Goal: Task Accomplishment & Management: Use online tool/utility

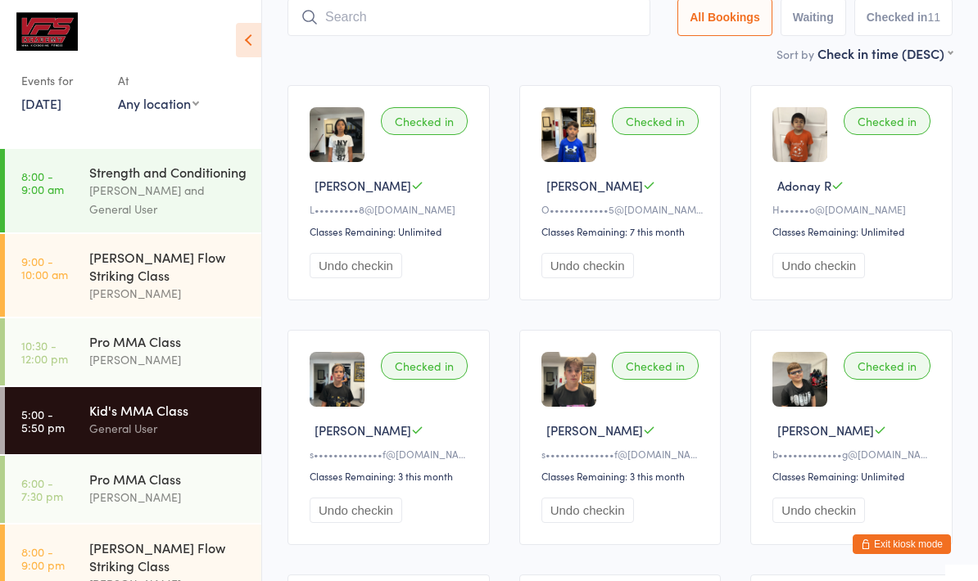
click at [168, 488] on div "Pro MMA Class" at bounding box center [168, 479] width 158 height 18
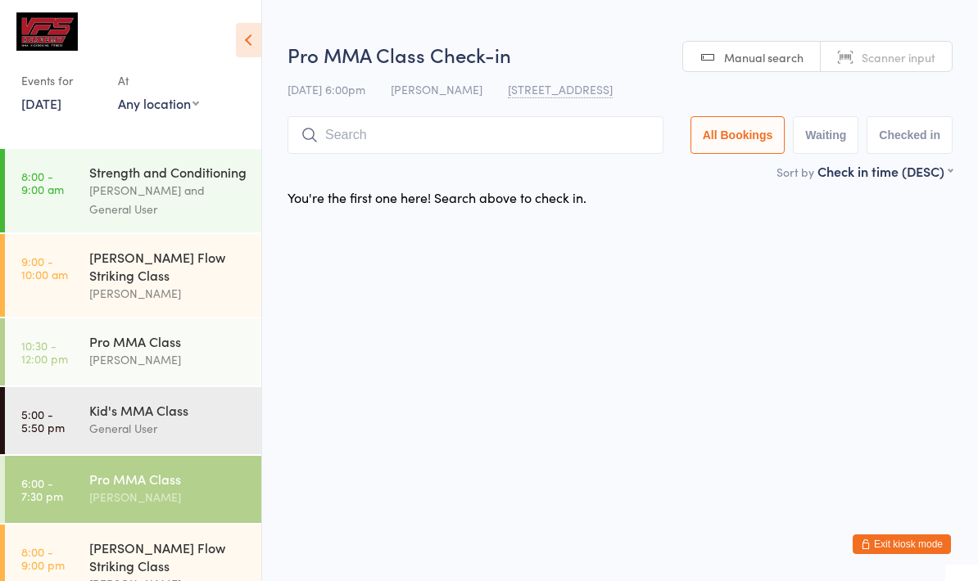
click at [253, 34] on icon at bounding box center [248, 40] width 25 height 34
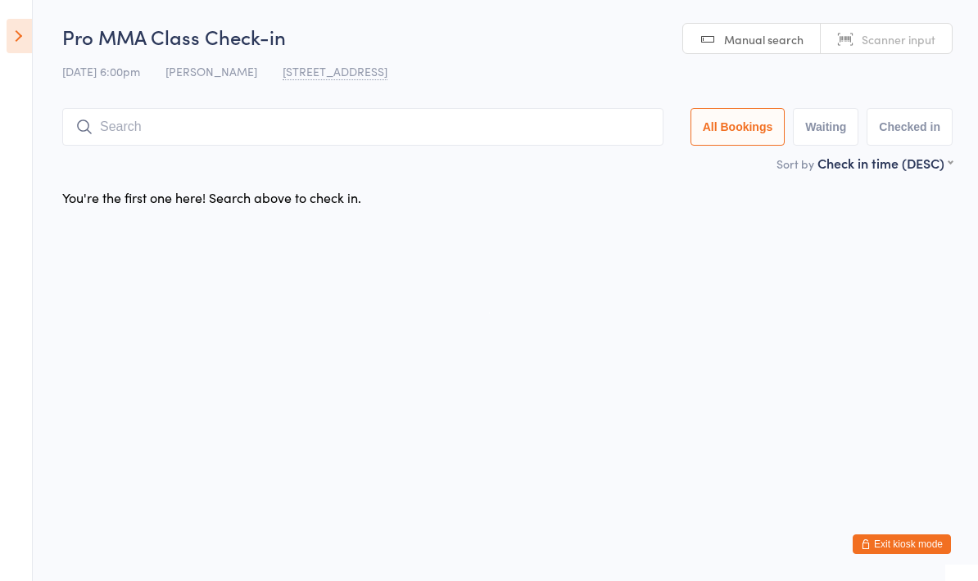
click at [307, 135] on input "search" at bounding box center [362, 127] width 601 height 38
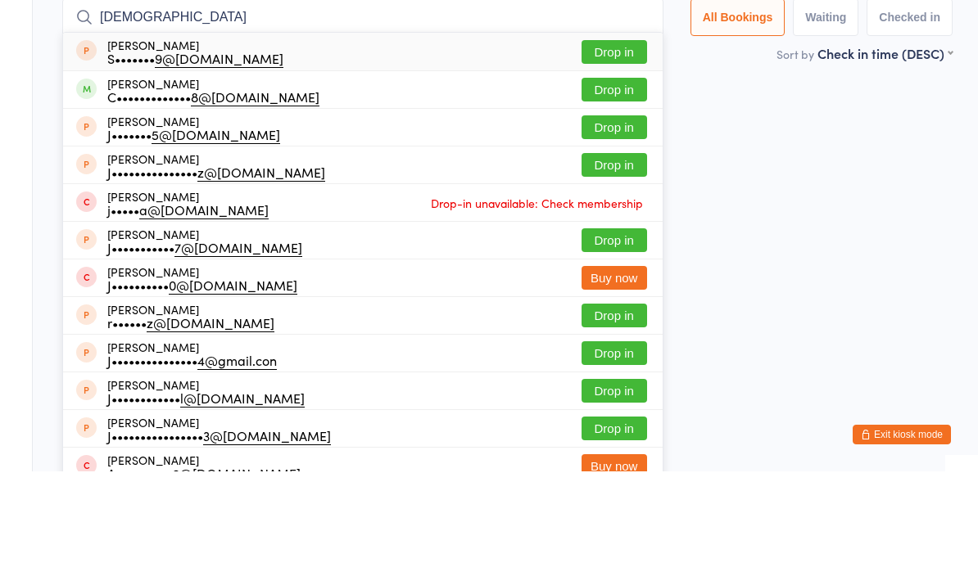
type input "Jua"
click at [601, 188] on button "Drop in" at bounding box center [614, 200] width 66 height 24
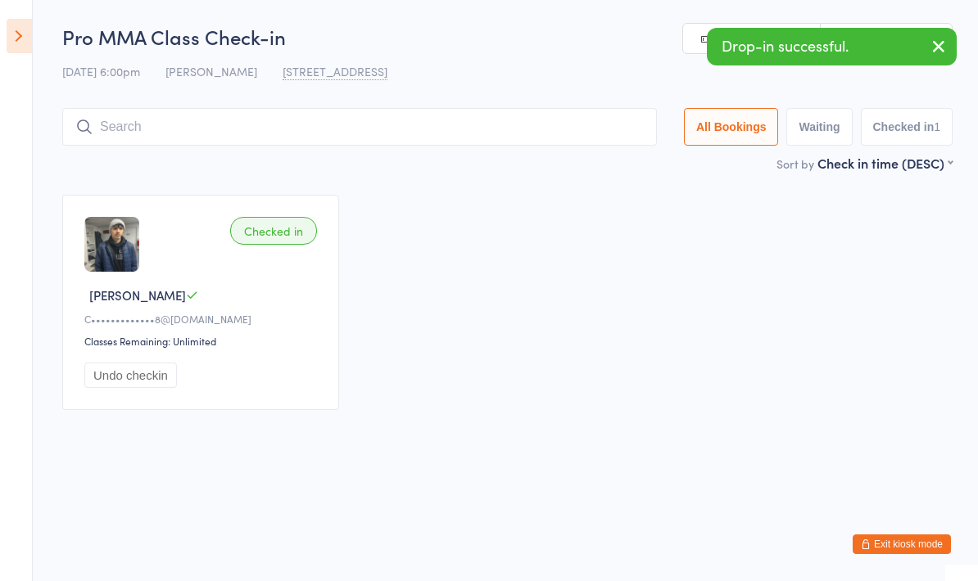
click at [591, 61] on div "10 Sep 6:00pm Mike Valle 540 N York Rd, Bensenville" at bounding box center [507, 71] width 890 height 27
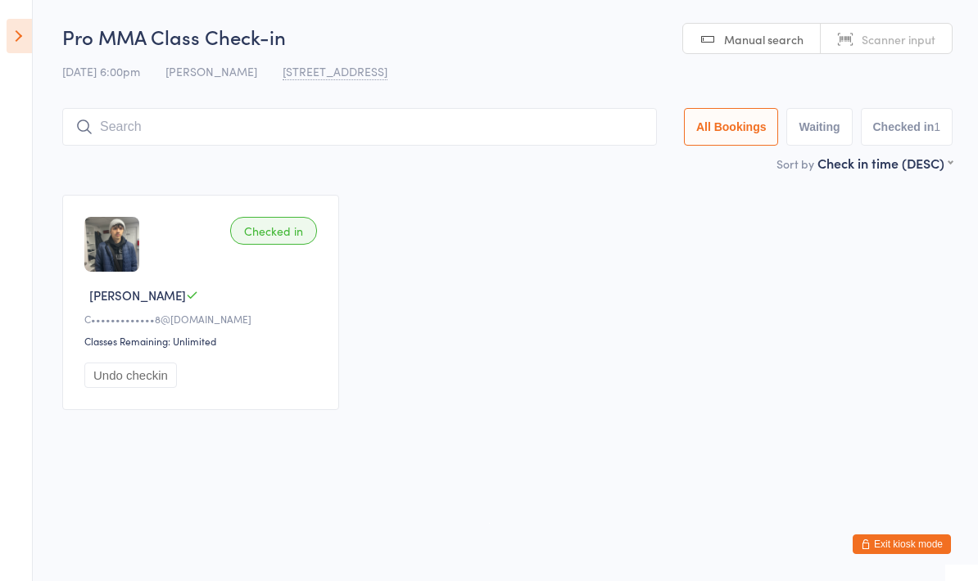
click at [405, 143] on input "search" at bounding box center [359, 127] width 595 height 38
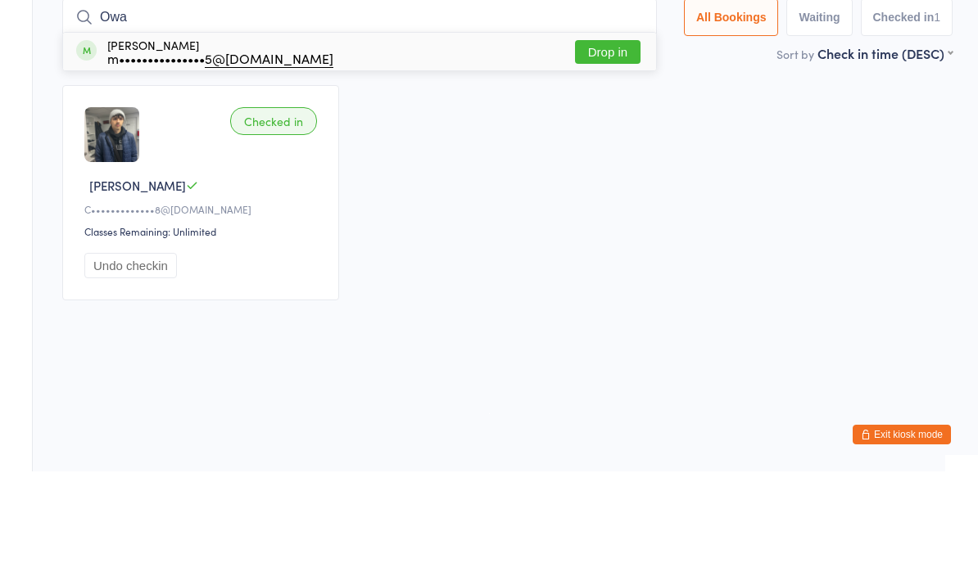
type input "Owa"
click at [608, 150] on button "Drop in" at bounding box center [608, 162] width 66 height 24
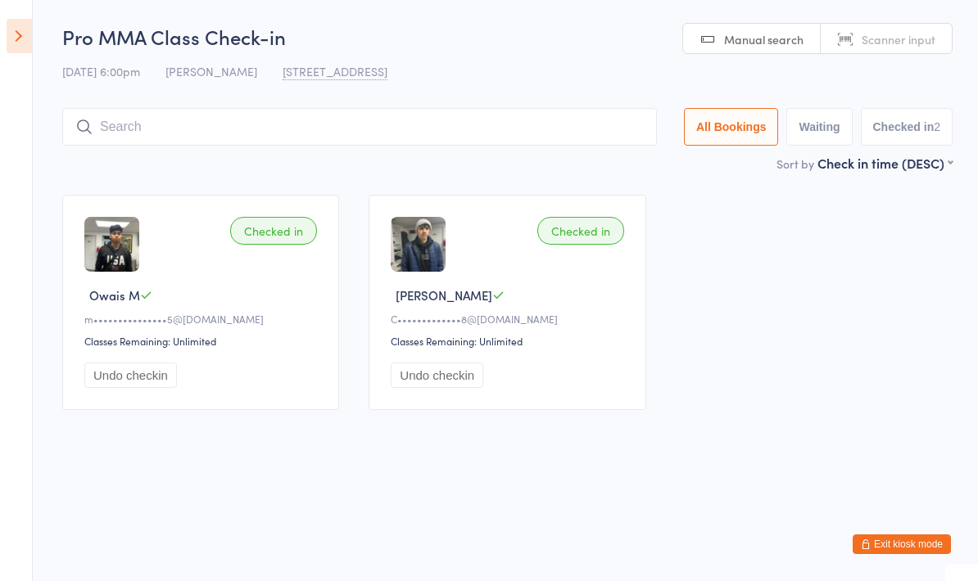
click at [522, 137] on input "search" at bounding box center [359, 127] width 595 height 38
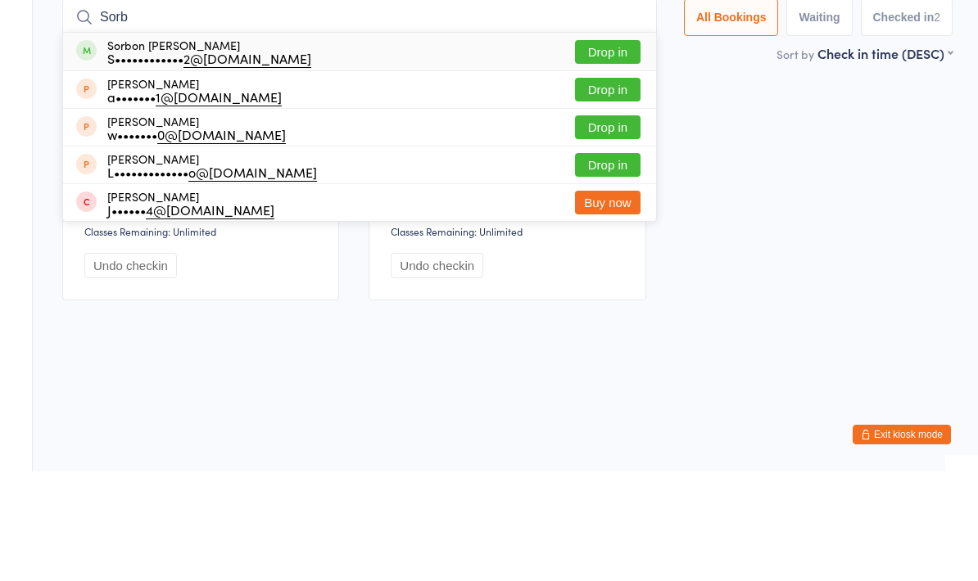
type input "Sorb"
click at [396, 142] on div "Sorbon Sharipov S•••••••••••• 2@gmail.com Drop in" at bounding box center [359, 161] width 593 height 38
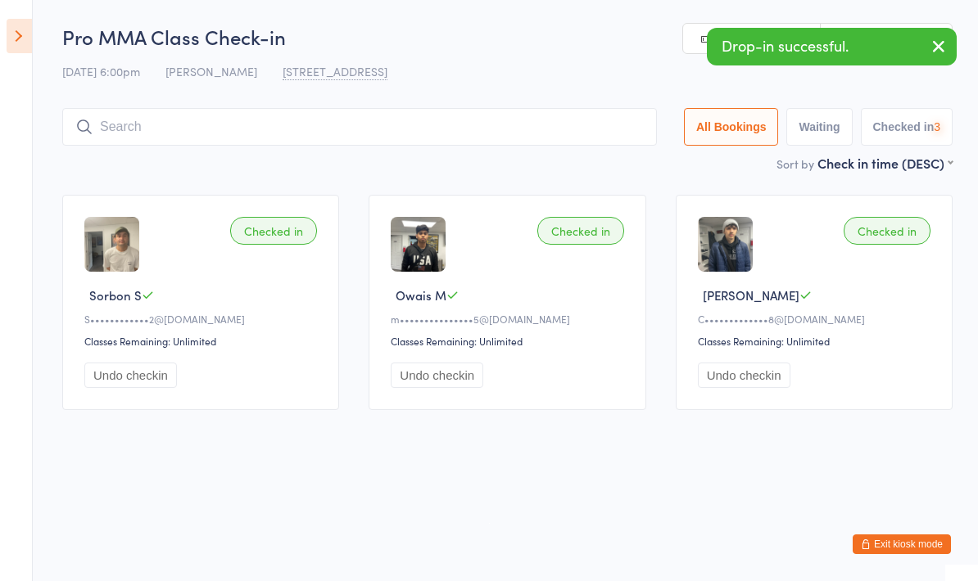
click at [499, 128] on input "search" at bounding box center [359, 127] width 595 height 38
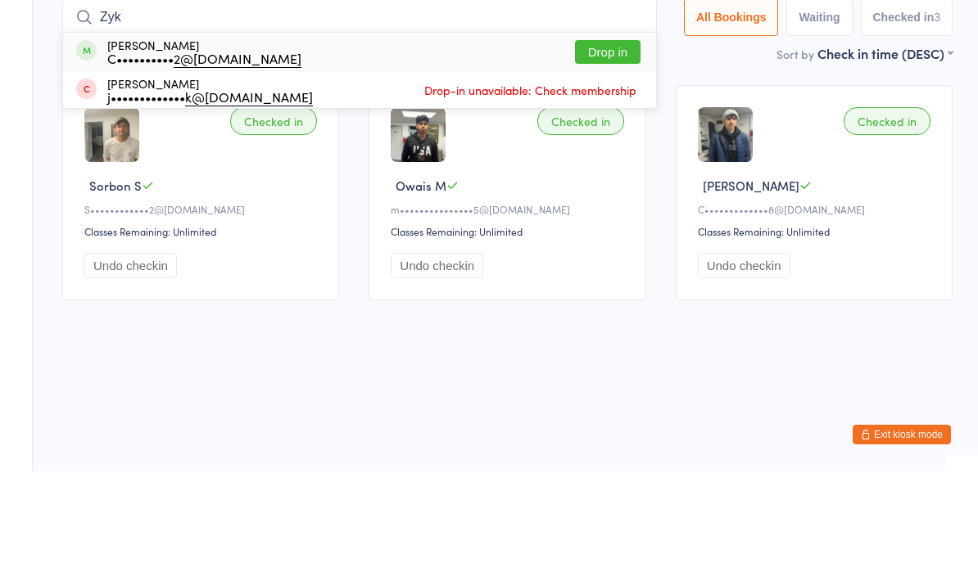
type input "Zyk"
click at [246, 161] on div "C•••••••••• 2@gmail.com" at bounding box center [204, 167] width 194 height 13
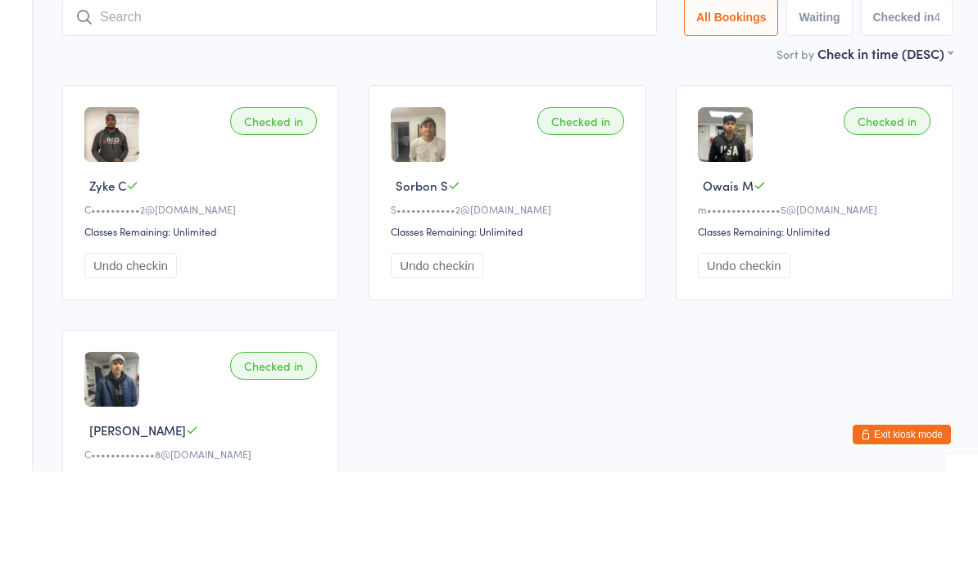
scroll to position [110, 0]
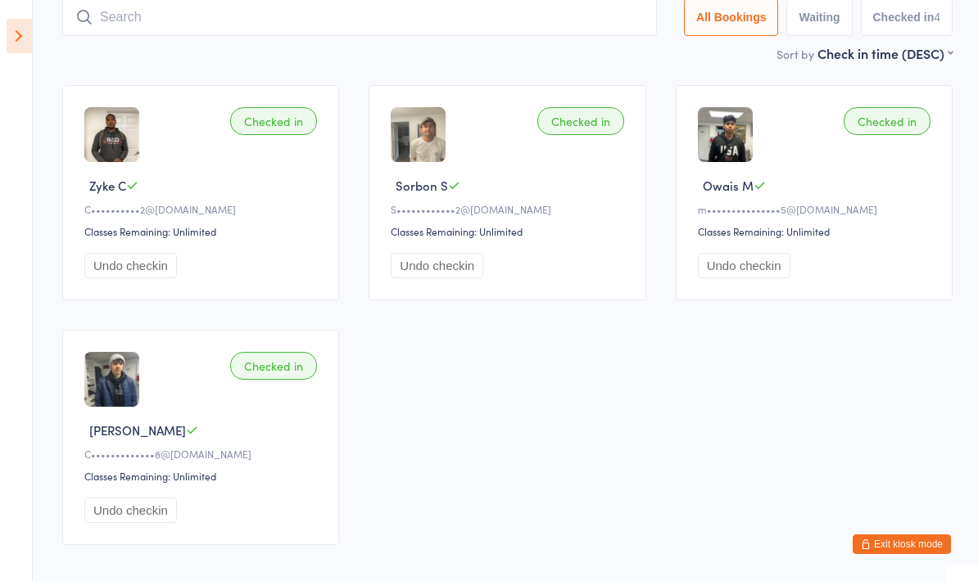
click at [520, 20] on input "search" at bounding box center [359, 17] width 595 height 38
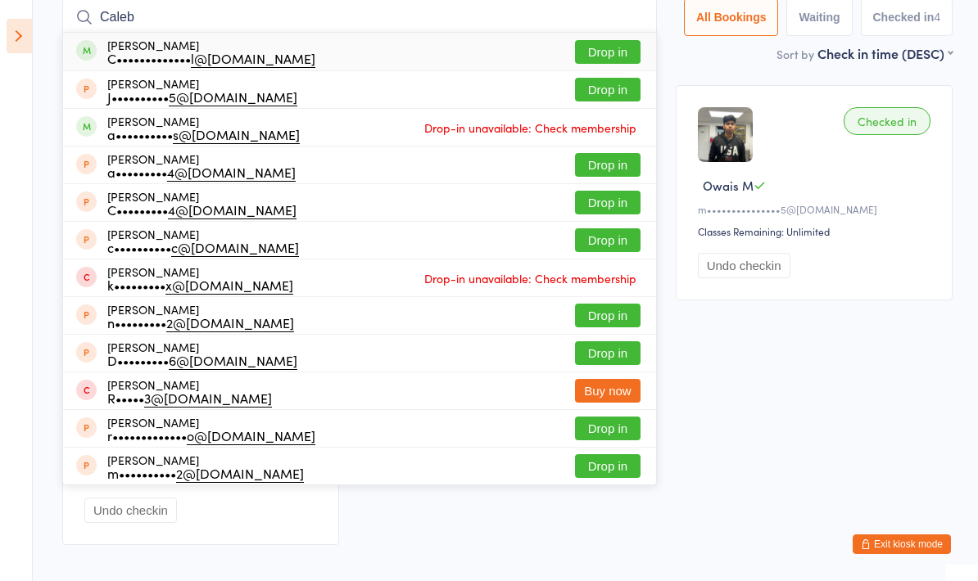
type input "Caleb"
click at [442, 50] on div "Caleb Wall C••••••••••••• l@icloud.com Drop in" at bounding box center [359, 52] width 593 height 38
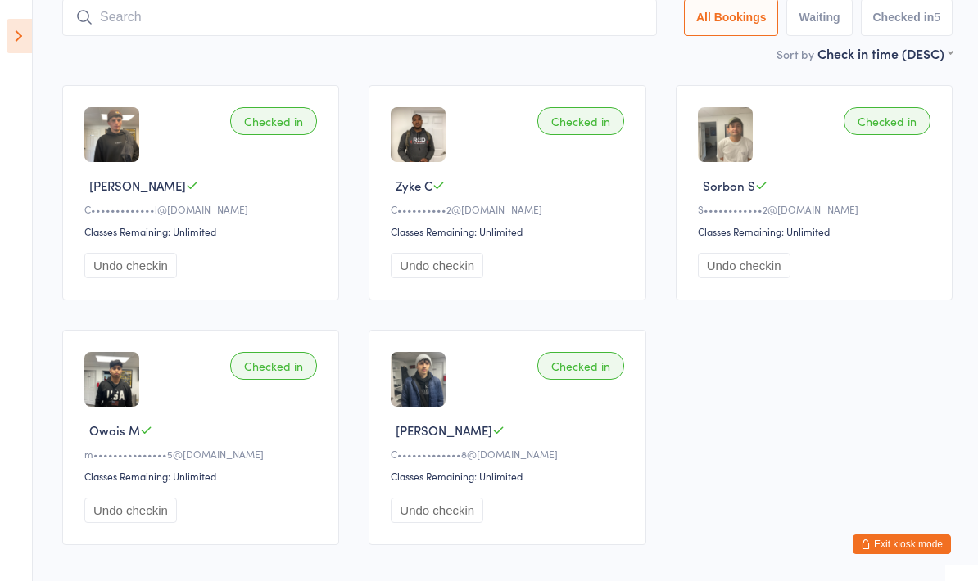
click at [905, 551] on button "Exit kiosk mode" at bounding box center [902, 545] width 98 height 20
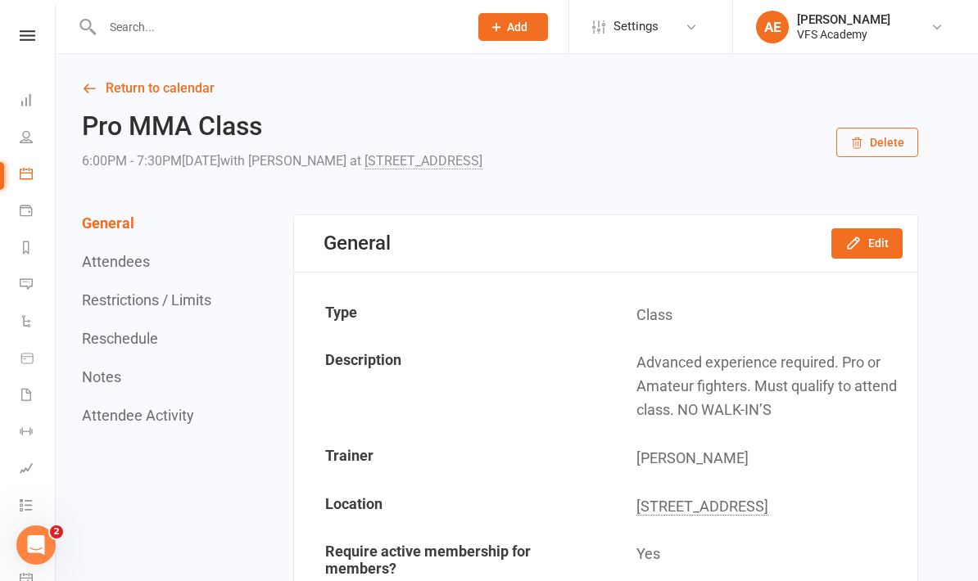
click at [27, 397] on icon at bounding box center [26, 394] width 13 height 13
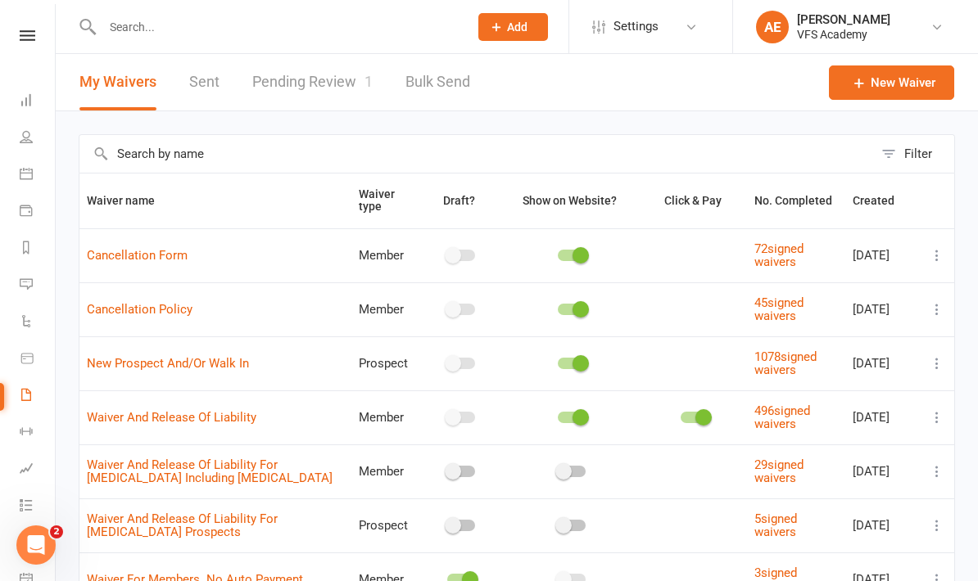
click at [341, 93] on link "Pending Review 1" at bounding box center [312, 82] width 120 height 57
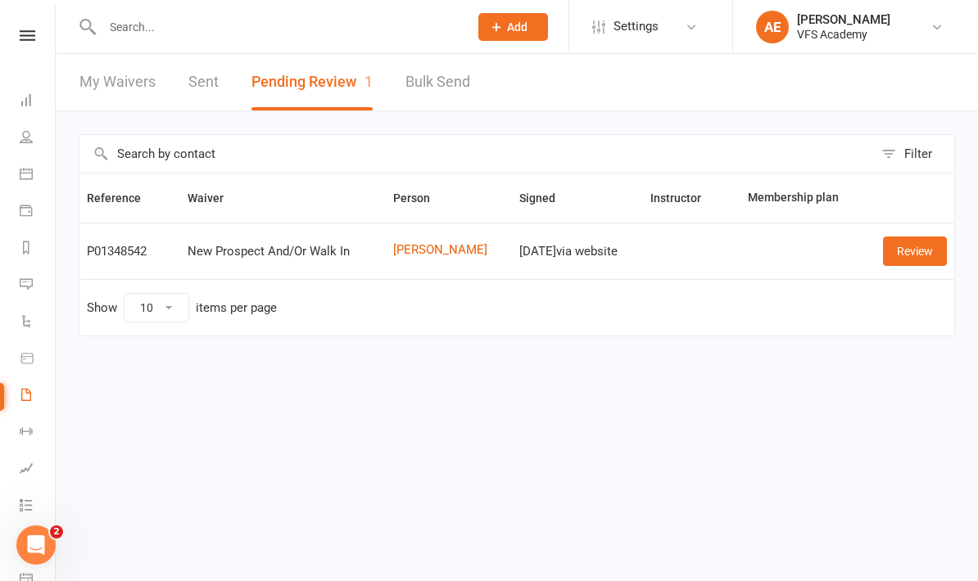
click at [933, 237] on link "Review" at bounding box center [915, 251] width 64 height 29
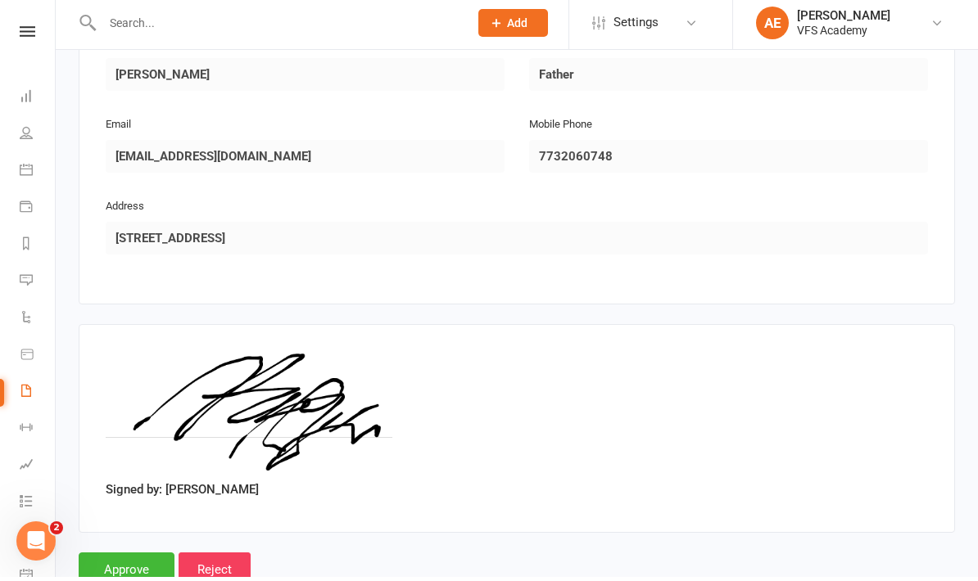
scroll to position [822, 0]
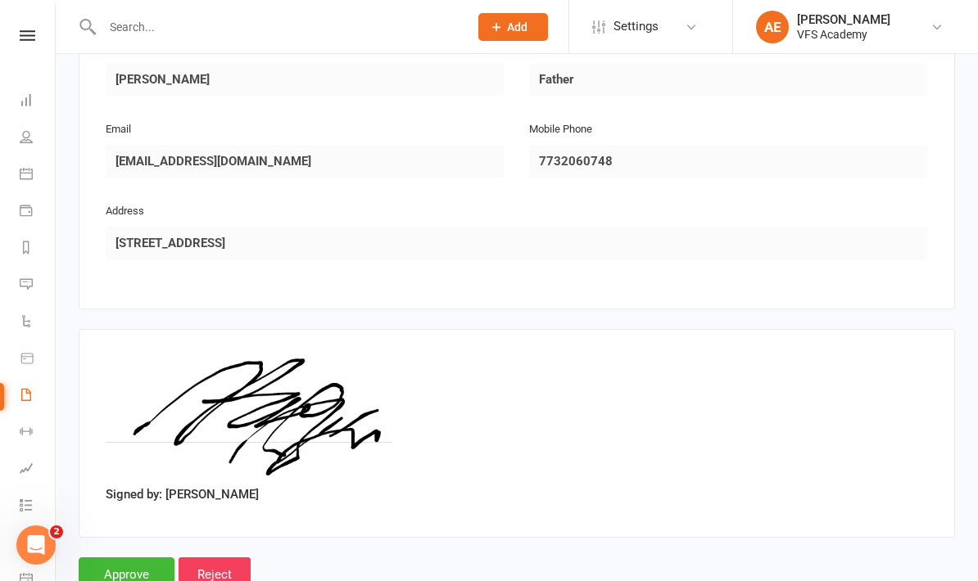
click at [129, 568] on input "Approve" at bounding box center [127, 575] width 96 height 34
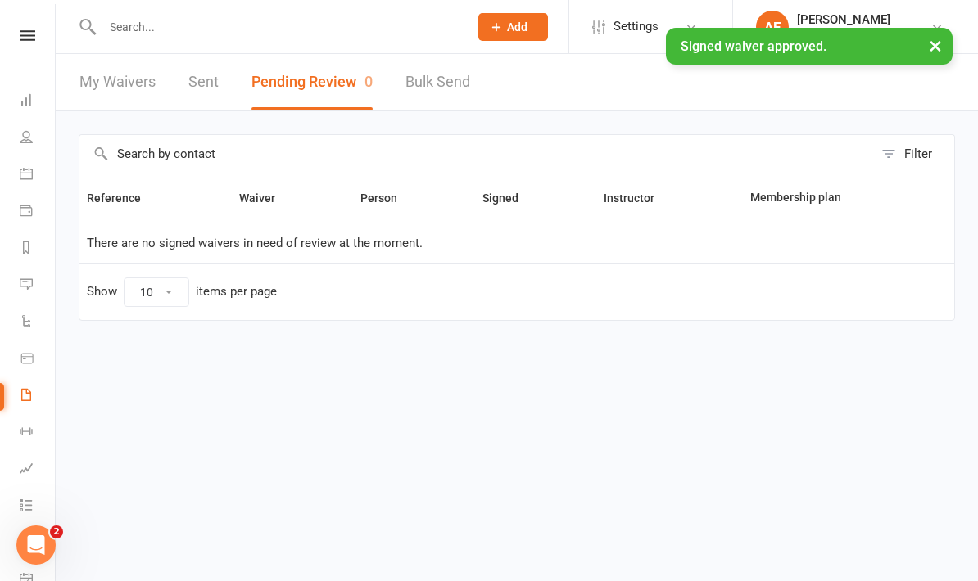
click at [29, 104] on icon at bounding box center [26, 99] width 13 height 13
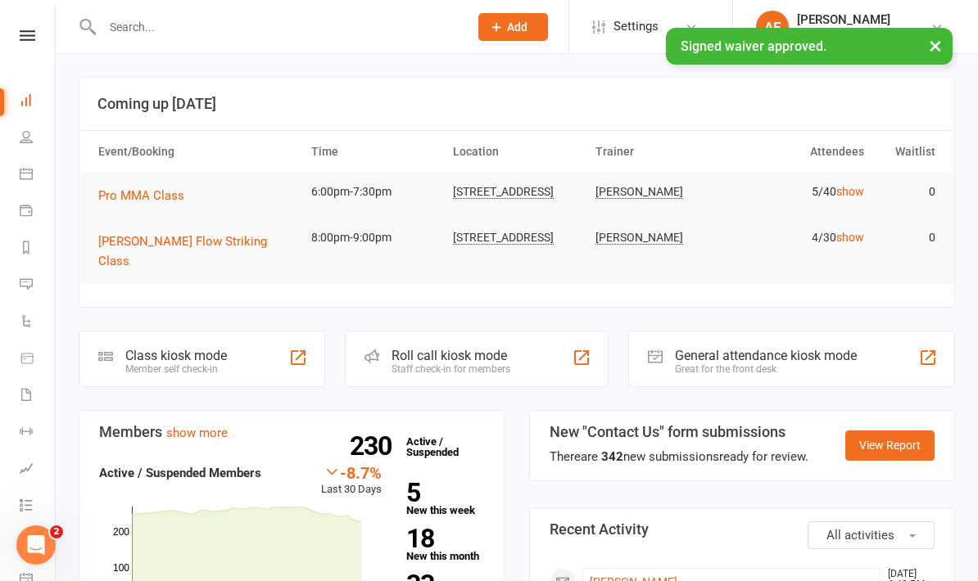
click at [29, 33] on icon at bounding box center [28, 35] width 16 height 11
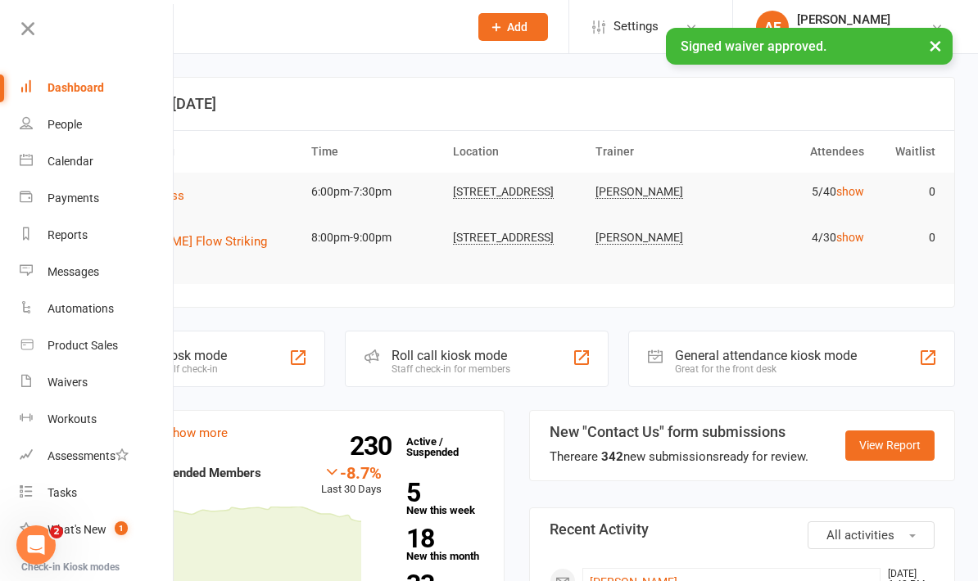
click at [106, 118] on link "People" at bounding box center [97, 124] width 155 height 37
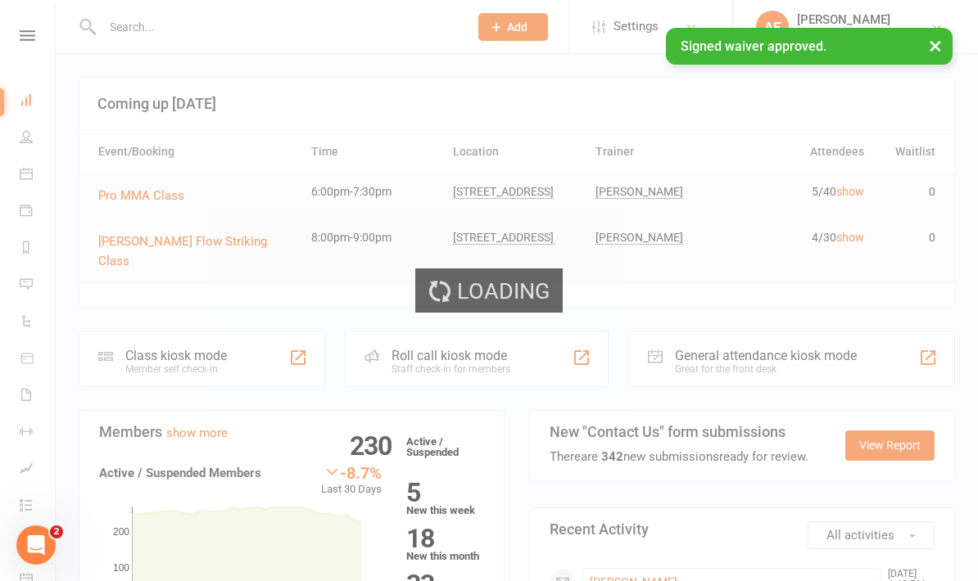
select select "100"
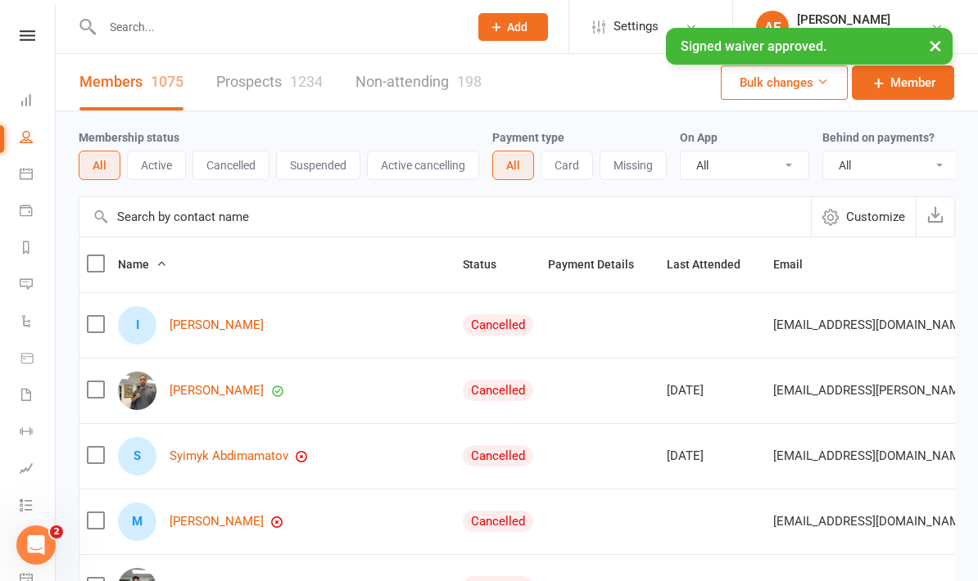
click at [38, 25] on nav "Clubworx Dashboard People Calendar Payments Reports Messages Automations Produc…" at bounding box center [28, 294] width 56 height 581
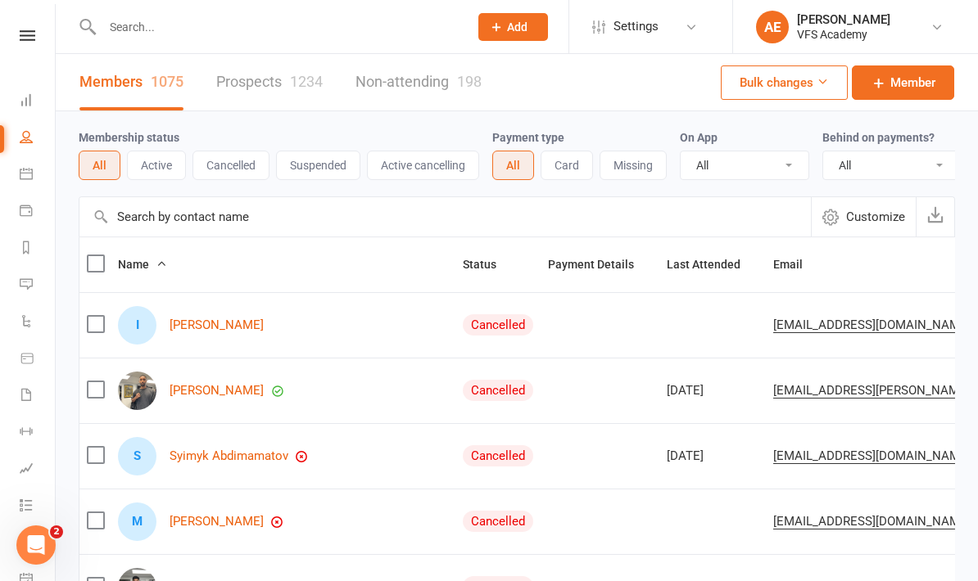
click at [27, 40] on icon at bounding box center [28, 35] width 16 height 11
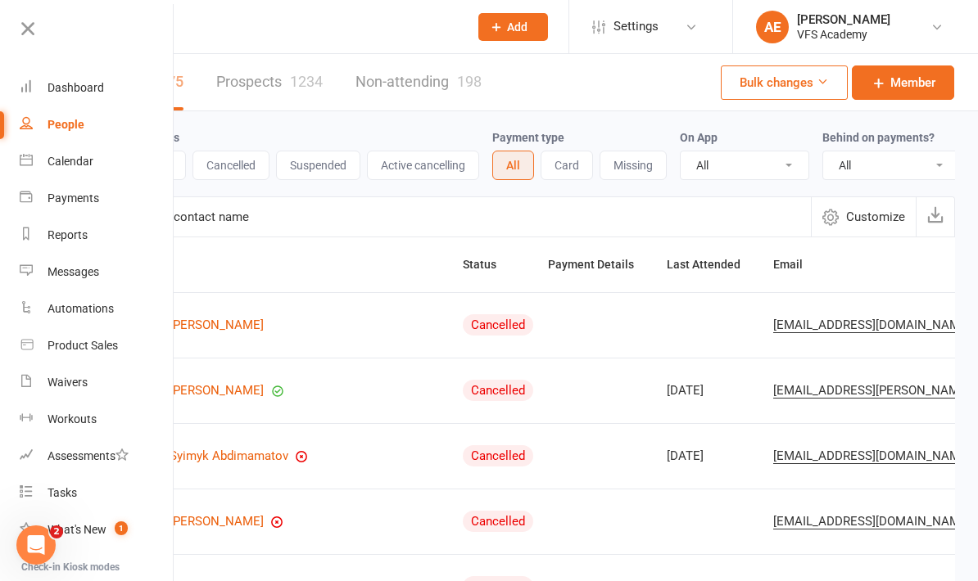
click at [26, 26] on icon at bounding box center [27, 28] width 23 height 23
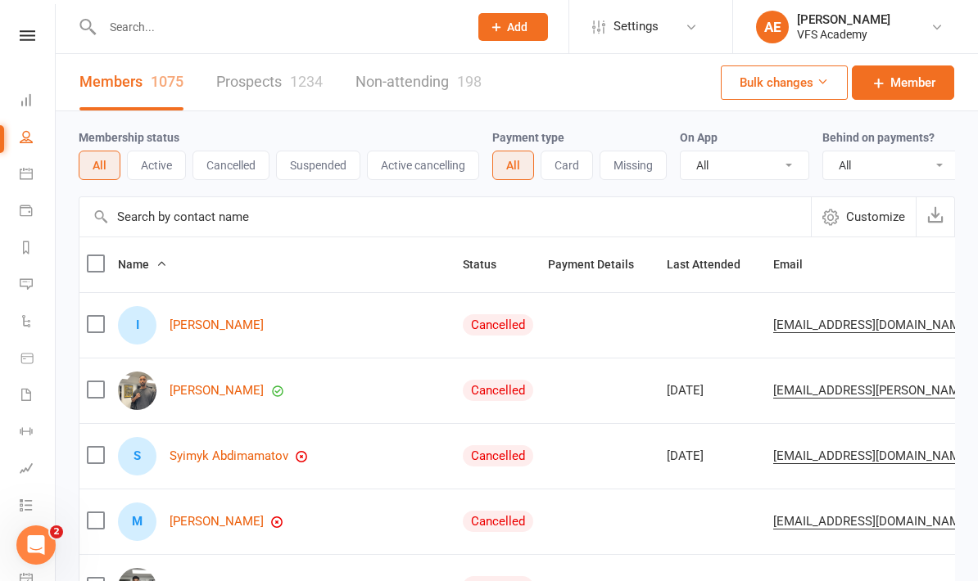
click at [36, 27] on nav "Clubworx Dashboard People Calendar Payments Reports Messages Automations Produc…" at bounding box center [28, 294] width 56 height 581
click at [36, 37] on link at bounding box center [27, 35] width 58 height 11
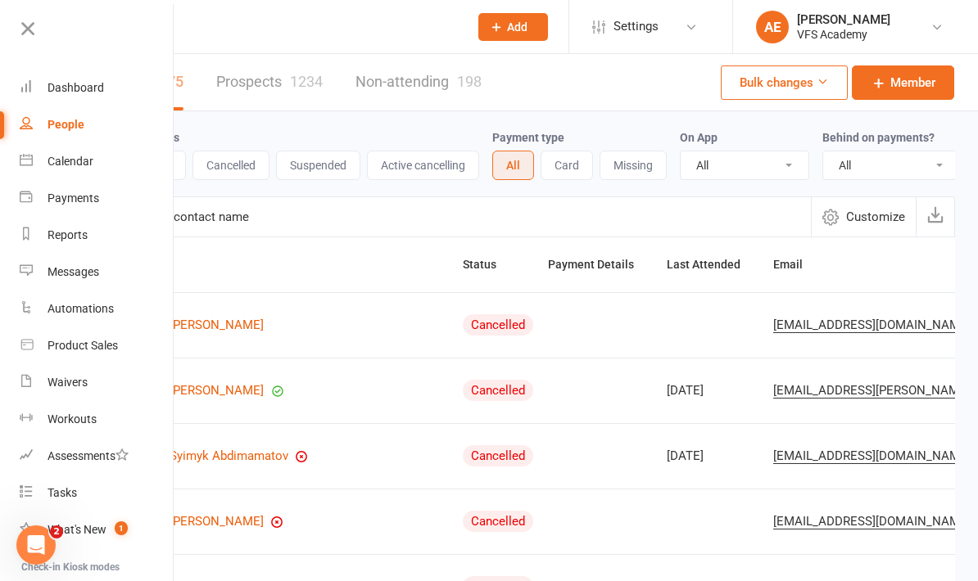
click at [111, 94] on link "Dashboard" at bounding box center [97, 88] width 155 height 37
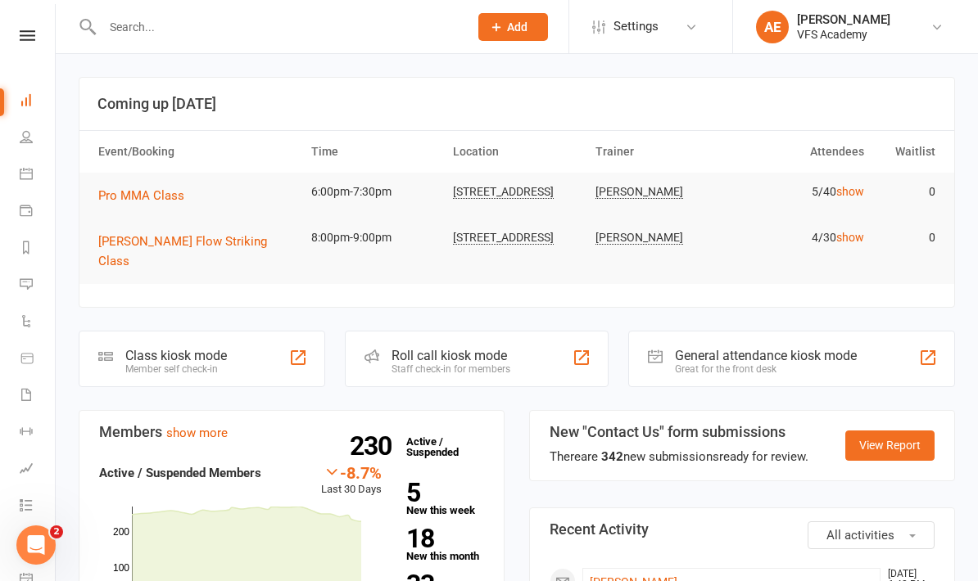
click at [259, 342] on div "Class kiosk mode Member self check-in" at bounding box center [202, 359] width 246 height 57
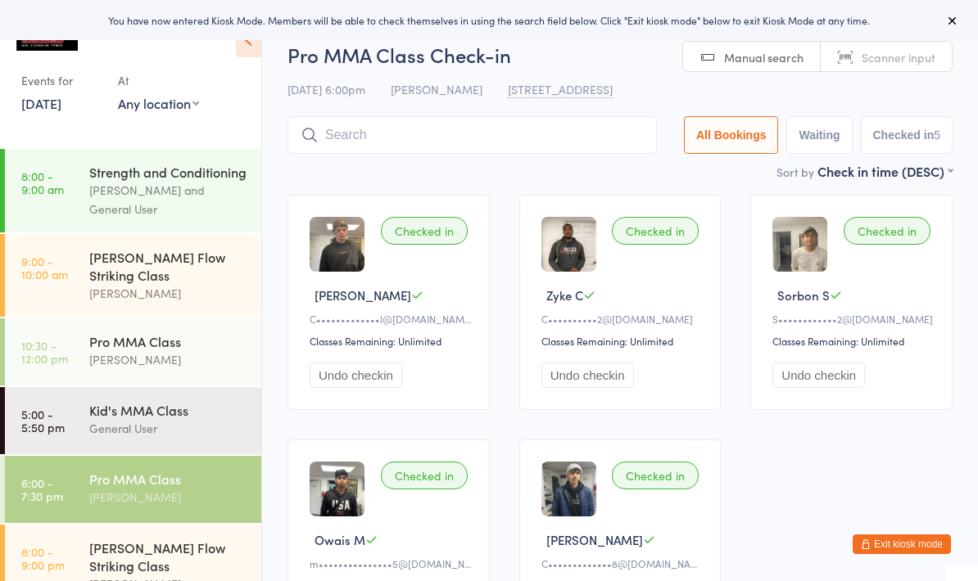
click at [97, 546] on div "[PERSON_NAME] Flow Striking Class" at bounding box center [168, 557] width 158 height 36
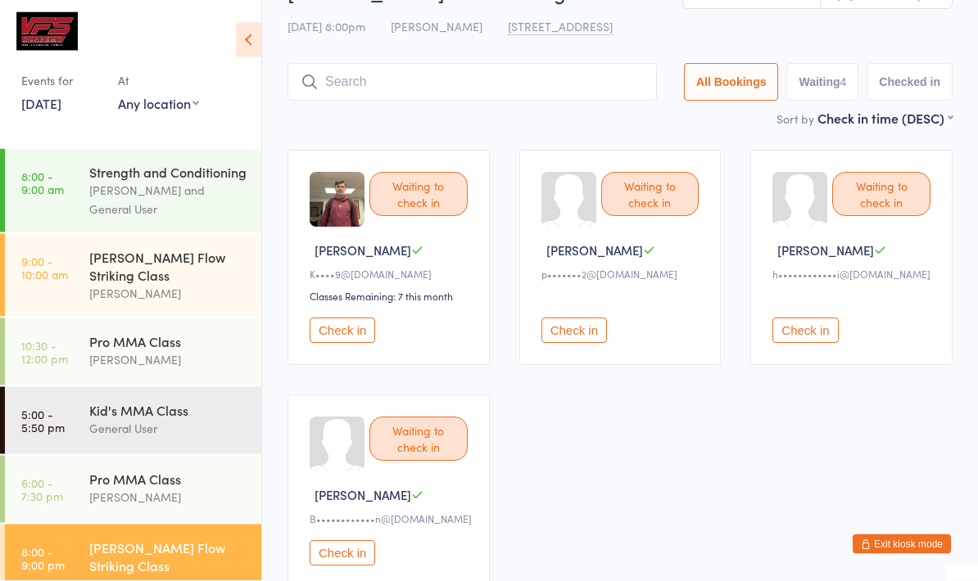
scroll to position [45, 0]
click at [188, 506] on div "[PERSON_NAME]" at bounding box center [168, 497] width 158 height 19
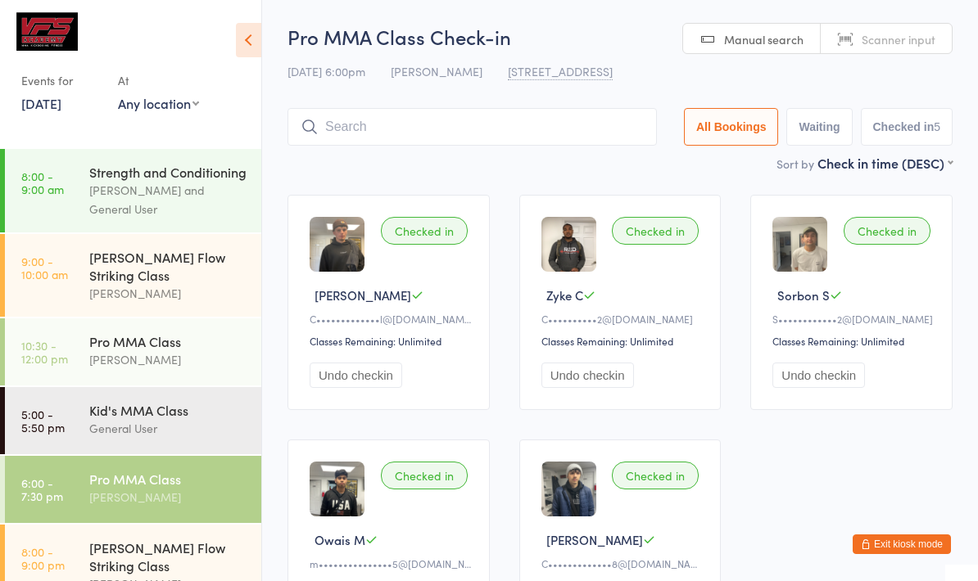
click at [211, 214] on div "Caroline Gallardo and General User" at bounding box center [168, 200] width 158 height 38
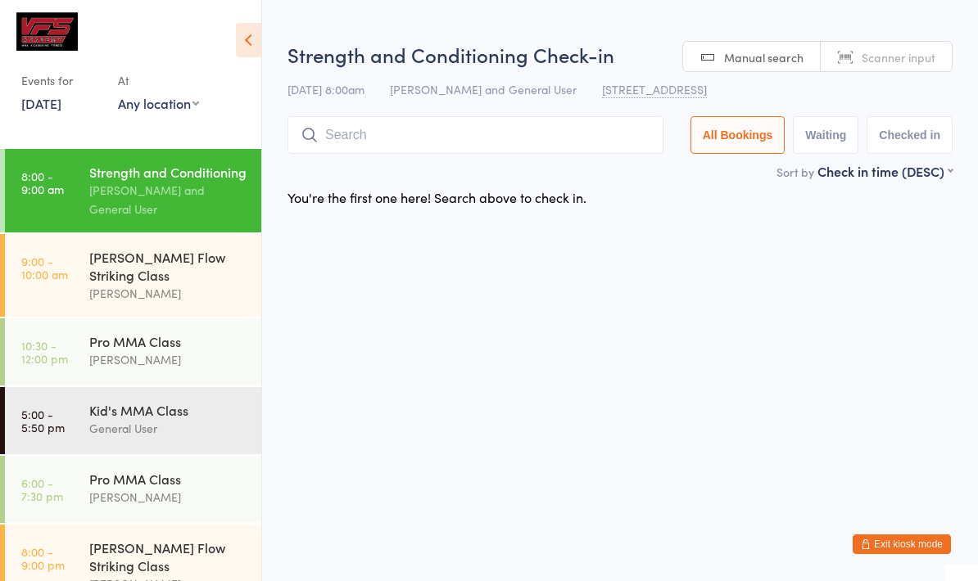
click at [215, 270] on div "[PERSON_NAME] Flow Striking Class" at bounding box center [168, 266] width 158 height 36
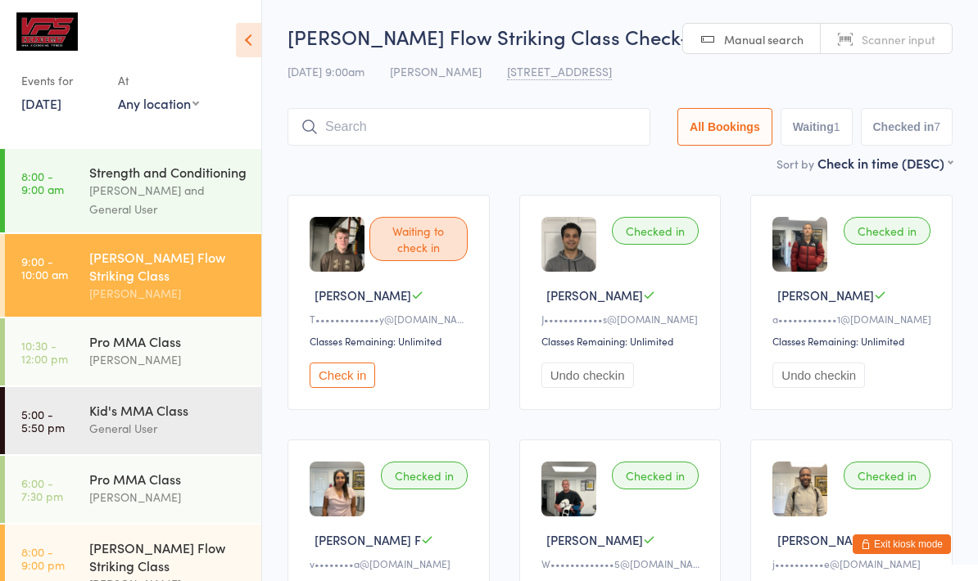
click at [197, 351] on div "Pro MMA Class" at bounding box center [168, 341] width 158 height 18
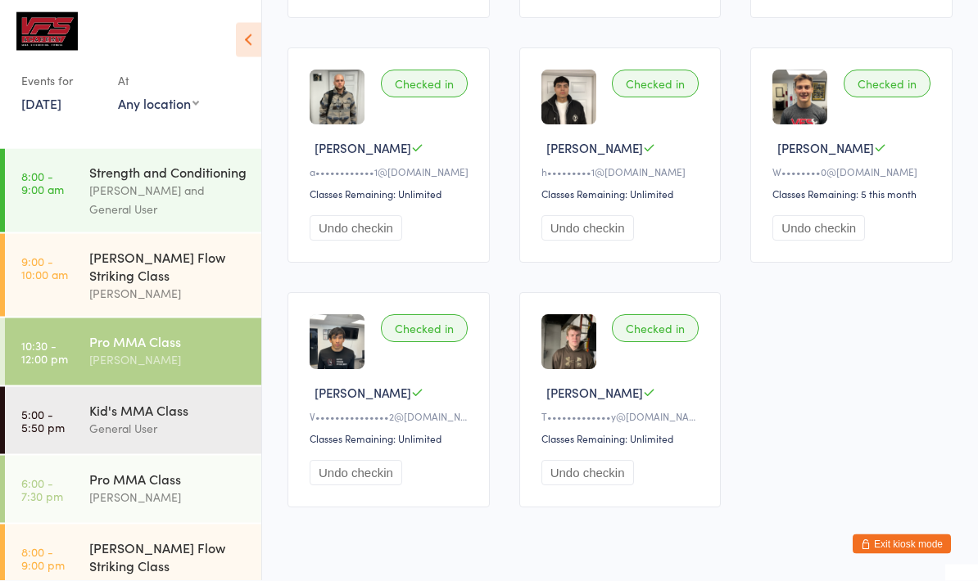
scroll to position [1147, 0]
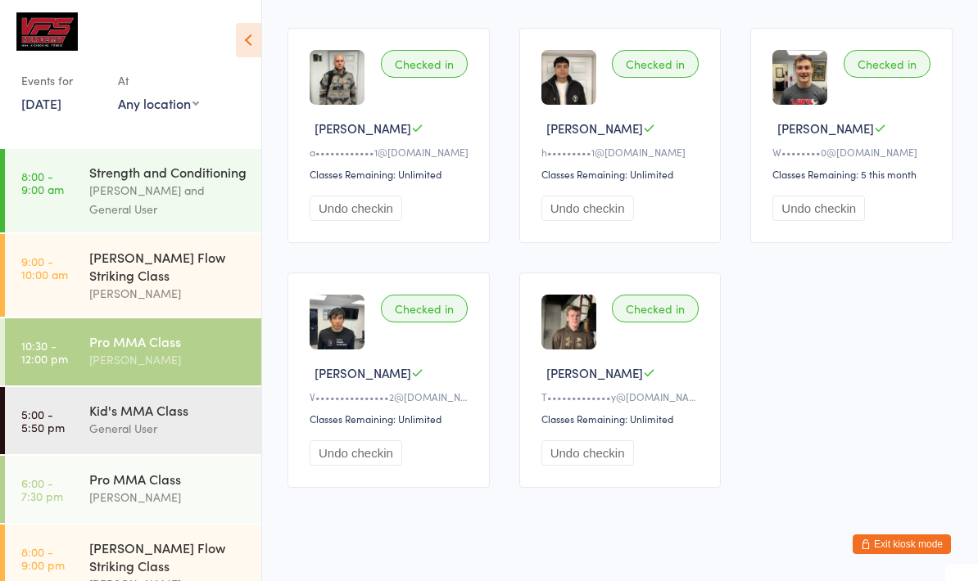
click at [210, 437] on div "General User" at bounding box center [168, 428] width 158 height 19
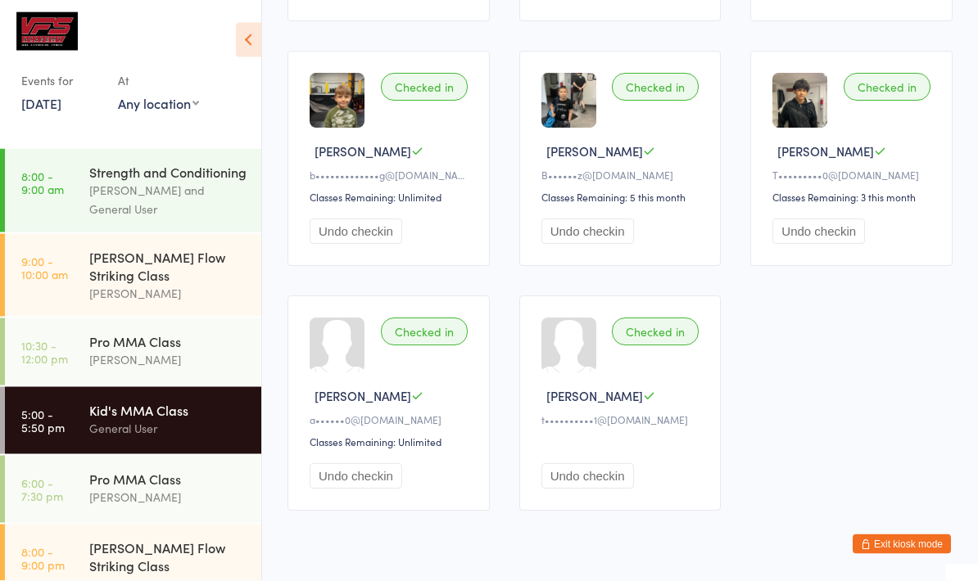
scroll to position [647, 0]
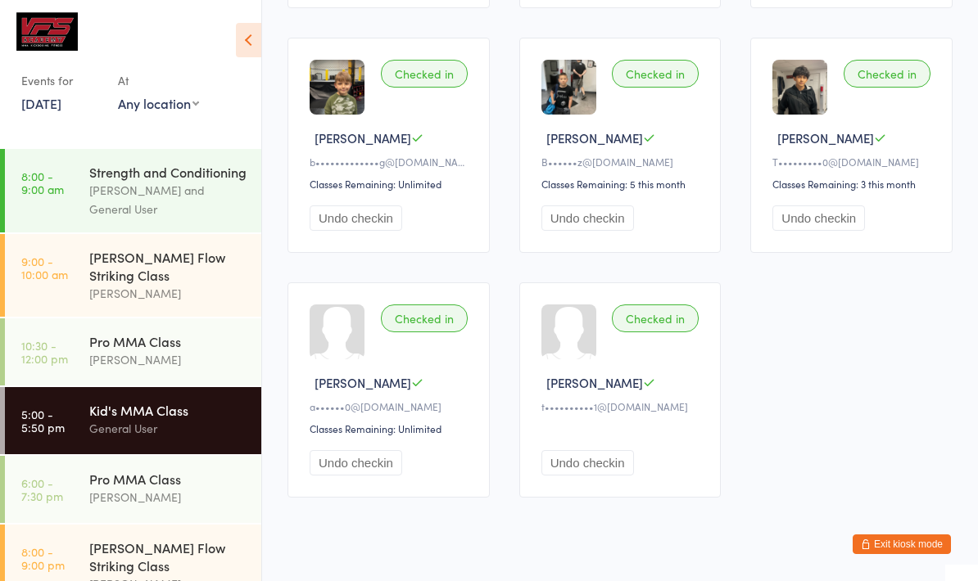
click at [208, 488] on div "Pro MMA Class" at bounding box center [168, 479] width 158 height 18
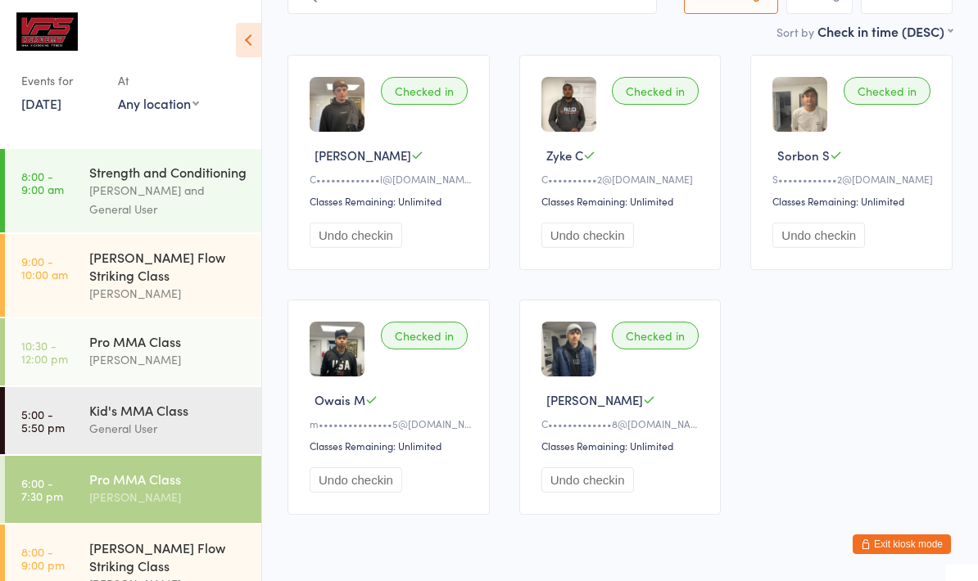
scroll to position [147, 0]
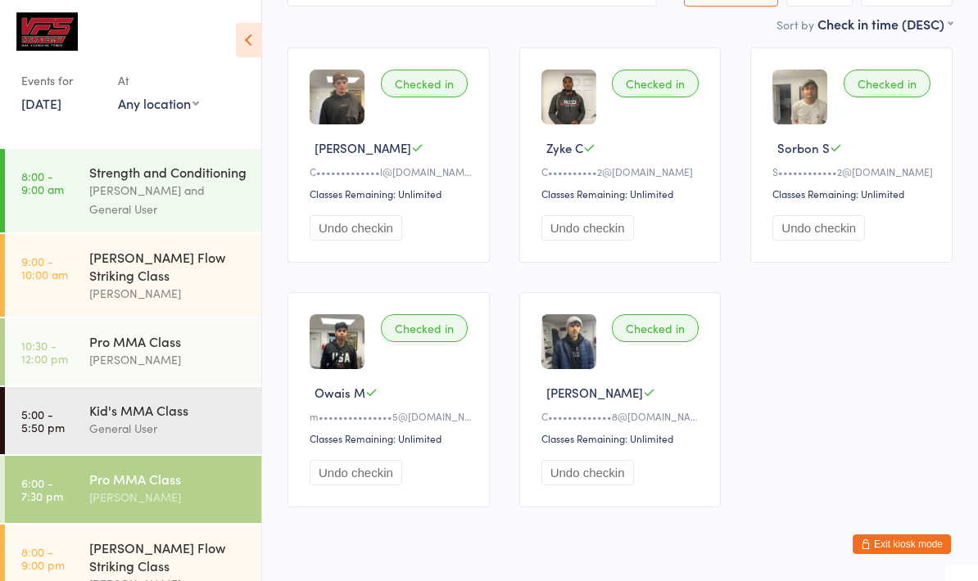
click at [215, 575] on div "[PERSON_NAME]" at bounding box center [168, 584] width 158 height 19
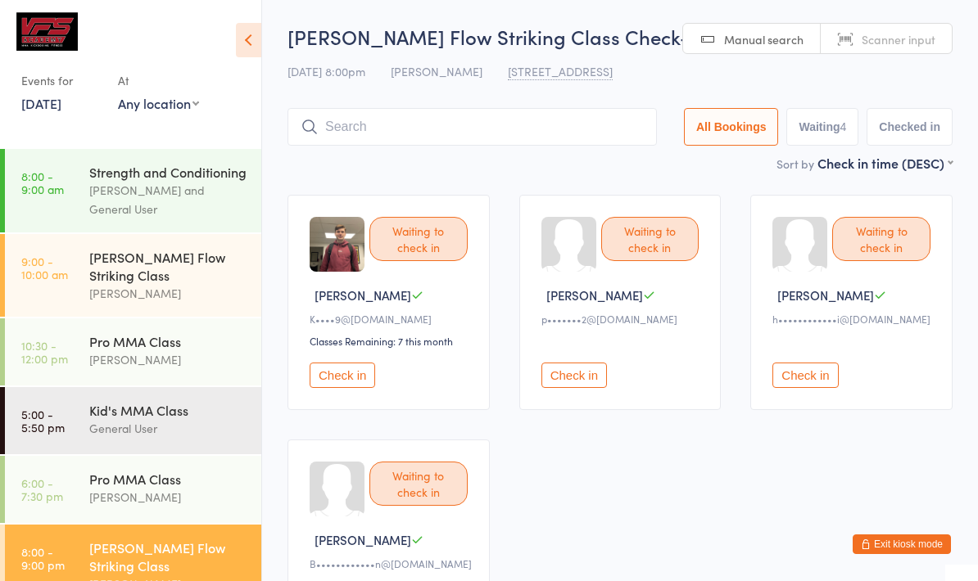
click at [926, 546] on button "Exit kiosk mode" at bounding box center [902, 545] width 98 height 20
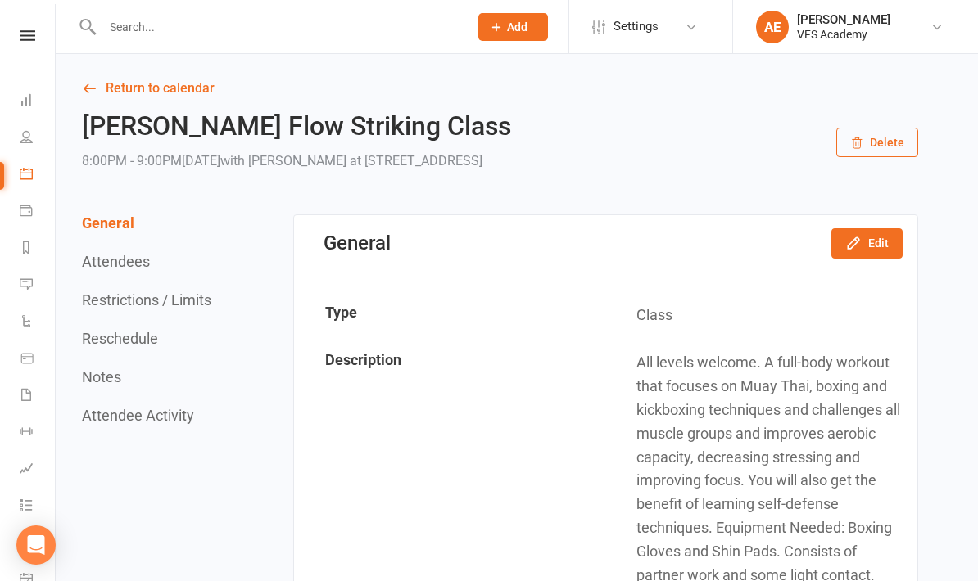
click at [387, 36] on input "text" at bounding box center [277, 27] width 360 height 23
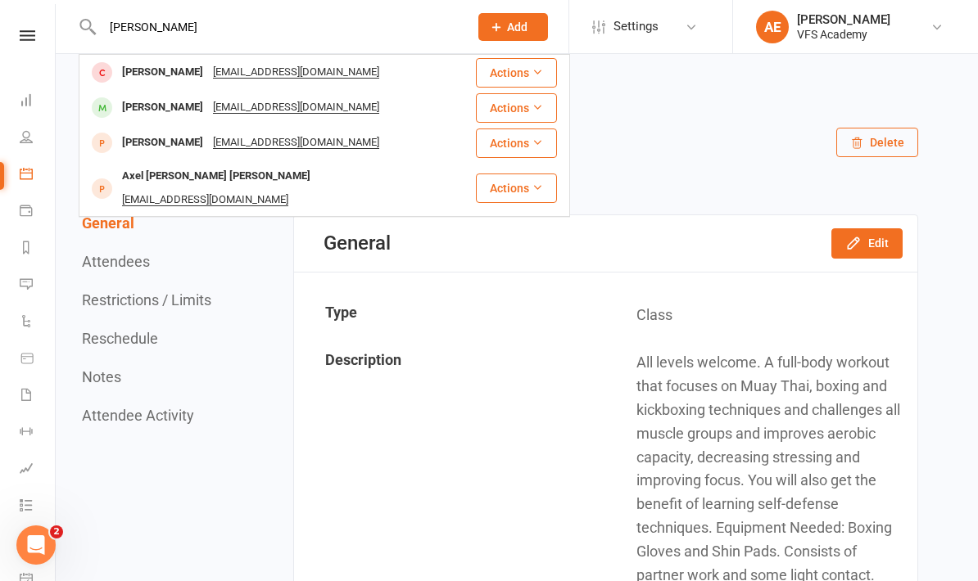
type input "Axel"
click at [375, 106] on div "Axel Limaico axellim516@gmail.com" at bounding box center [277, 108] width 394 height 34
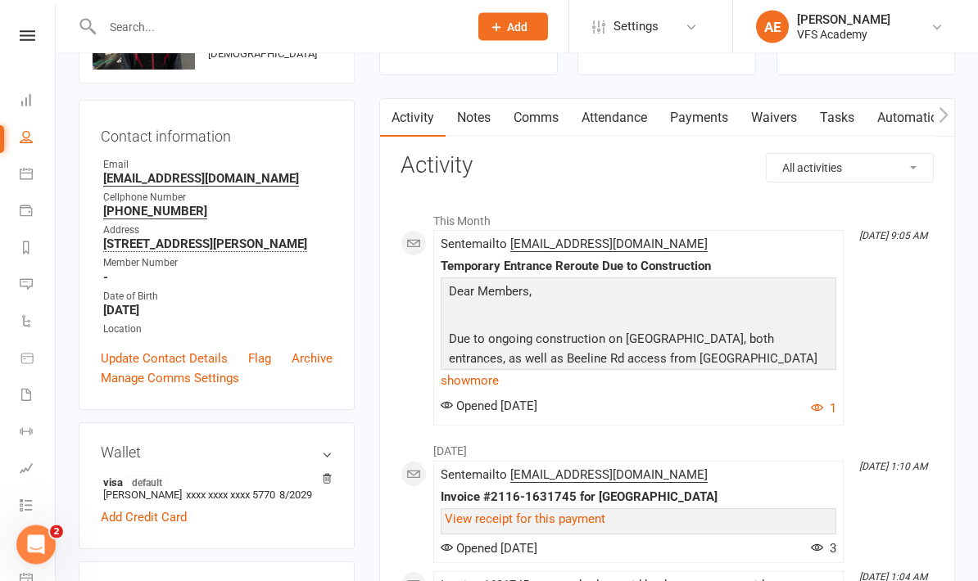
click at [712, 128] on link "Payments" at bounding box center [698, 119] width 81 height 38
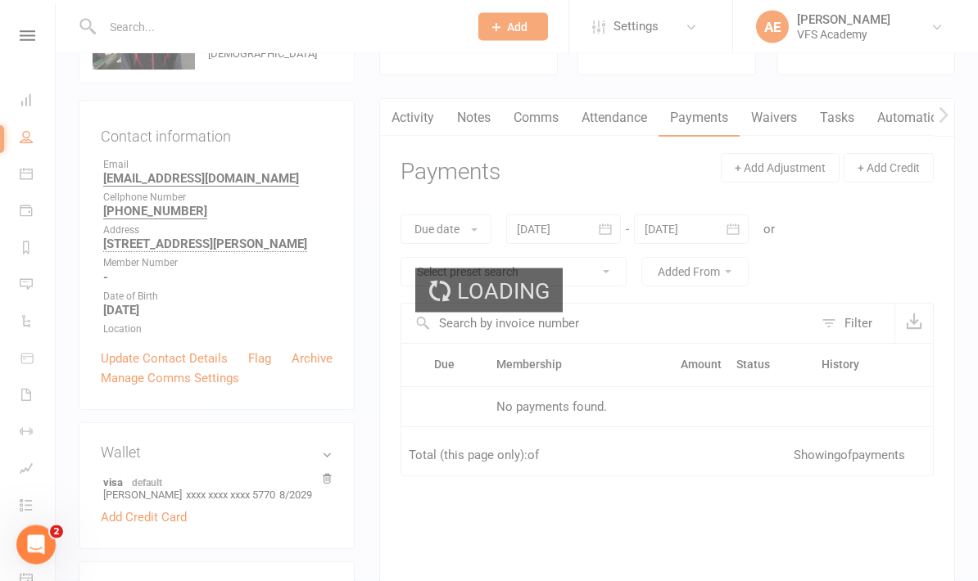
scroll to position [124, 0]
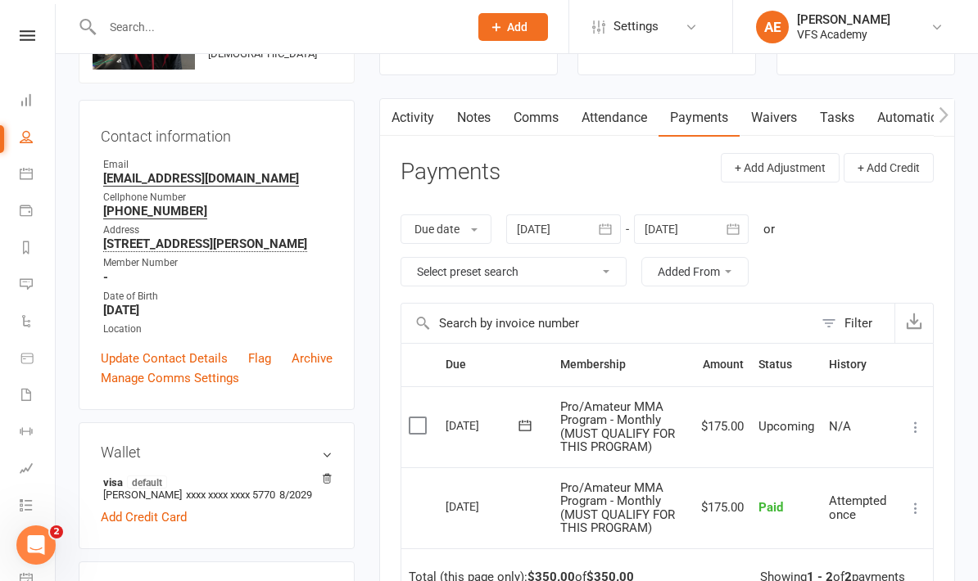
click at [626, 131] on link "Attendance" at bounding box center [614, 118] width 88 height 38
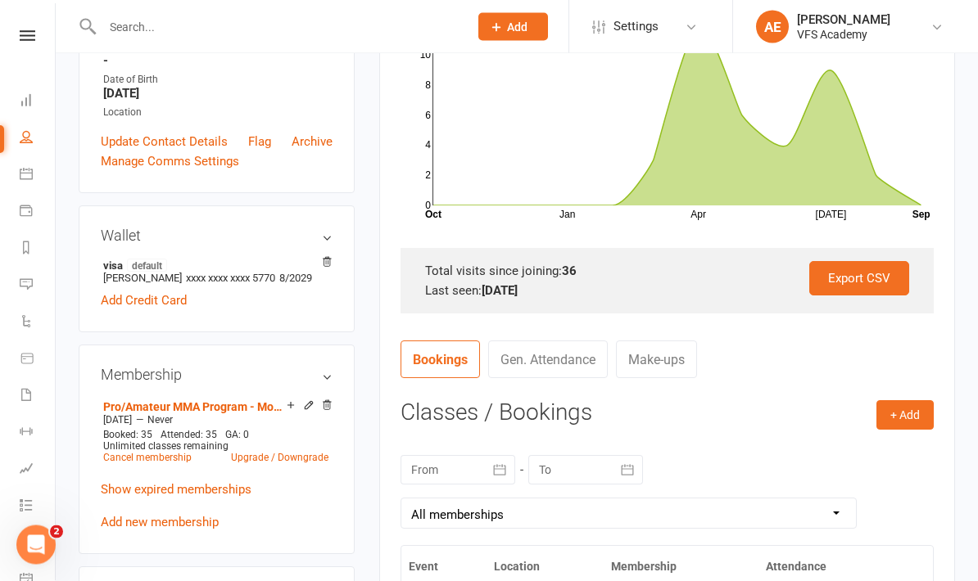
scroll to position [341, 0]
click at [170, 459] on link "Cancel membership" at bounding box center [147, 457] width 88 height 11
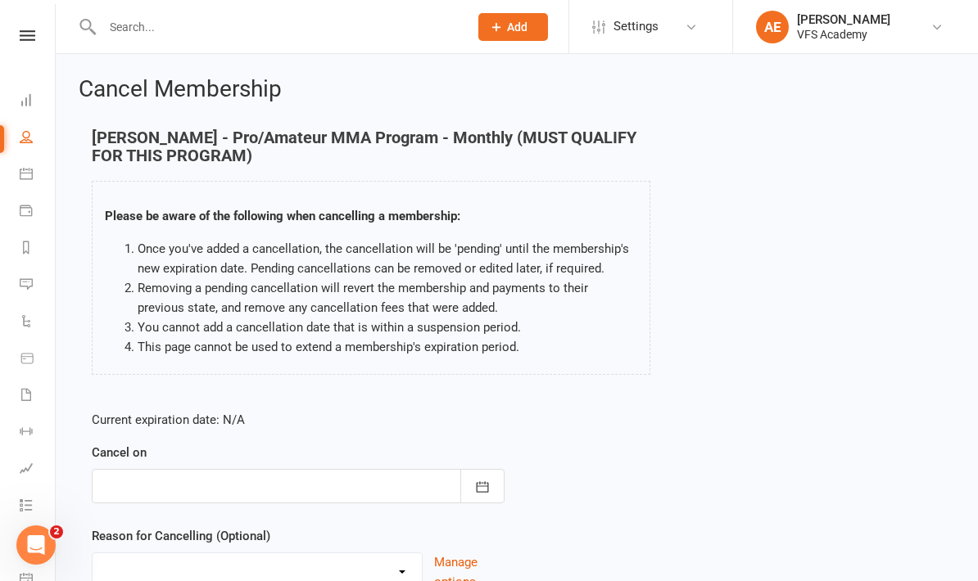
click at [486, 489] on icon "button" at bounding box center [482, 487] width 16 height 16
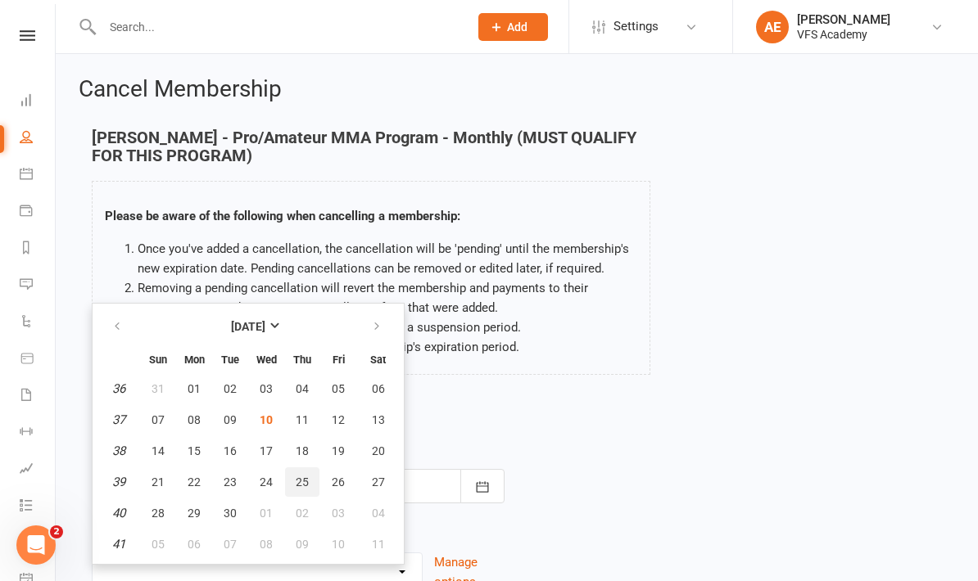
click at [313, 474] on button "25" at bounding box center [302, 482] width 34 height 29
type input "25 Sep 2025"
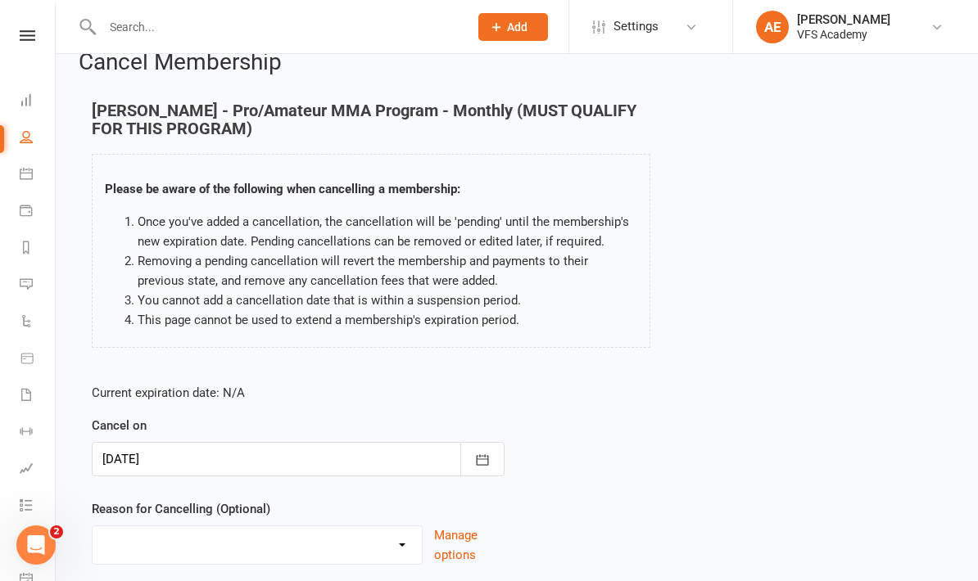
scroll to position [84, 0]
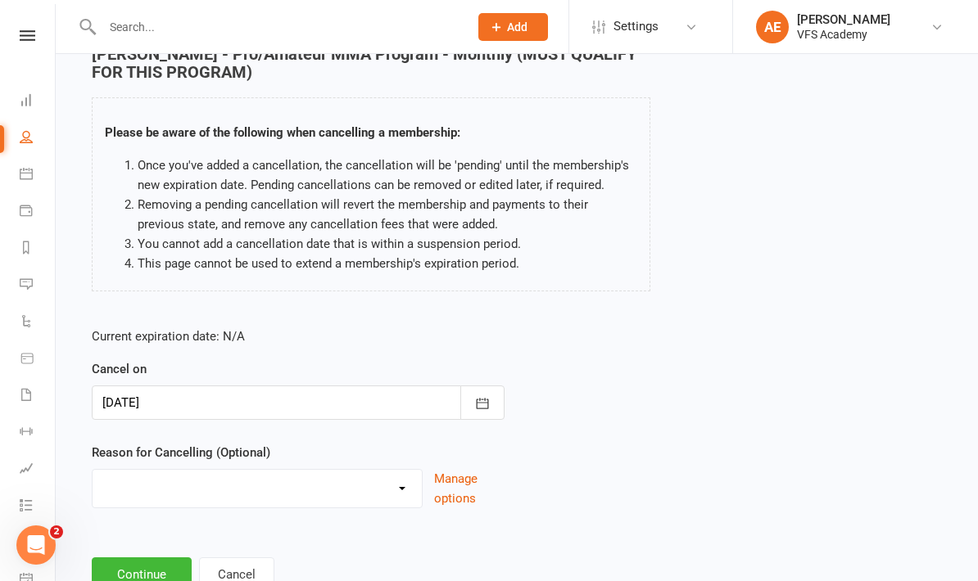
click at [147, 574] on button "Continue" at bounding box center [142, 575] width 100 height 34
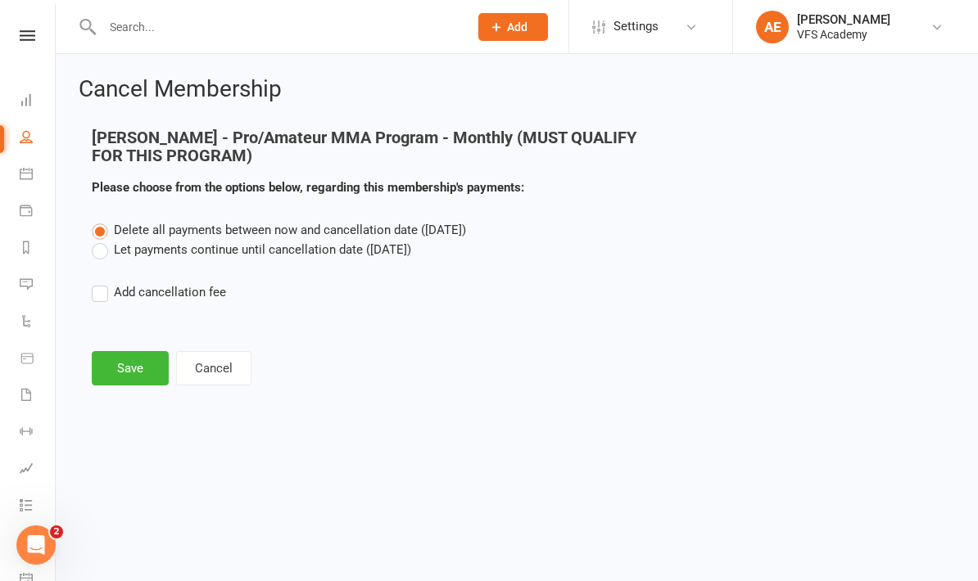
click at [131, 369] on button "Save" at bounding box center [130, 368] width 77 height 34
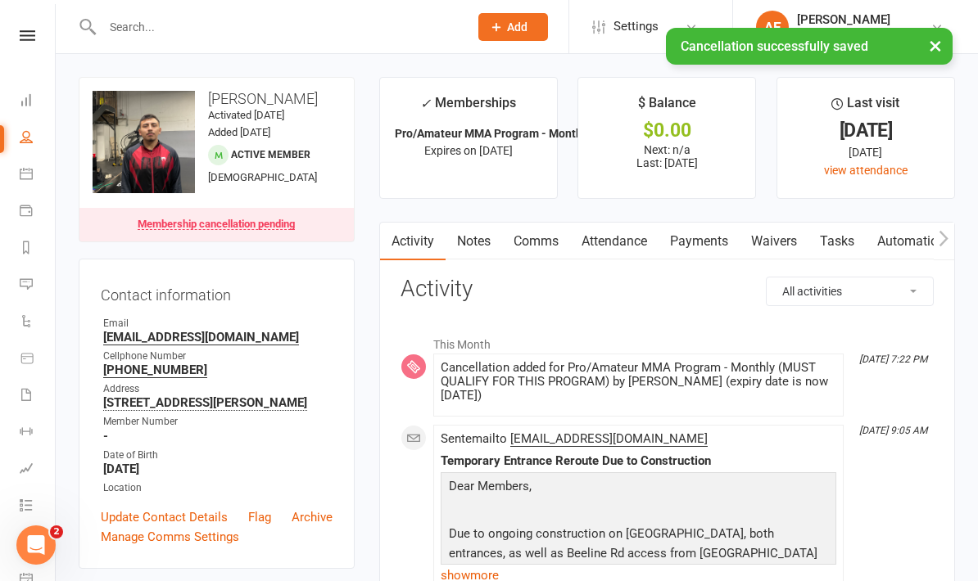
click at [650, 233] on link "Attendance" at bounding box center [614, 242] width 88 height 38
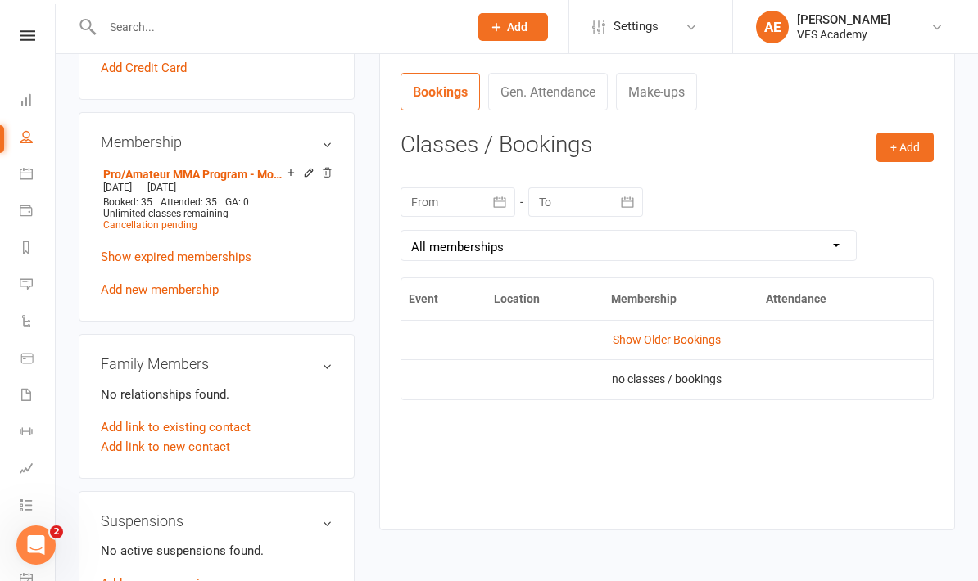
scroll to position [607, 0]
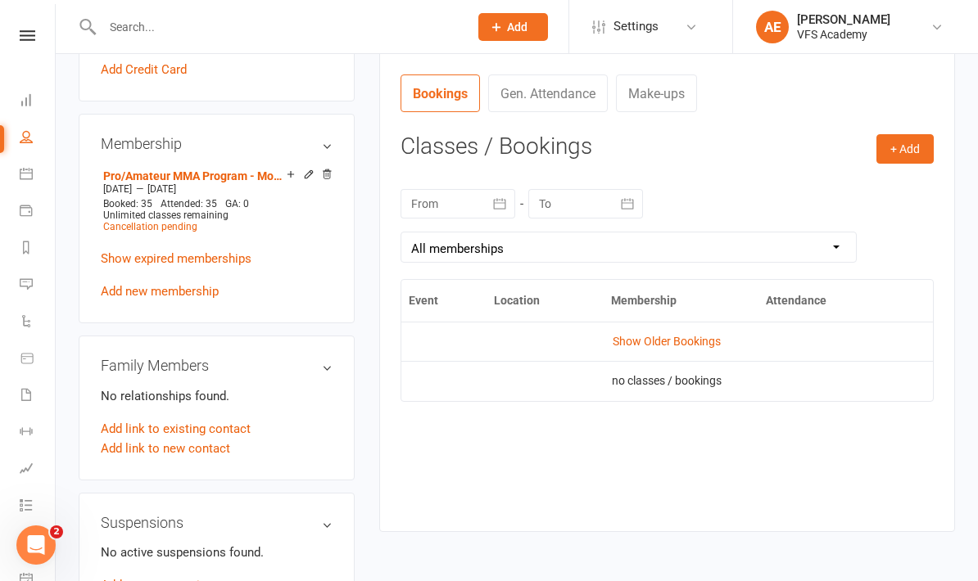
click at [554, 94] on link "Gen. Attendance" at bounding box center [548, 94] width 120 height 38
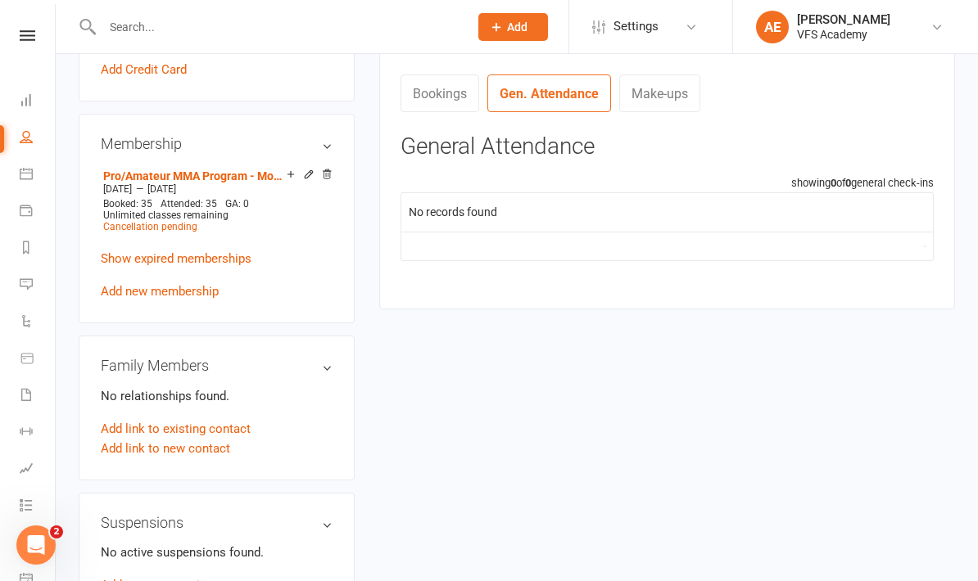
click at [454, 91] on link "Bookings" at bounding box center [439, 94] width 79 height 38
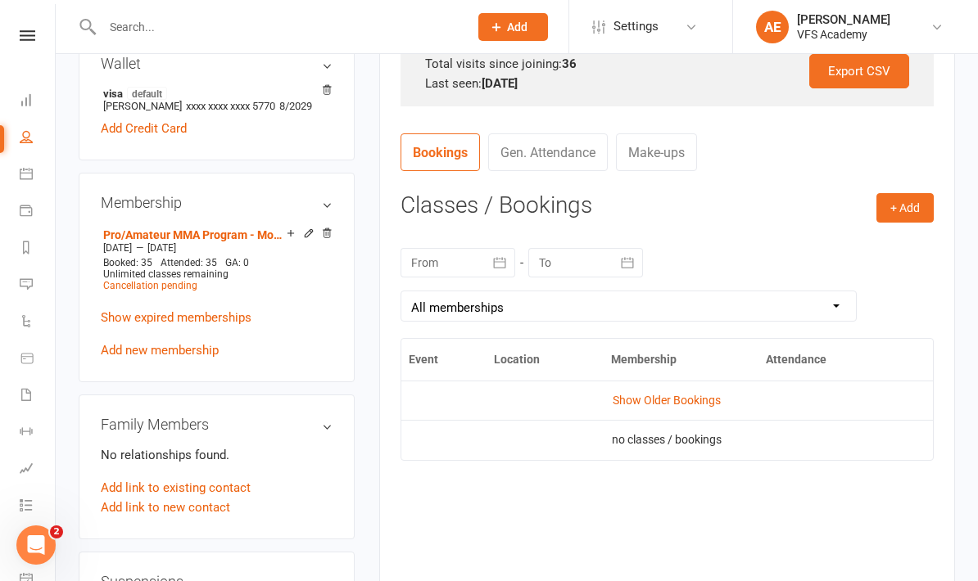
scroll to position [542, 0]
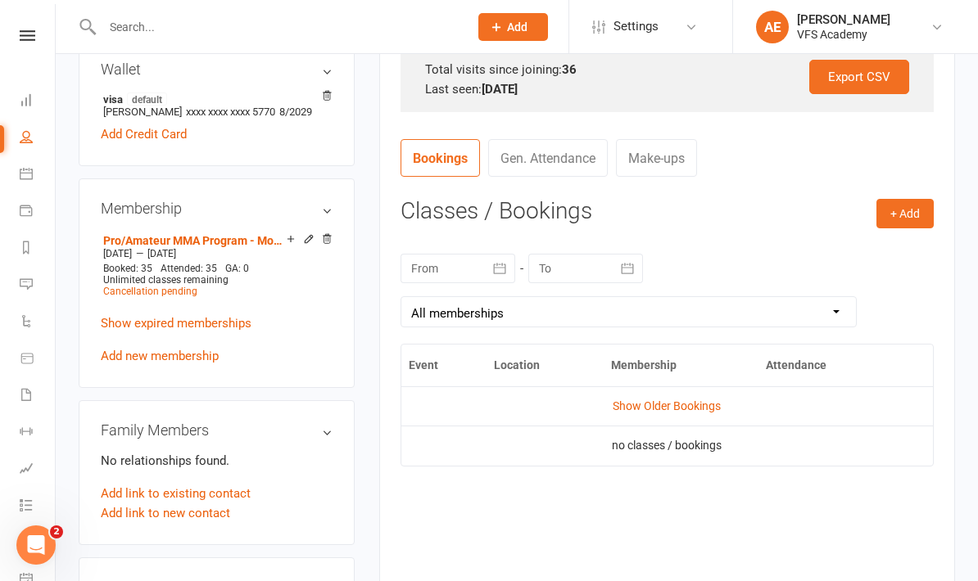
click at [450, 267] on div at bounding box center [457, 268] width 115 height 29
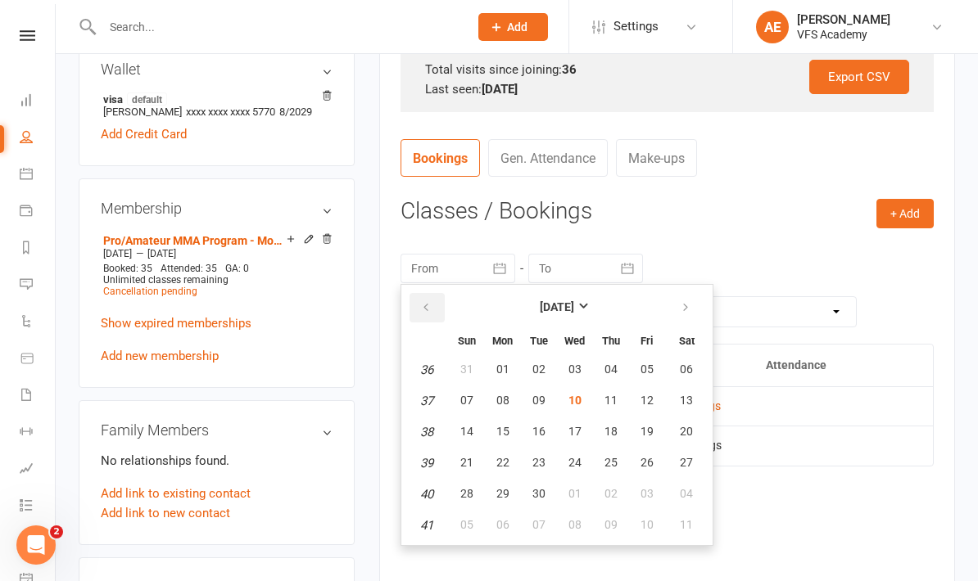
click at [435, 301] on button "button" at bounding box center [426, 307] width 35 height 29
click at [435, 310] on button "button" at bounding box center [426, 307] width 35 height 29
click at [437, 301] on button "button" at bounding box center [426, 307] width 35 height 29
click at [436, 300] on button "button" at bounding box center [426, 307] width 35 height 29
click at [432, 306] on button "button" at bounding box center [426, 307] width 35 height 29
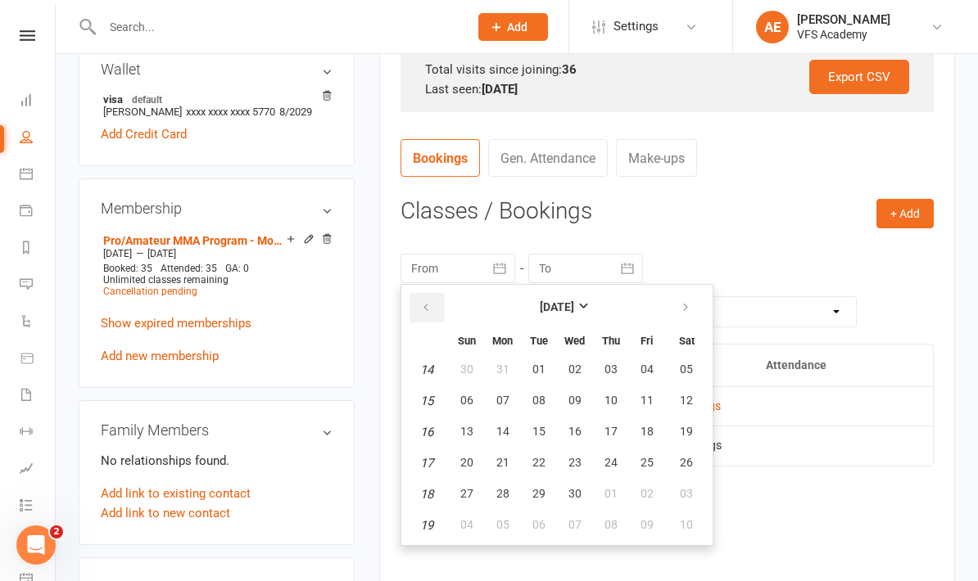
click at [426, 310] on icon "button" at bounding box center [425, 307] width 11 height 13
click at [423, 310] on icon "button" at bounding box center [425, 307] width 11 height 13
click at [426, 309] on icon "button" at bounding box center [425, 307] width 11 height 13
click at [425, 311] on icon "button" at bounding box center [425, 307] width 11 height 13
click at [458, 410] on button "08" at bounding box center [467, 401] width 34 height 29
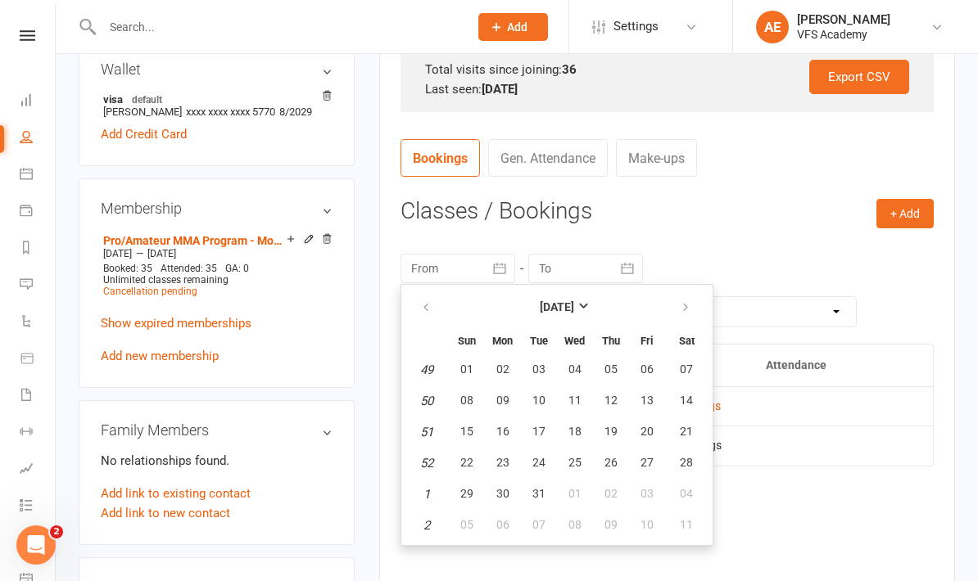
type input "08 Dec 2024"
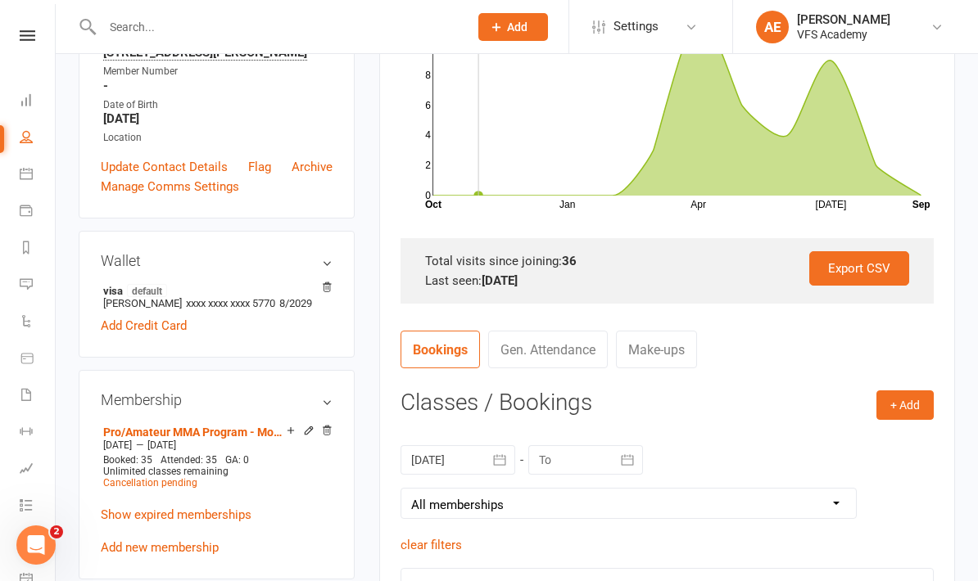
scroll to position [0, 0]
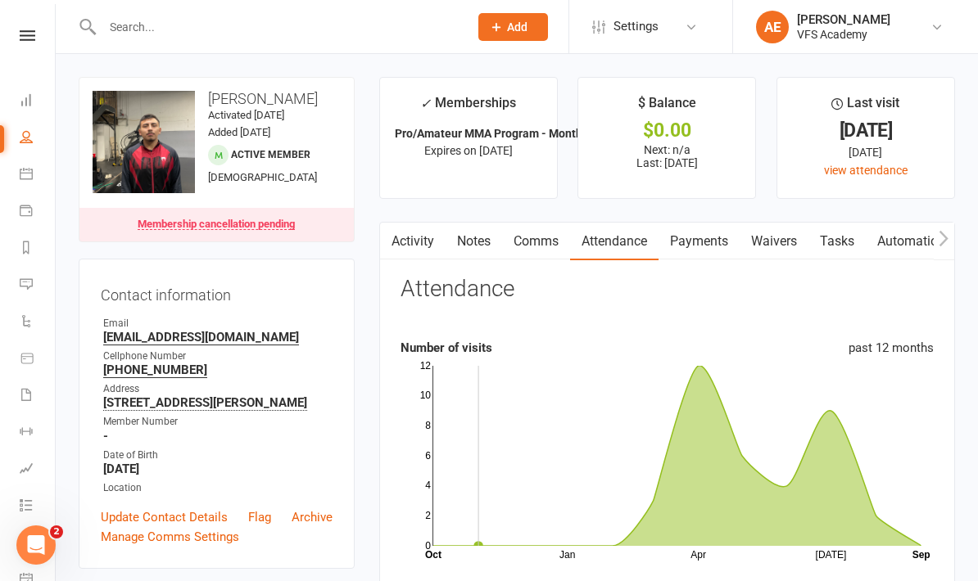
click at [27, 107] on link "Dashboard" at bounding box center [38, 102] width 37 height 37
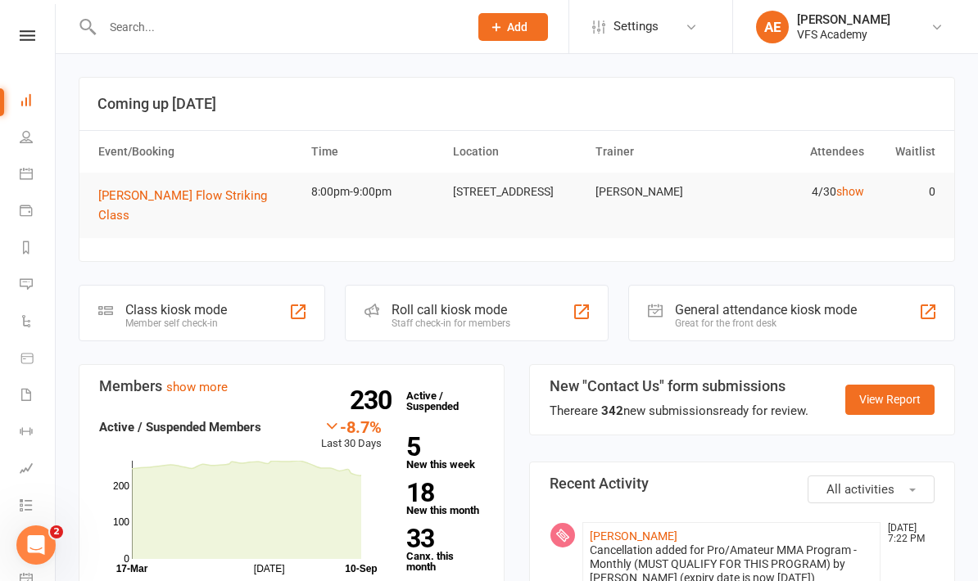
click at [13, 27] on nav "Clubworx Dashboard People Calendar Payments Reports Messages Automations Produc…" at bounding box center [28, 294] width 56 height 581
click at [173, 302] on div "Class kiosk mode" at bounding box center [176, 310] width 102 height 16
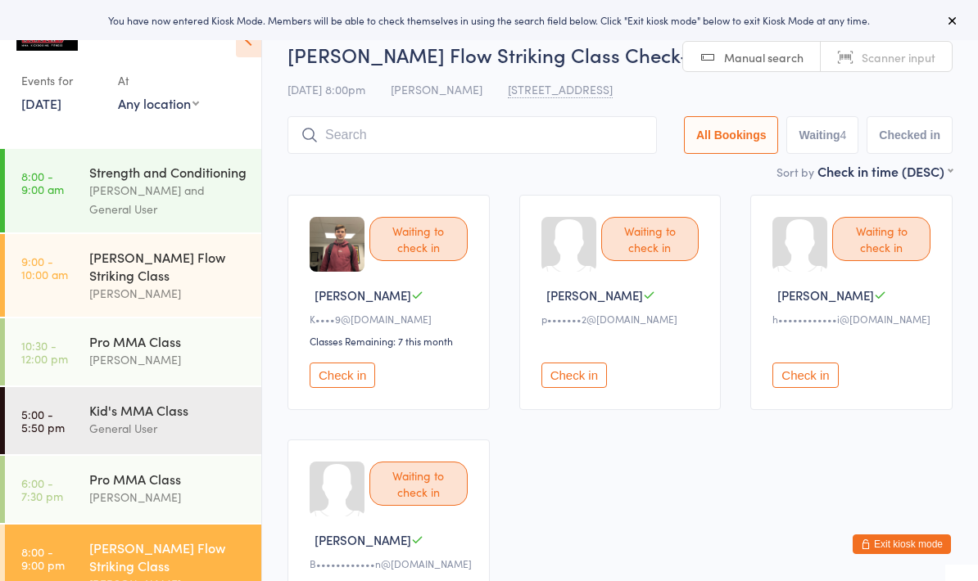
click at [535, 136] on input "search" at bounding box center [471, 135] width 369 height 38
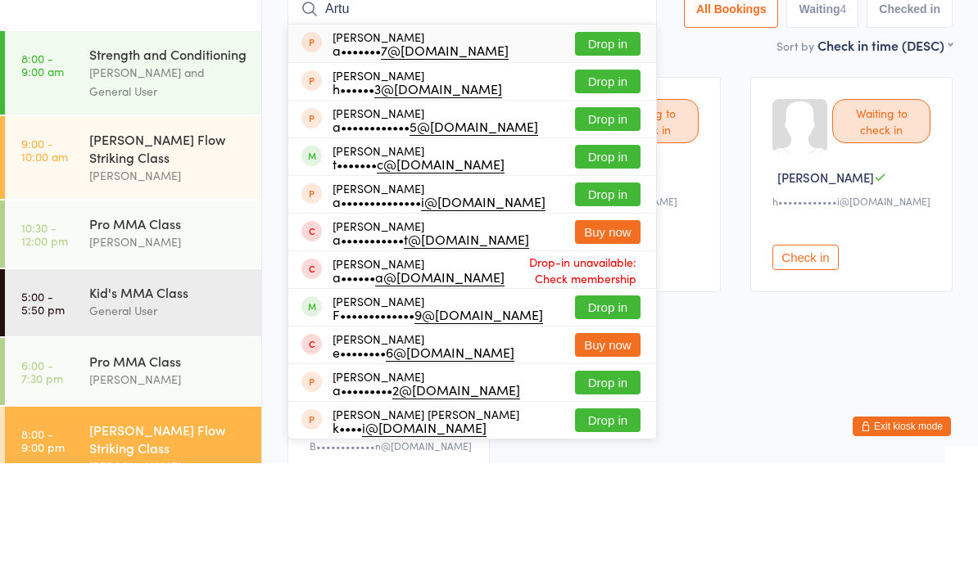
scroll to position [118, 0]
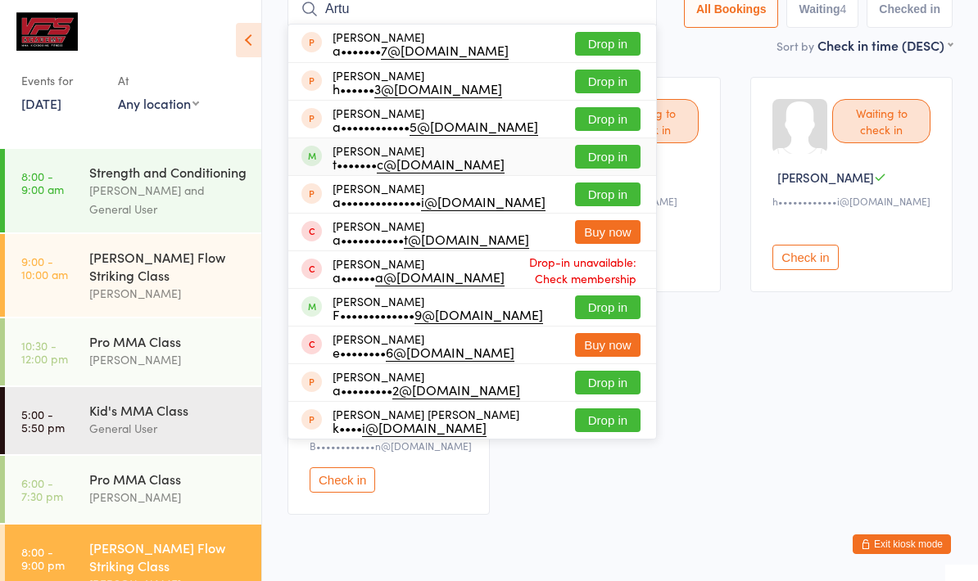
type input "Artu"
click at [470, 152] on div "[PERSON_NAME] t••••••• c@[DOMAIN_NAME] Drop in" at bounding box center [472, 156] width 368 height 37
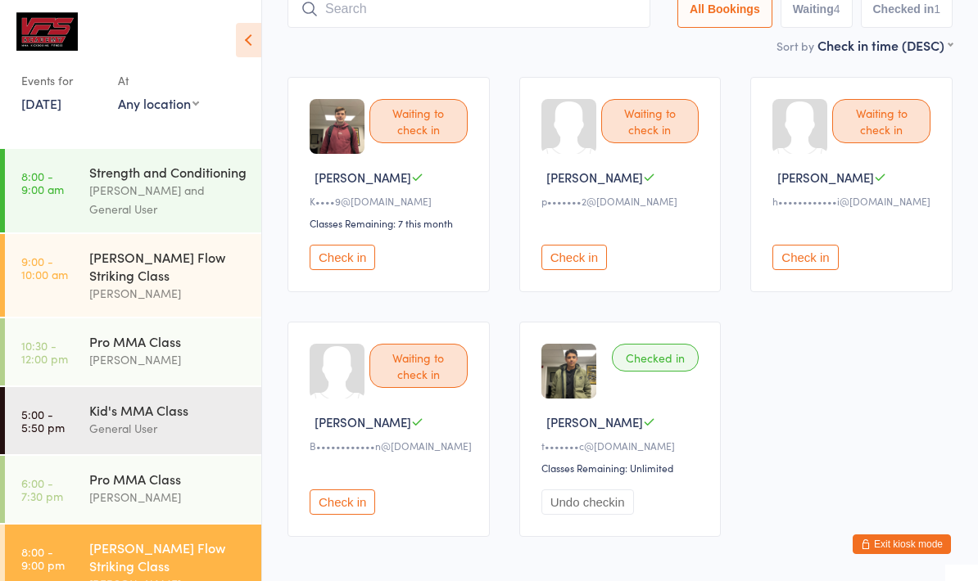
click at [573, 27] on input "search" at bounding box center [468, 9] width 363 height 38
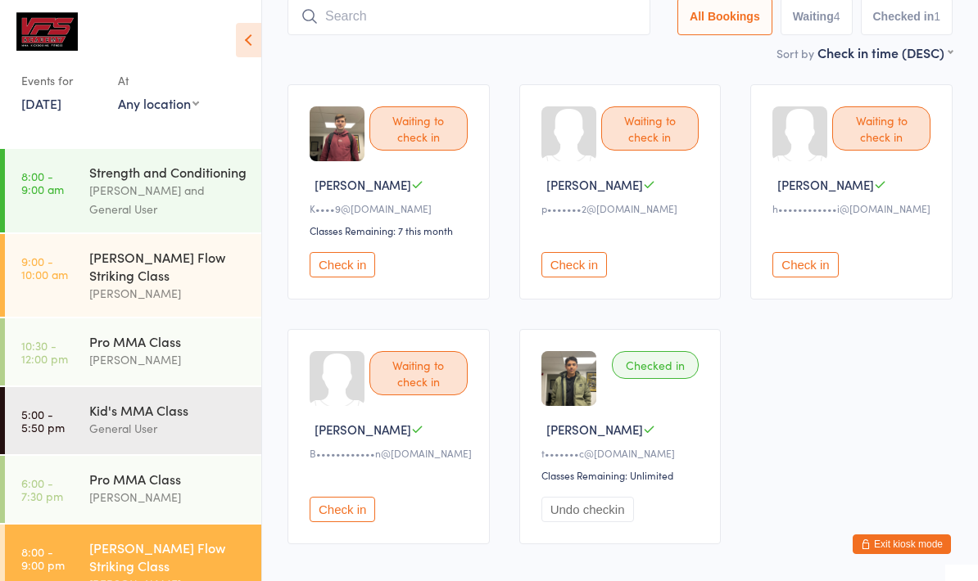
scroll to position [110, 0]
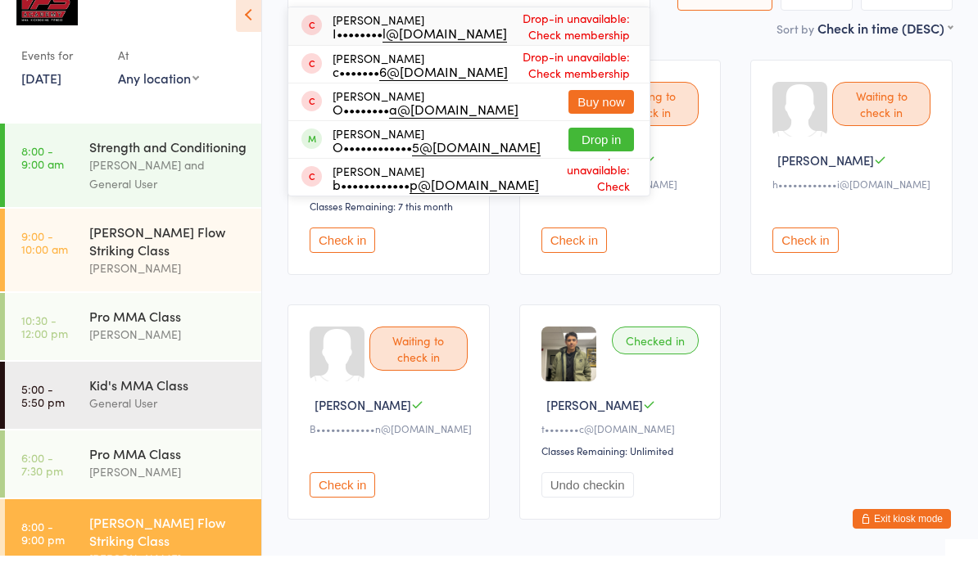
type input "[PERSON_NAME]"
click at [583, 153] on button "Drop in" at bounding box center [601, 165] width 66 height 24
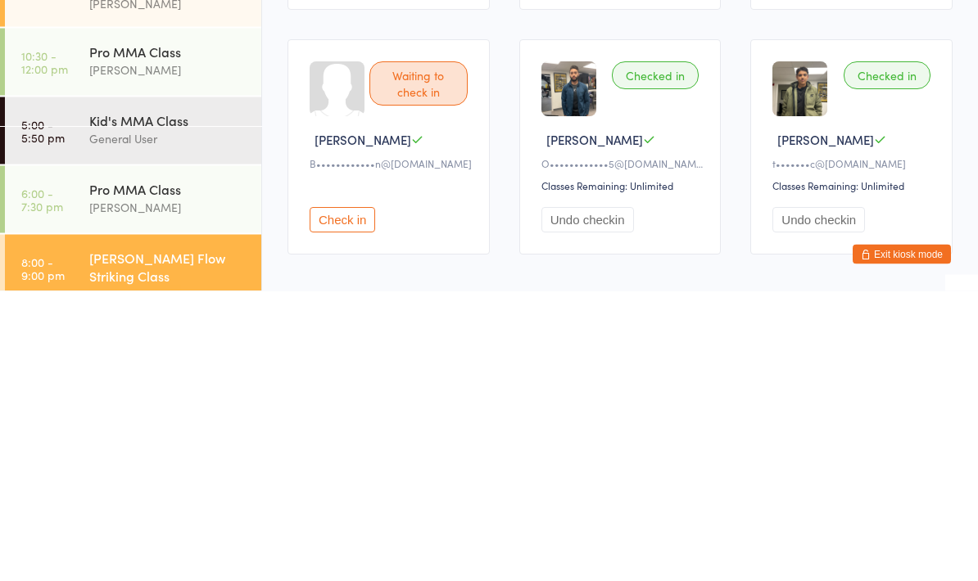
scroll to position [0, 0]
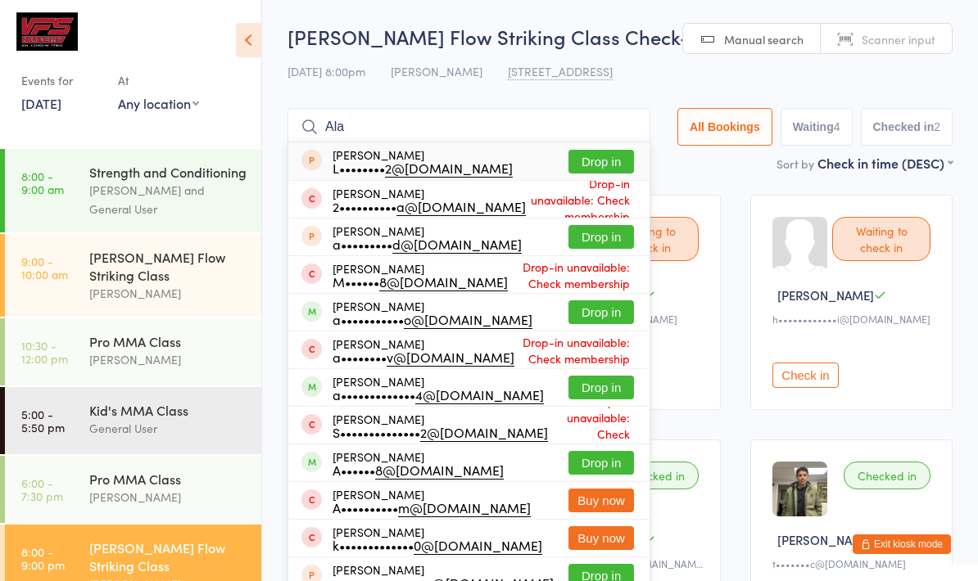
click at [636, 67] on div "[DATE] 8:00pm [PERSON_NAME] [STREET_ADDRESS]" at bounding box center [619, 71] width 665 height 27
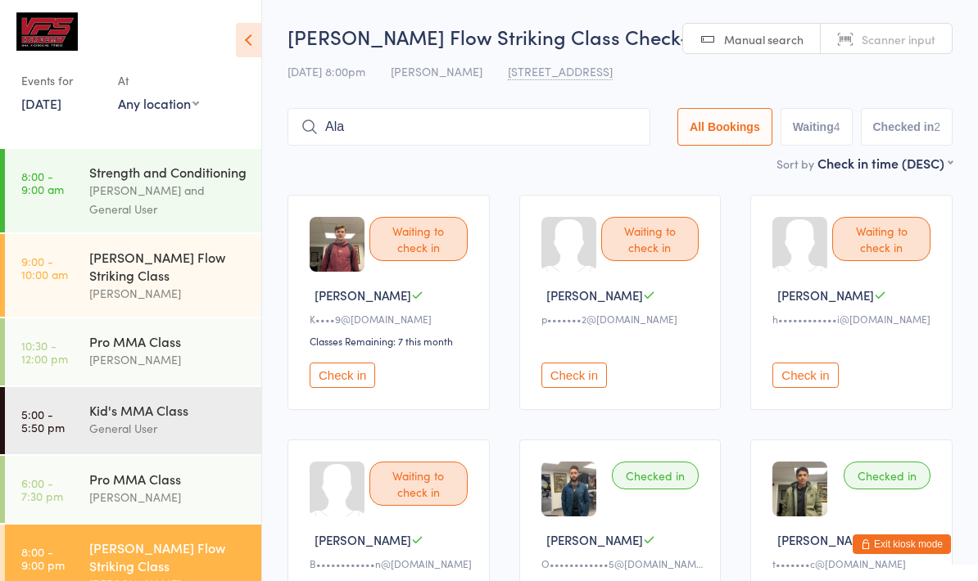
click at [441, 145] on input "Ala" at bounding box center [468, 127] width 363 height 38
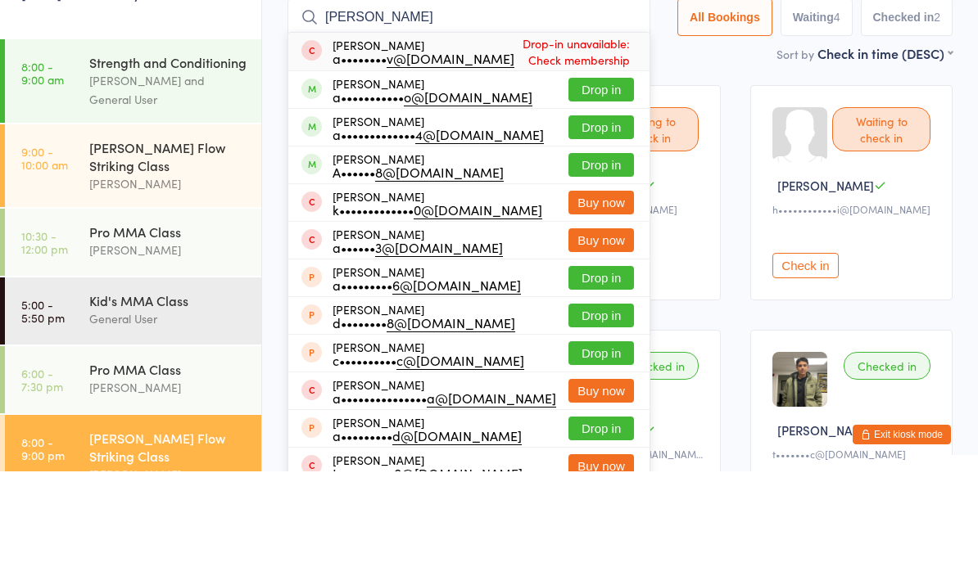
type input "[PERSON_NAME]"
click at [580, 225] on button "Drop in" at bounding box center [601, 237] width 66 height 24
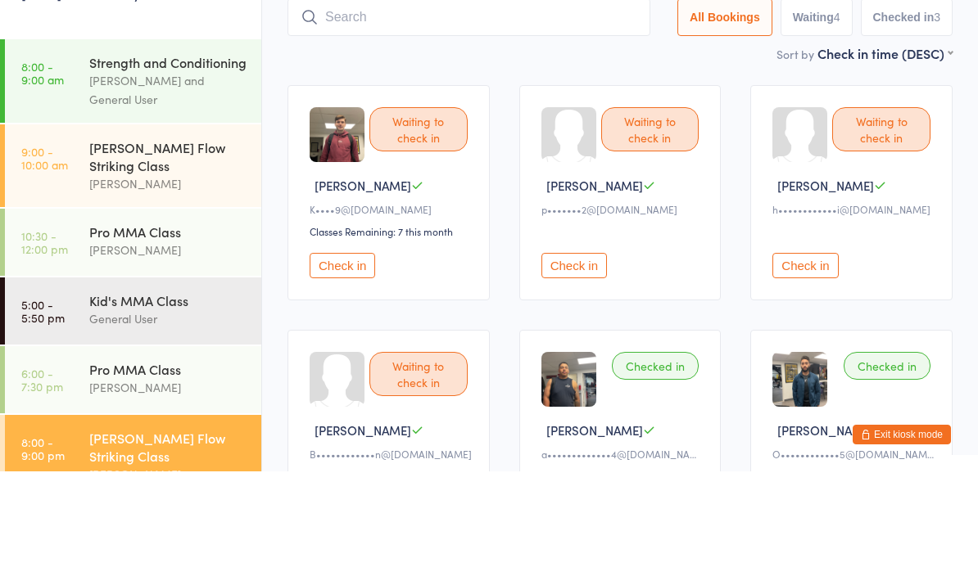
scroll to position [110, 0]
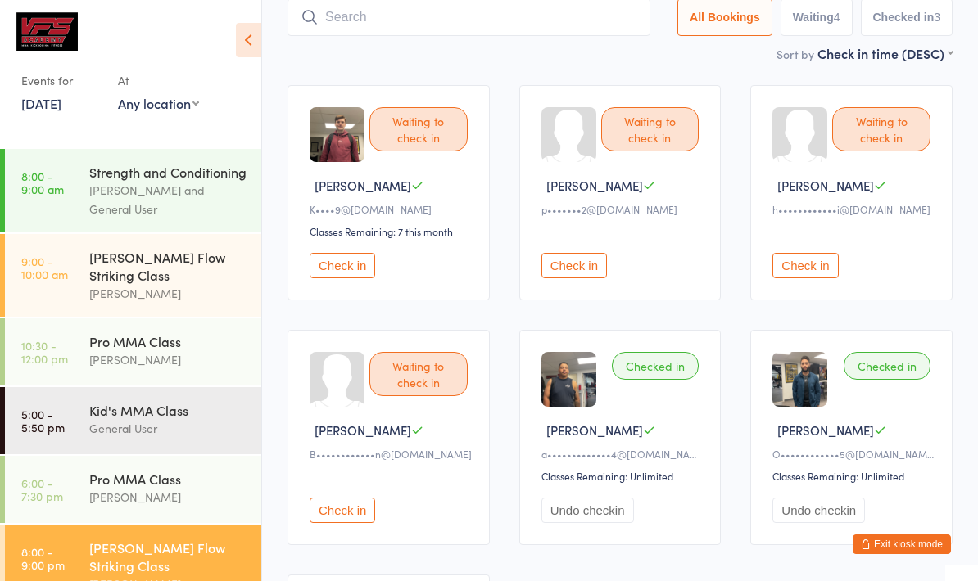
click at [469, 18] on input "search" at bounding box center [468, 17] width 363 height 38
type input "[PERSON_NAME]"
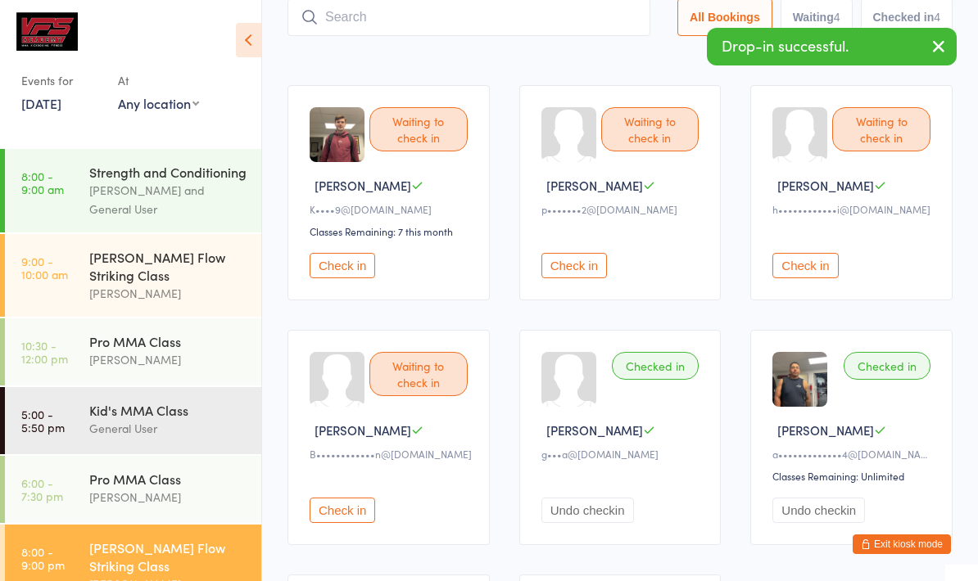
click at [940, 38] on icon "button" at bounding box center [939, 46] width 20 height 20
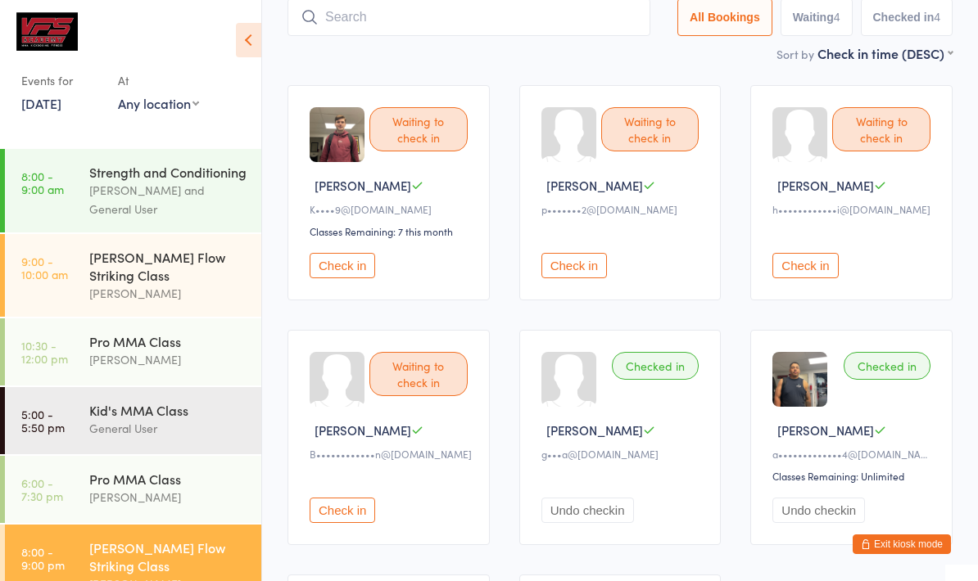
click at [548, 16] on input "search" at bounding box center [468, 17] width 363 height 38
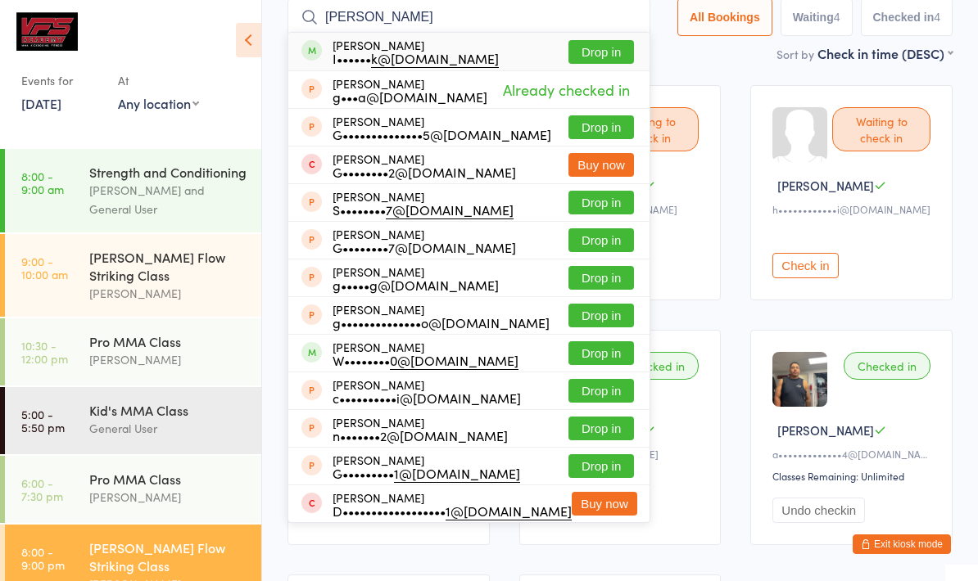
type input "[PERSON_NAME]"
click at [600, 48] on button "Drop in" at bounding box center [601, 52] width 66 height 24
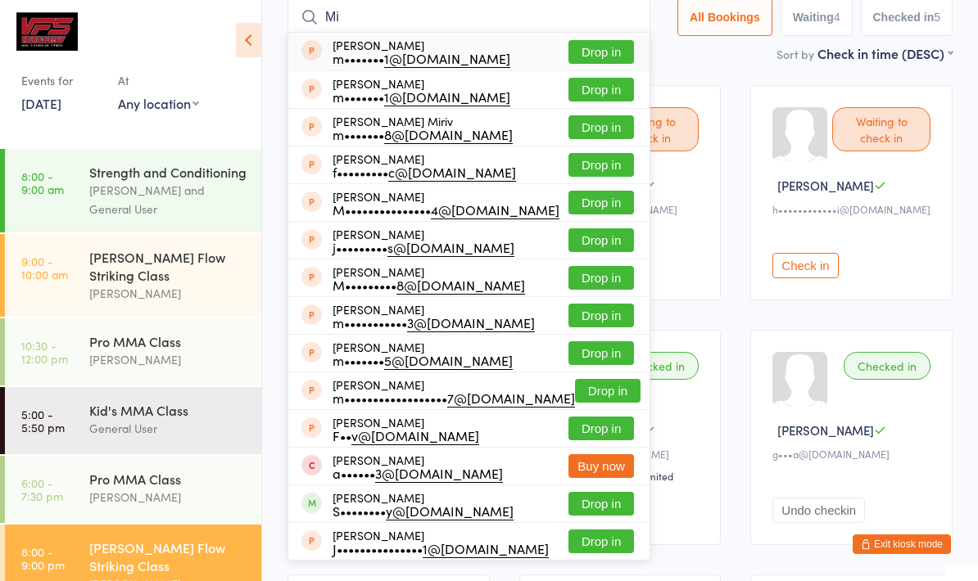
click at [232, 105] on div "Events for [DATE] [DATE] [DATE] Sun Mon Tue Wed Thu Fri Sat 36 31 01 02 03 04 0…" at bounding box center [130, 66] width 261 height 132
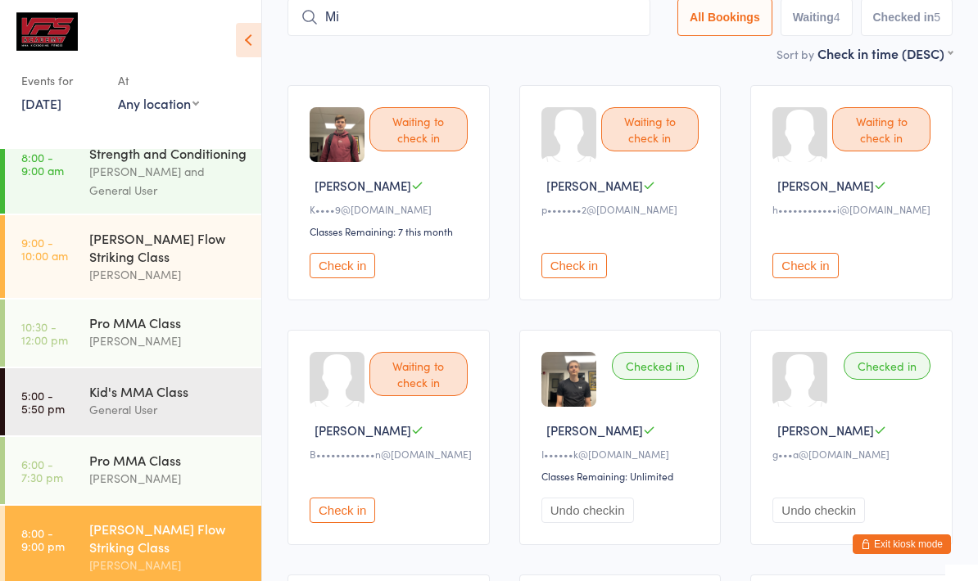
scroll to position [18, 0]
click at [530, 26] on input "Mi" at bounding box center [468, 17] width 363 height 38
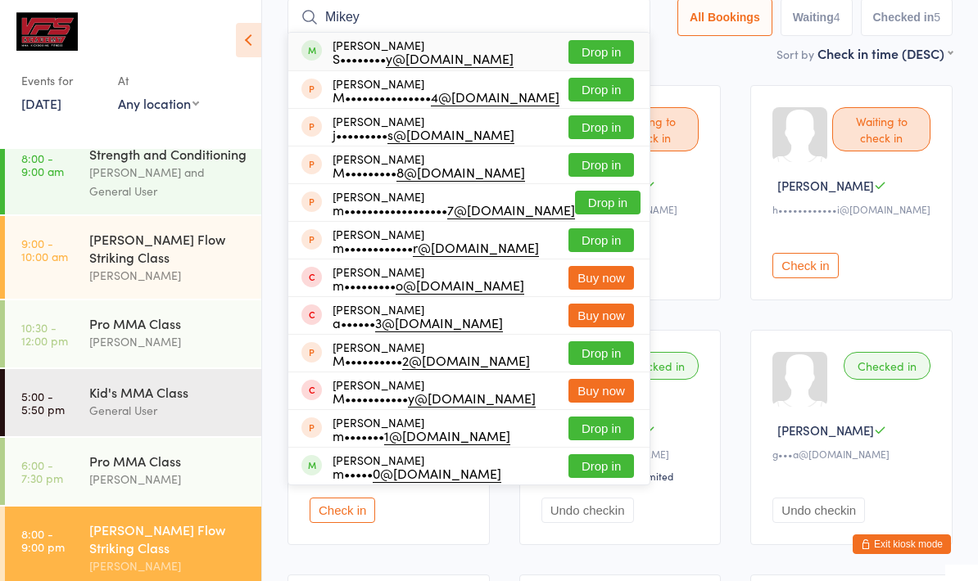
type input "Mikey"
click at [601, 48] on button "Drop in" at bounding box center [601, 52] width 66 height 24
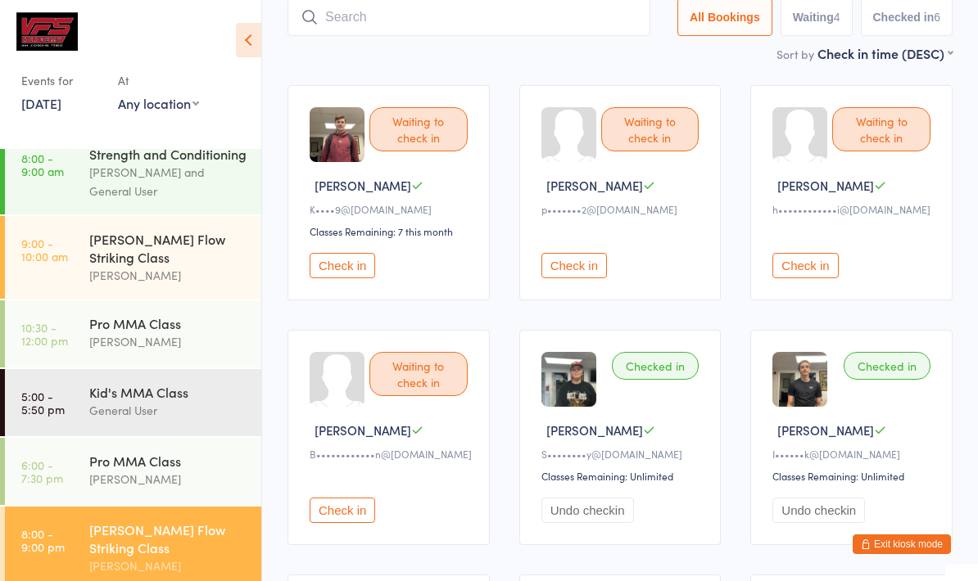
click at [412, 36] on input "search" at bounding box center [468, 17] width 363 height 38
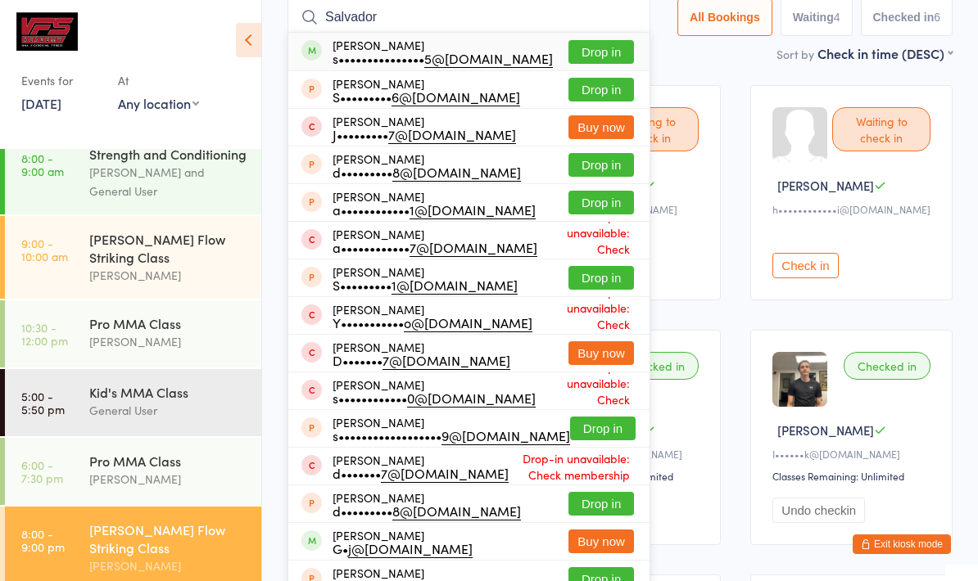
type input "Salvador"
click at [464, 52] on div "s••••••••••••••• 5@[DOMAIN_NAME]" at bounding box center [442, 58] width 220 height 13
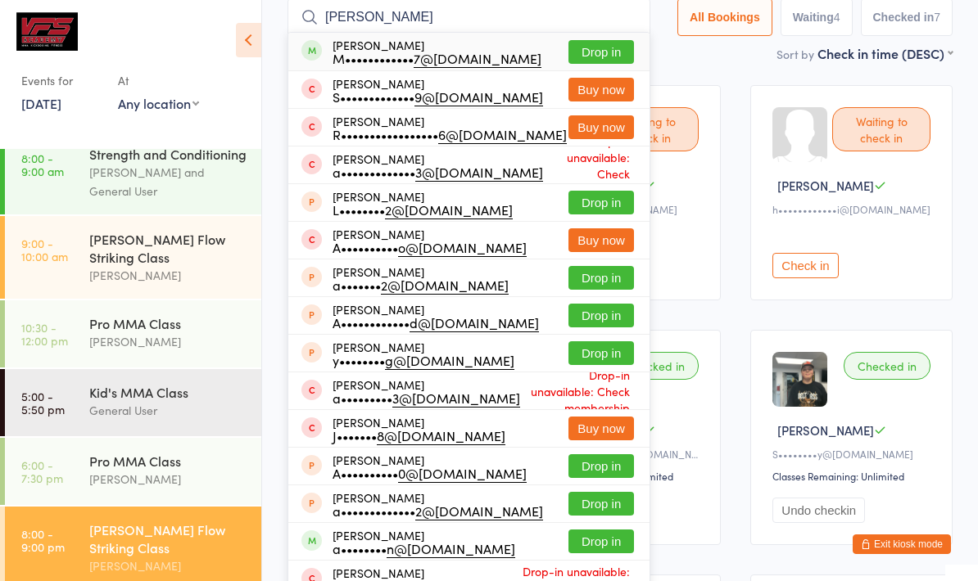
type input "[PERSON_NAME]"
click at [409, 55] on div "M•••••••••••• 7@[DOMAIN_NAME]" at bounding box center [436, 58] width 209 height 13
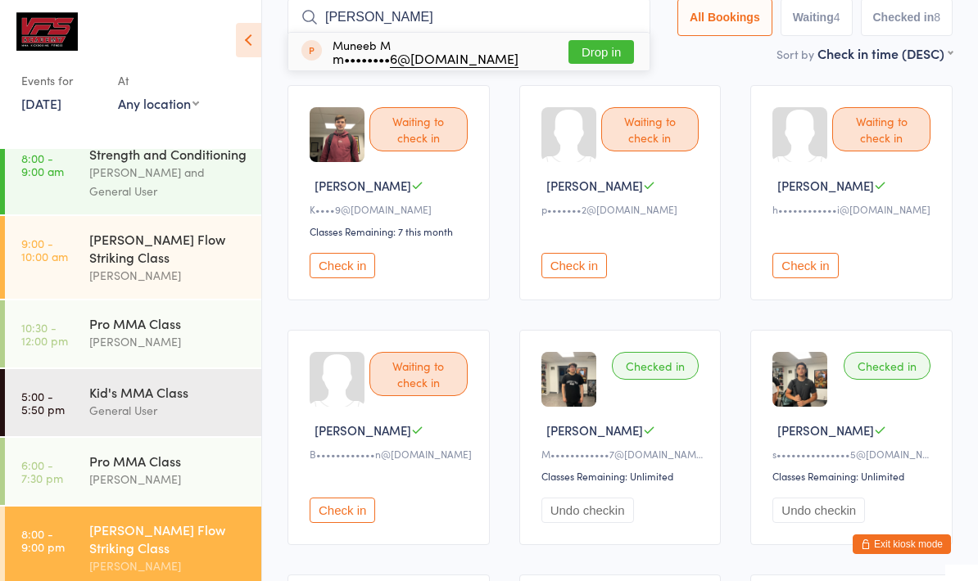
type input "[PERSON_NAME]"
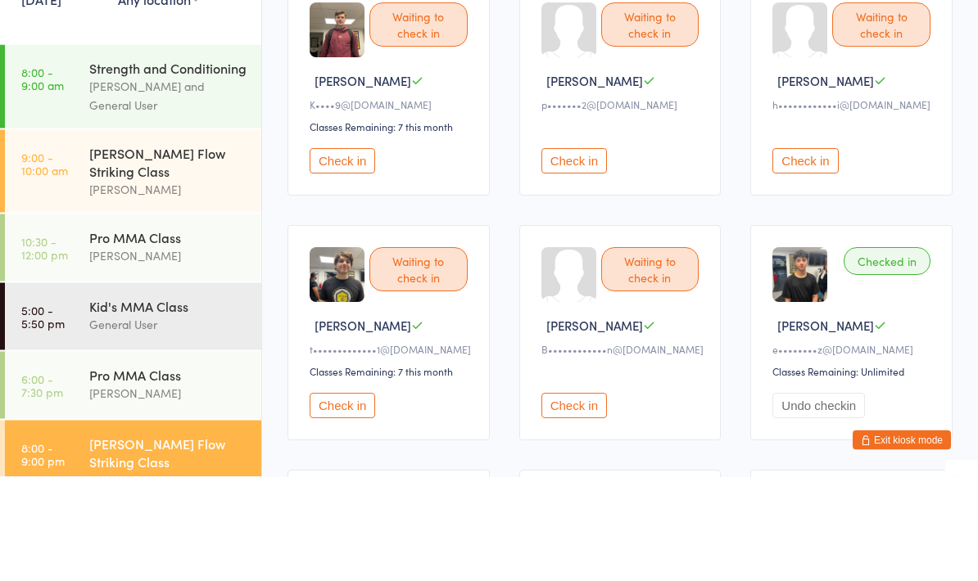
scroll to position [0, 0]
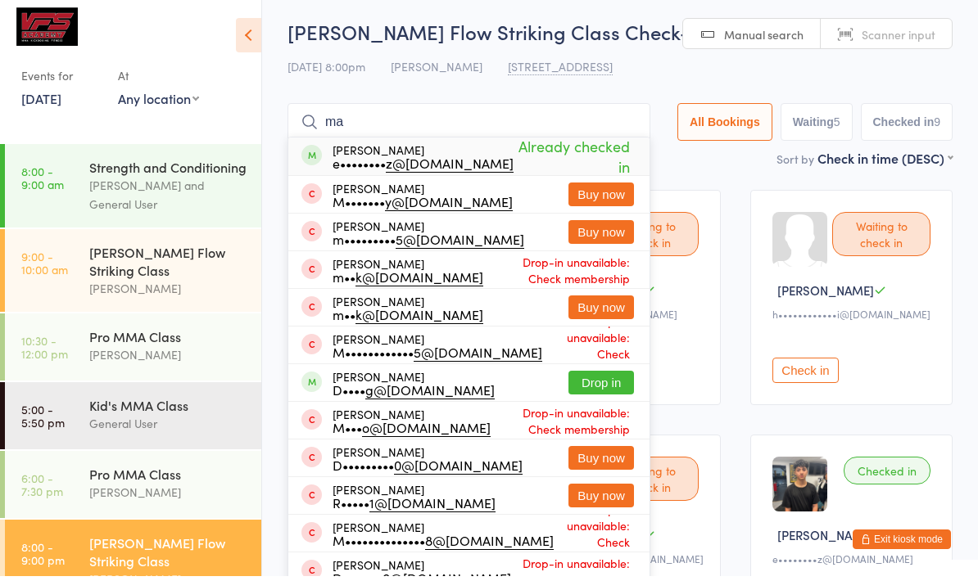
type input "m"
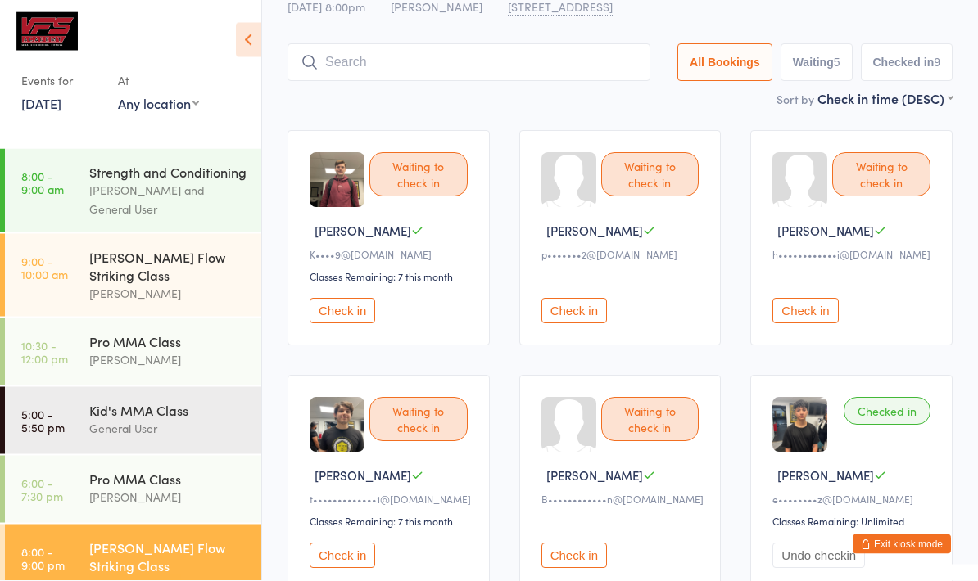
scroll to position [66, 0]
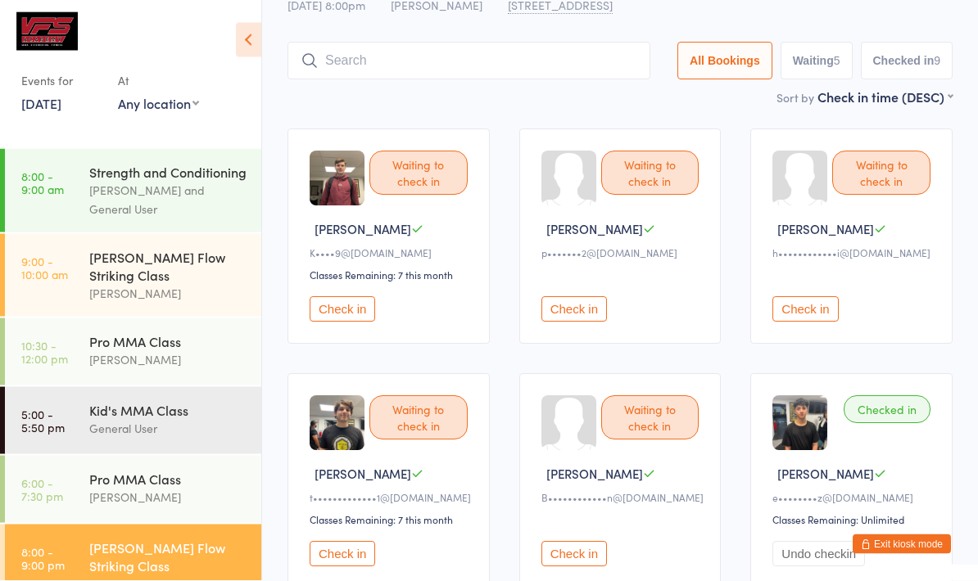
click at [192, 505] on div "[PERSON_NAME]" at bounding box center [168, 497] width 158 height 19
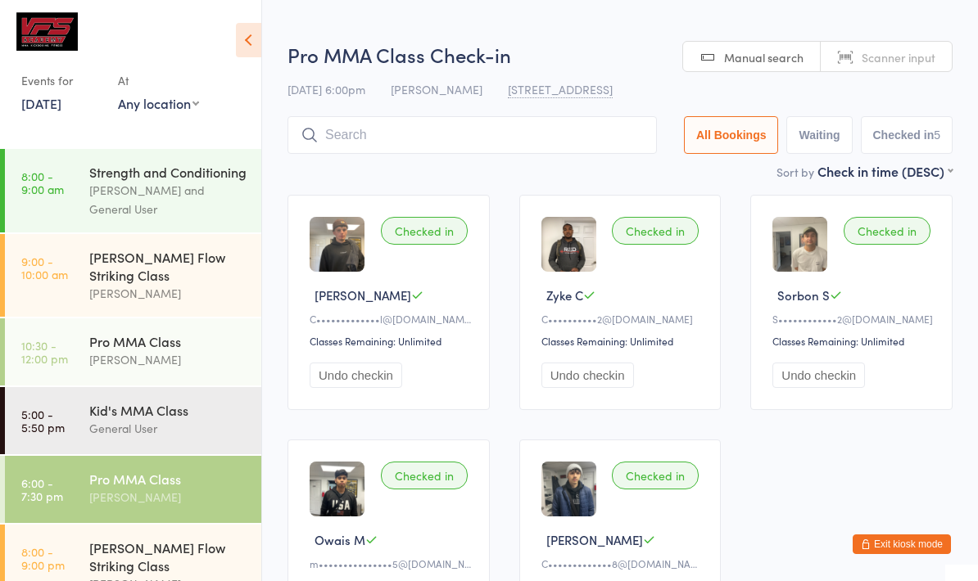
click at [210, 277] on div "[PERSON_NAME] Flow Striking Class" at bounding box center [168, 266] width 158 height 36
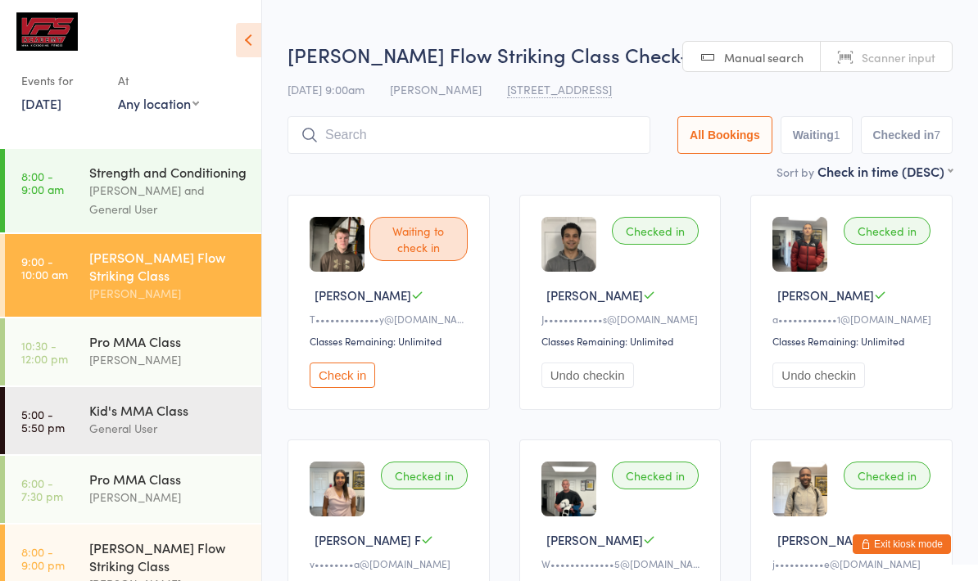
click at [545, 128] on input "search" at bounding box center [468, 135] width 363 height 38
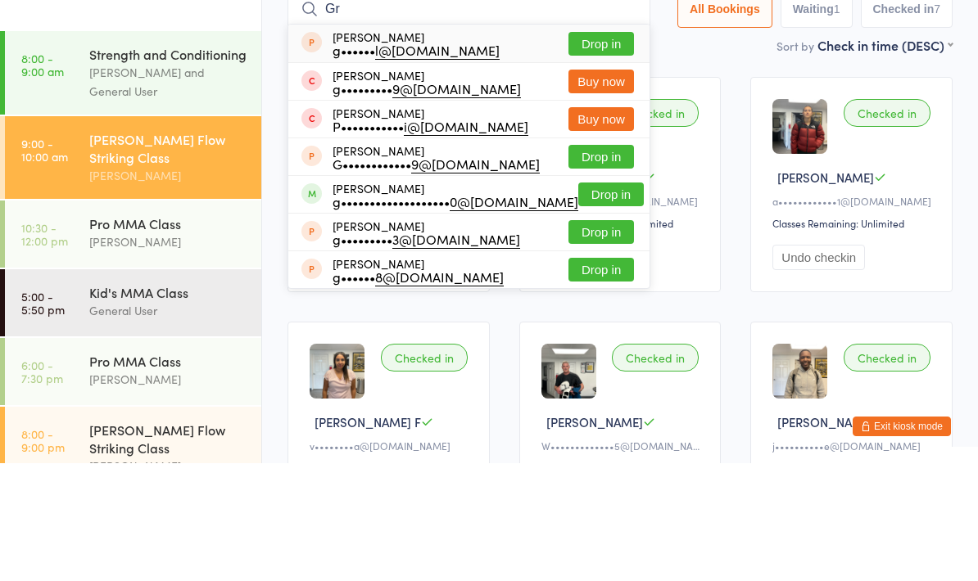
type input "G"
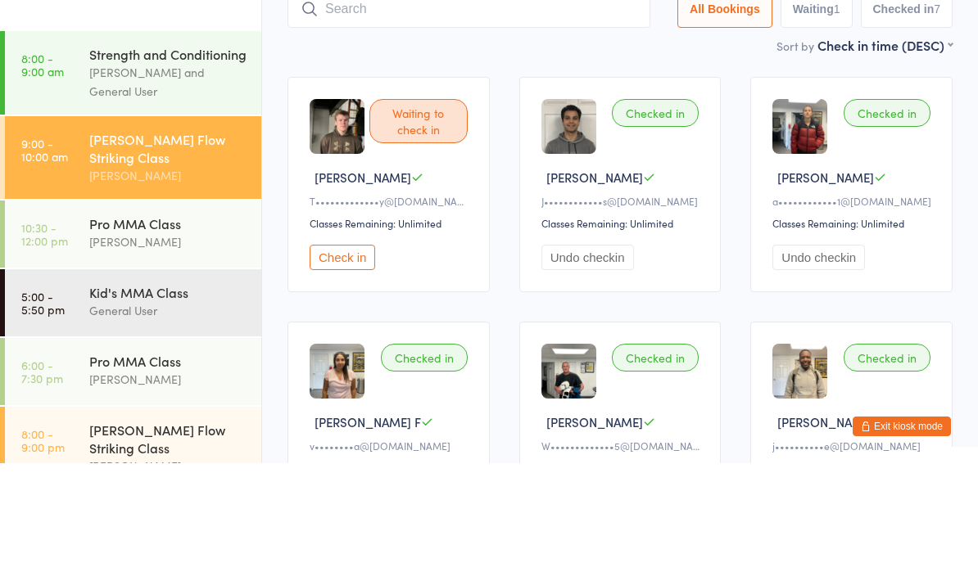
click at [260, 149] on div "Strength and Conditioning [PERSON_NAME] and General User" at bounding box center [175, 191] width 172 height 84
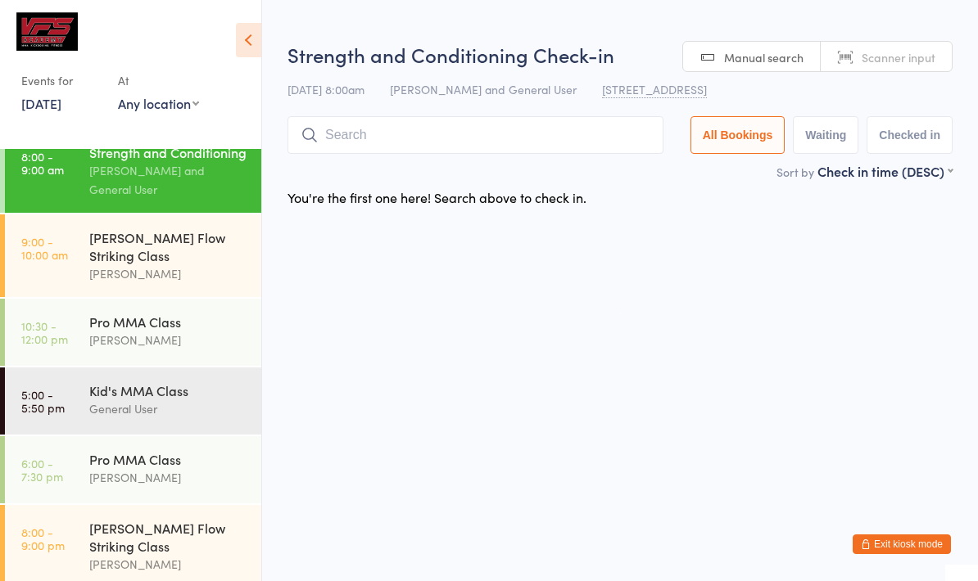
scroll to position [18, 0]
click at [201, 540] on div "[PERSON_NAME] Flow Striking Class" at bounding box center [168, 539] width 158 height 36
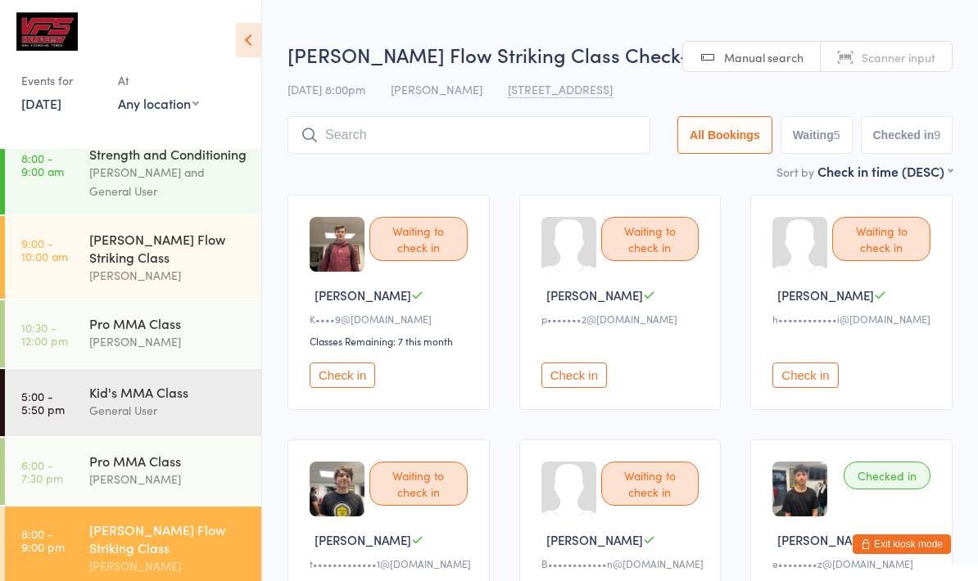
click at [445, 115] on div "[PERSON_NAME] Flow Striking Class Check-in [DATE] 8:00pm [PERSON_NAME] [STREET_…" at bounding box center [619, 101] width 665 height 121
click at [522, 103] on div "[DATE] 8:00pm [PERSON_NAME] [STREET_ADDRESS]" at bounding box center [619, 89] width 665 height 27
click at [432, 126] on input "search" at bounding box center [468, 135] width 363 height 38
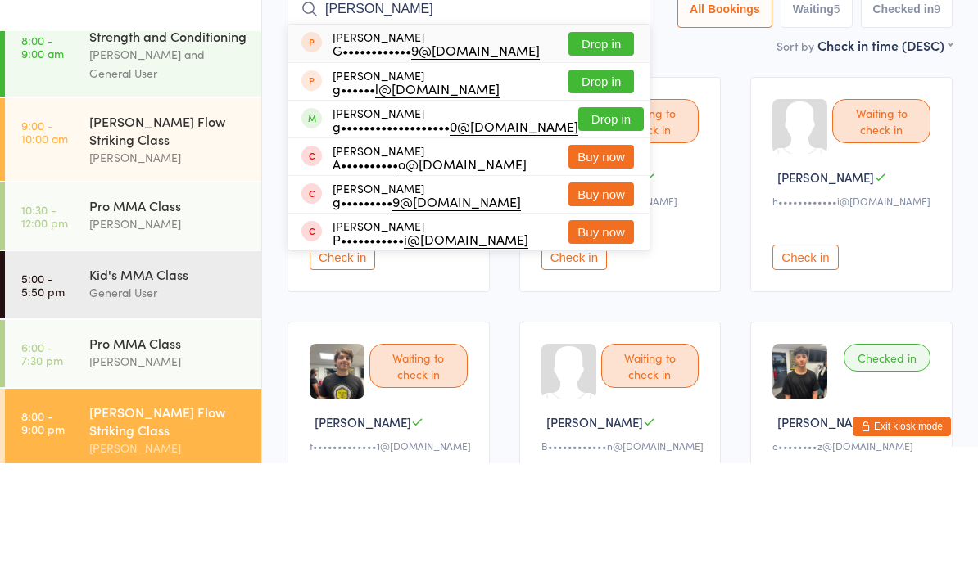
type input "[PERSON_NAME]"
click at [604, 225] on button "Drop in" at bounding box center [611, 237] width 66 height 24
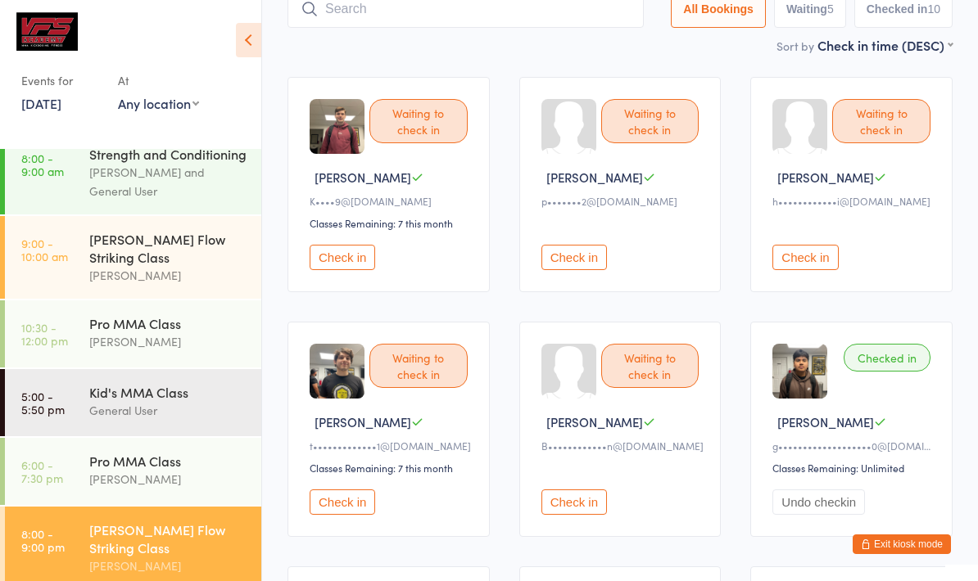
click at [341, 3] on input "search" at bounding box center [465, 9] width 356 height 38
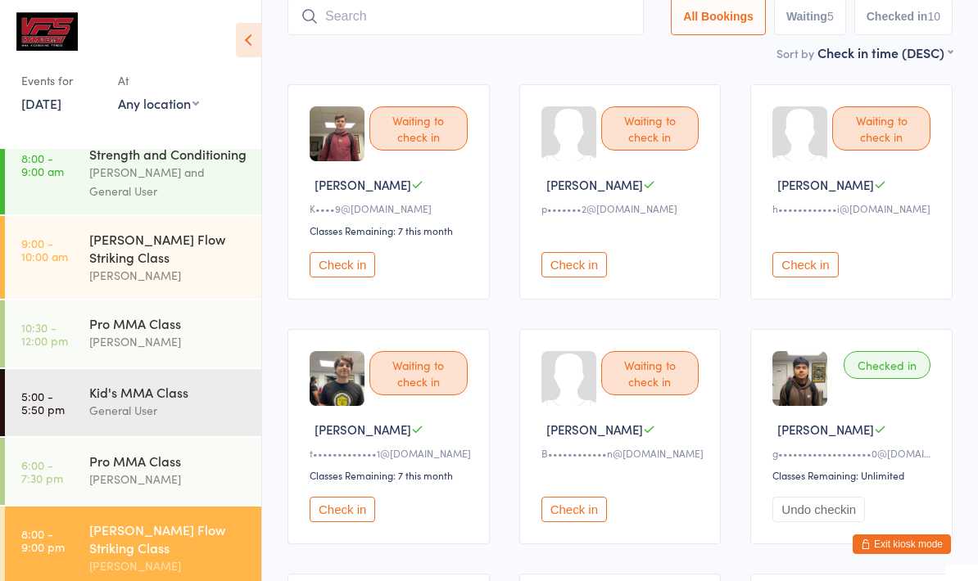
scroll to position [110, 0]
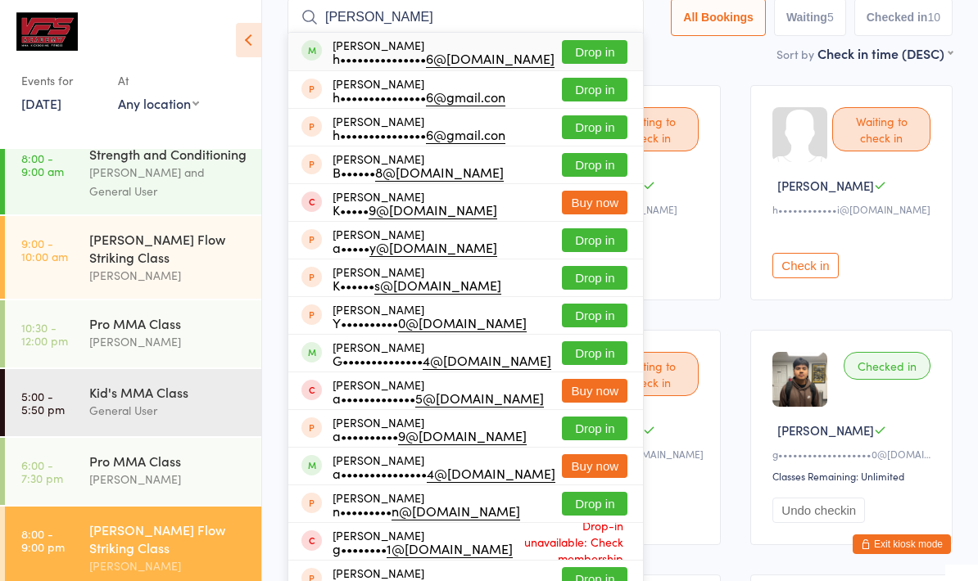
type input "[PERSON_NAME]"
click at [577, 45] on button "Drop in" at bounding box center [595, 52] width 66 height 24
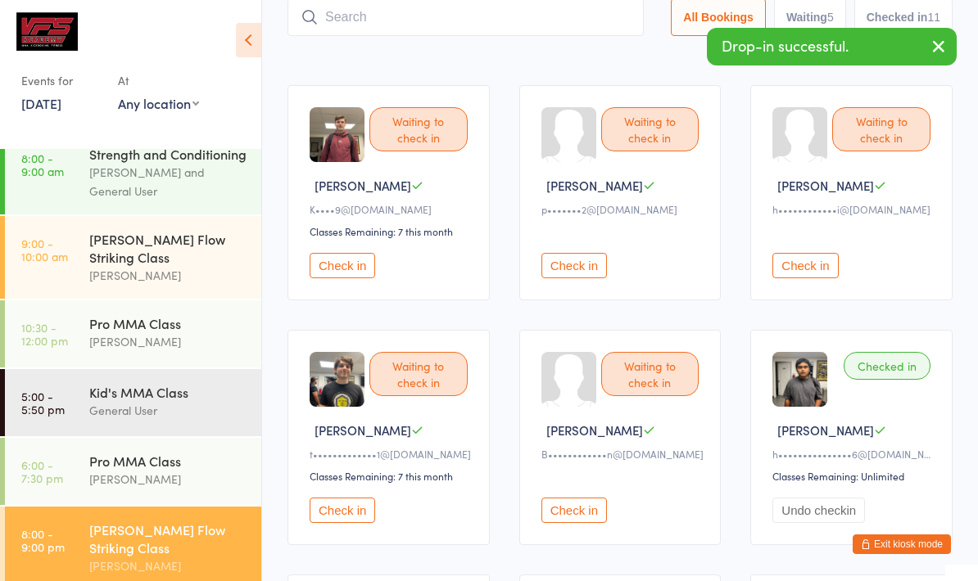
click at [441, 34] on input "search" at bounding box center [465, 17] width 356 height 38
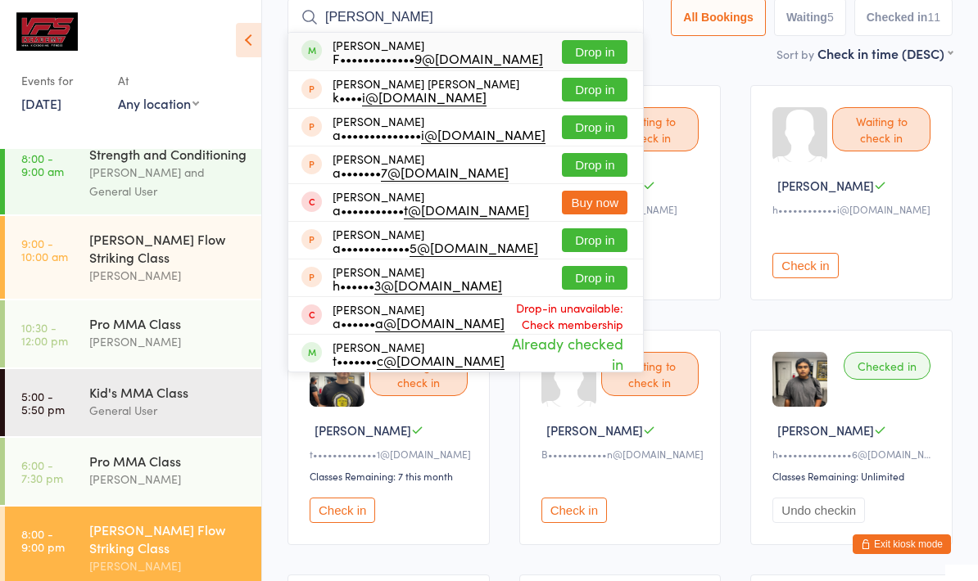
type input "[PERSON_NAME]"
click at [593, 45] on button "Drop in" at bounding box center [595, 52] width 66 height 24
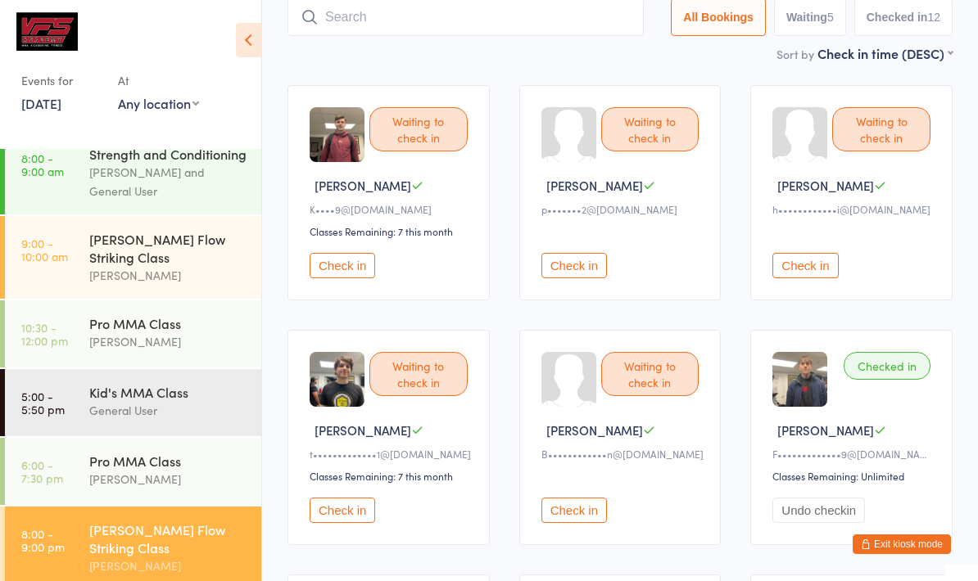
click at [336, 20] on input "search" at bounding box center [465, 17] width 356 height 38
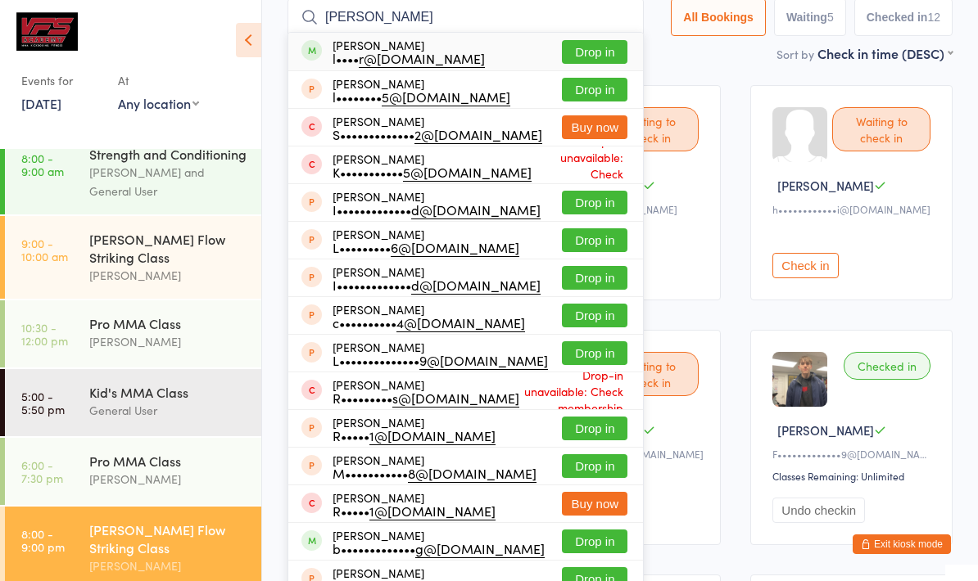
type input "[PERSON_NAME]"
click at [565, 46] on button "Drop in" at bounding box center [595, 52] width 66 height 24
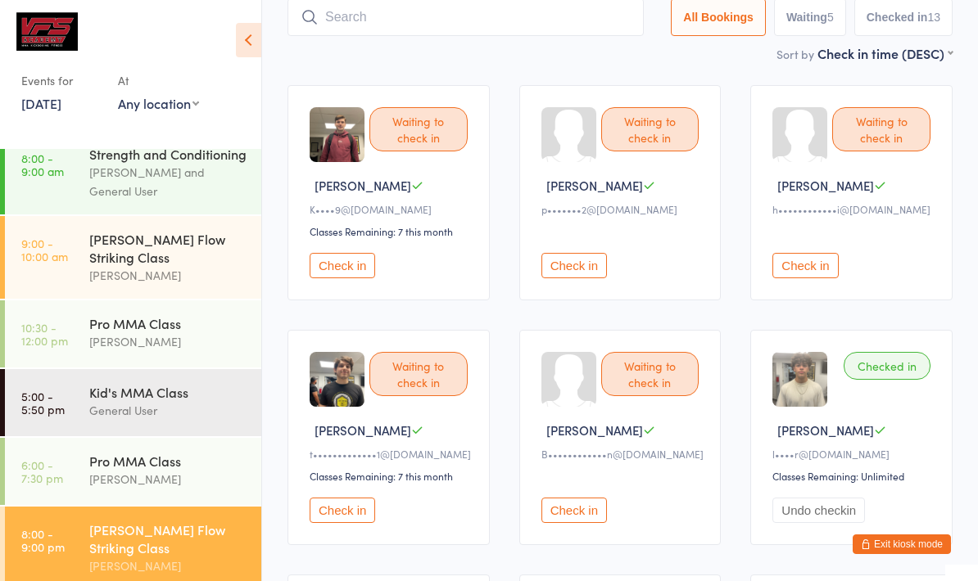
click at [341, 274] on button "Check in" at bounding box center [343, 265] width 66 height 25
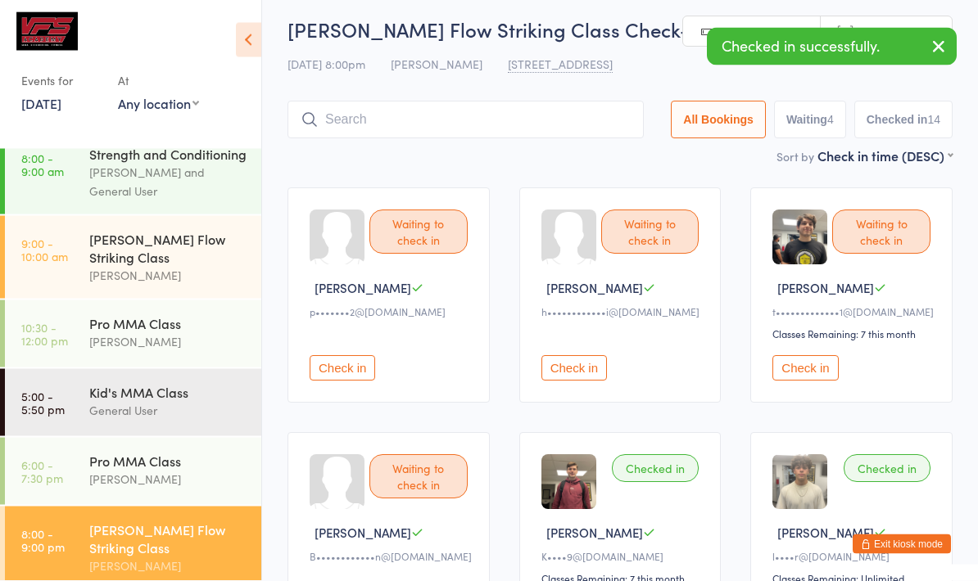
scroll to position [0, 0]
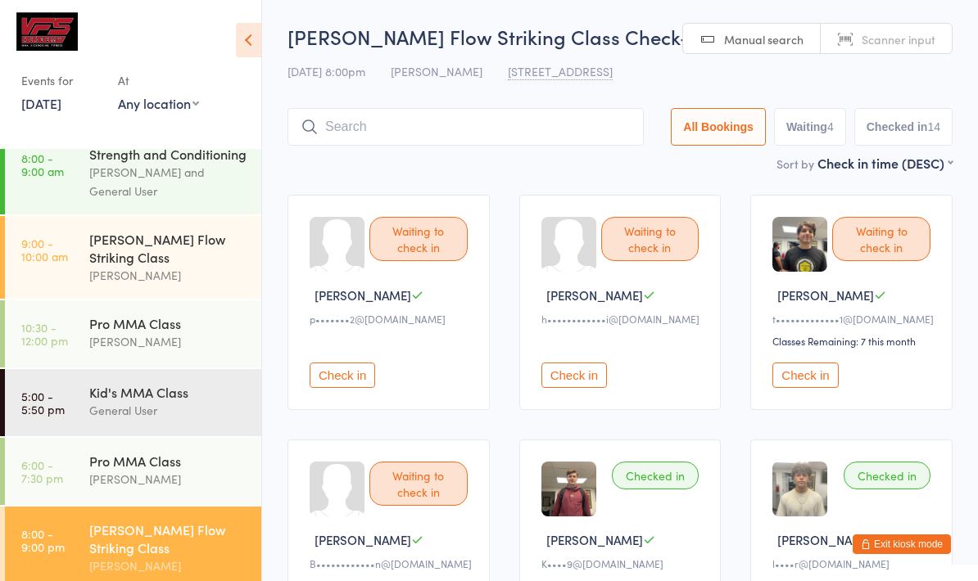
click at [440, 140] on input "search" at bounding box center [465, 127] width 356 height 38
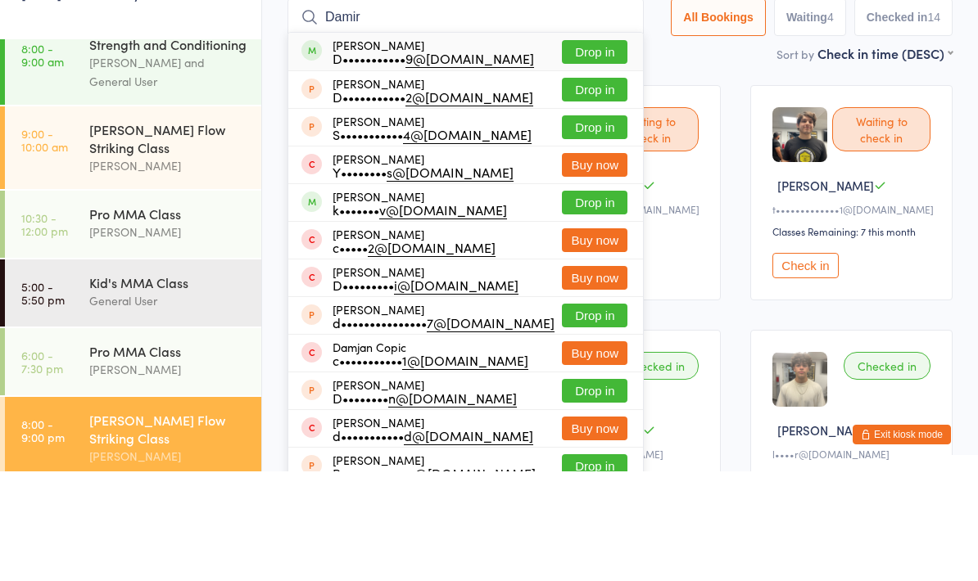
type input "Damir"
click at [570, 150] on button "Drop in" at bounding box center [595, 162] width 66 height 24
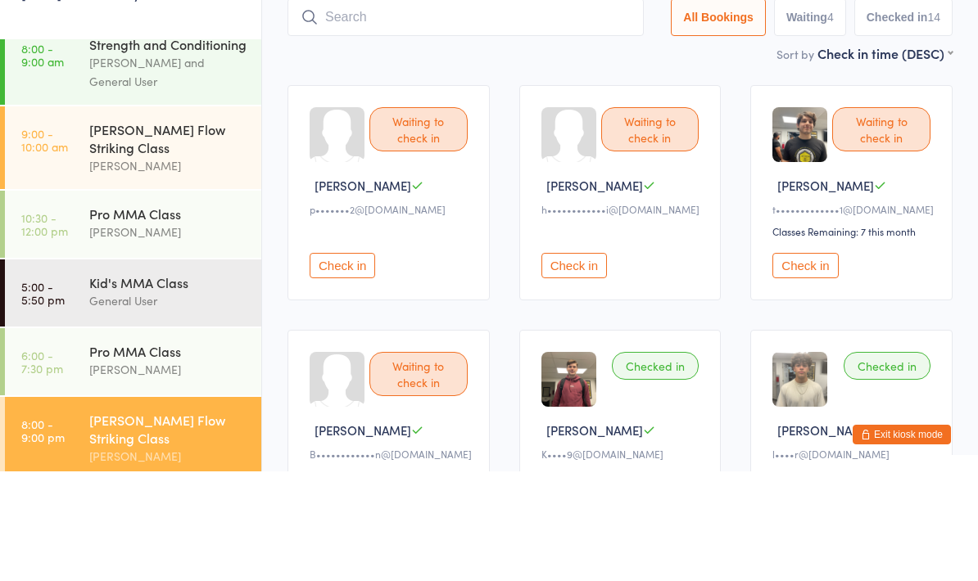
scroll to position [110, 0]
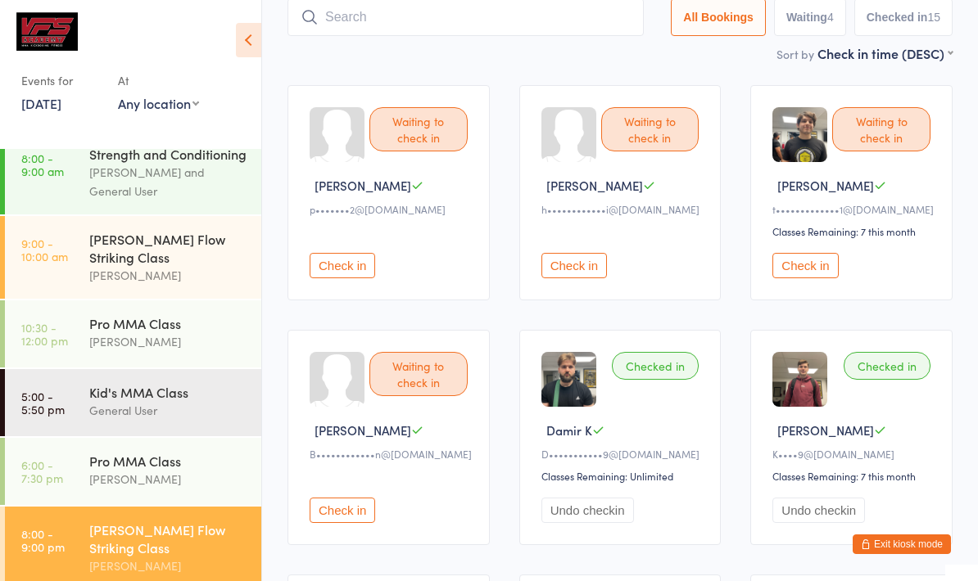
click at [532, 36] on input "search" at bounding box center [465, 17] width 356 height 38
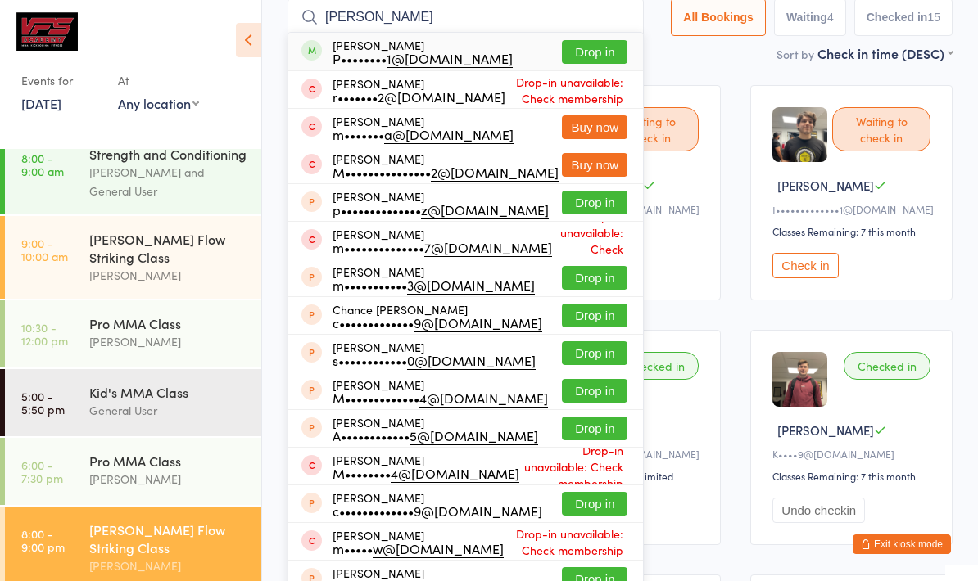
type input "[PERSON_NAME]"
click at [578, 64] on button "Drop in" at bounding box center [595, 52] width 66 height 24
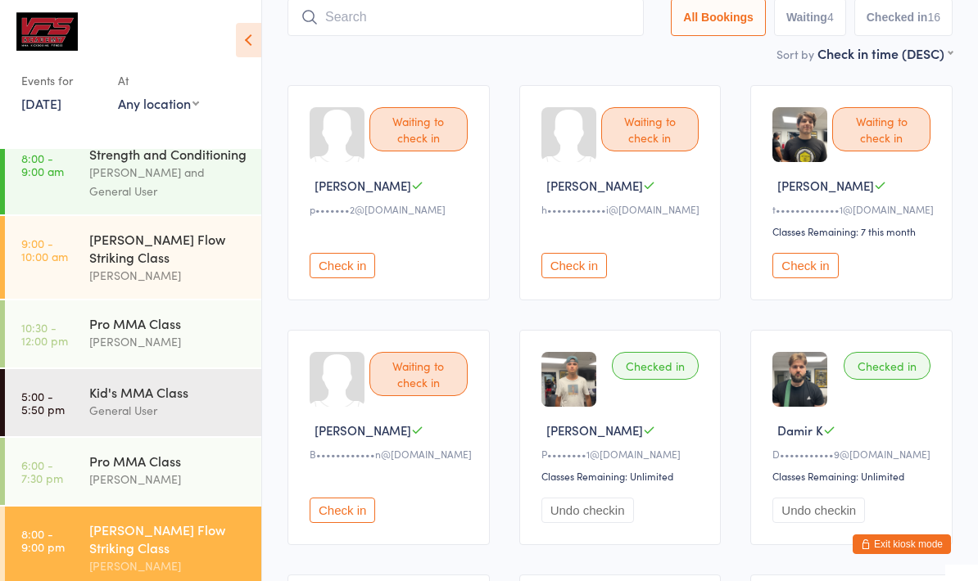
click at [547, 26] on input "search" at bounding box center [465, 17] width 356 height 38
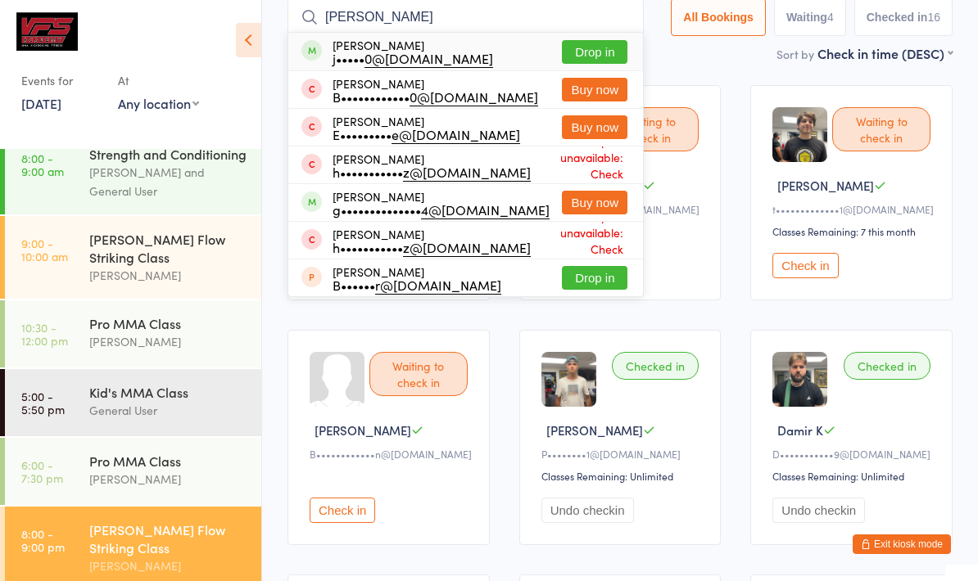
type input "[PERSON_NAME]"
click at [587, 47] on button "Drop in" at bounding box center [595, 52] width 66 height 24
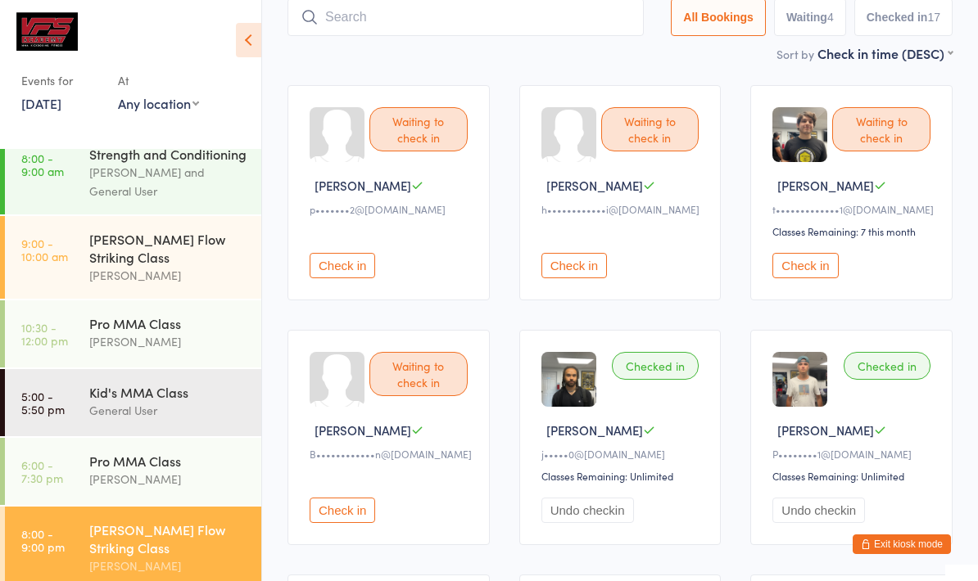
click at [494, 25] on input "search" at bounding box center [465, 17] width 356 height 38
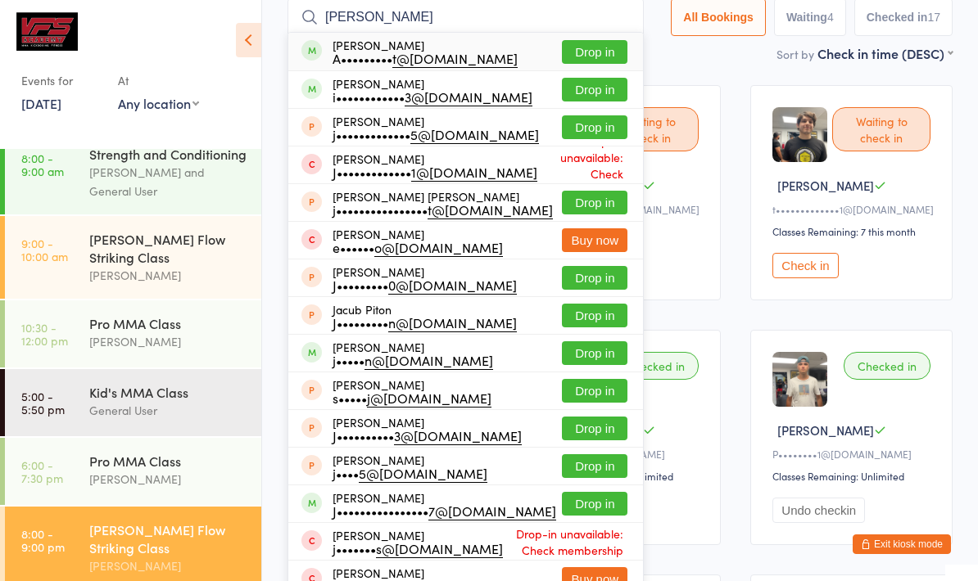
type input "[PERSON_NAME]"
click at [605, 90] on button "Drop in" at bounding box center [595, 90] width 66 height 24
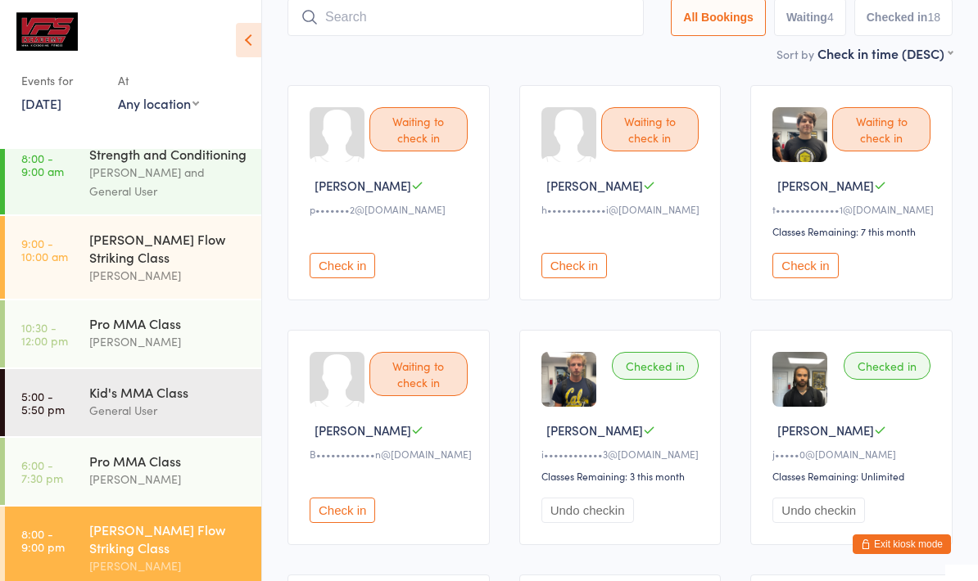
click at [500, 16] on input "search" at bounding box center [465, 17] width 356 height 38
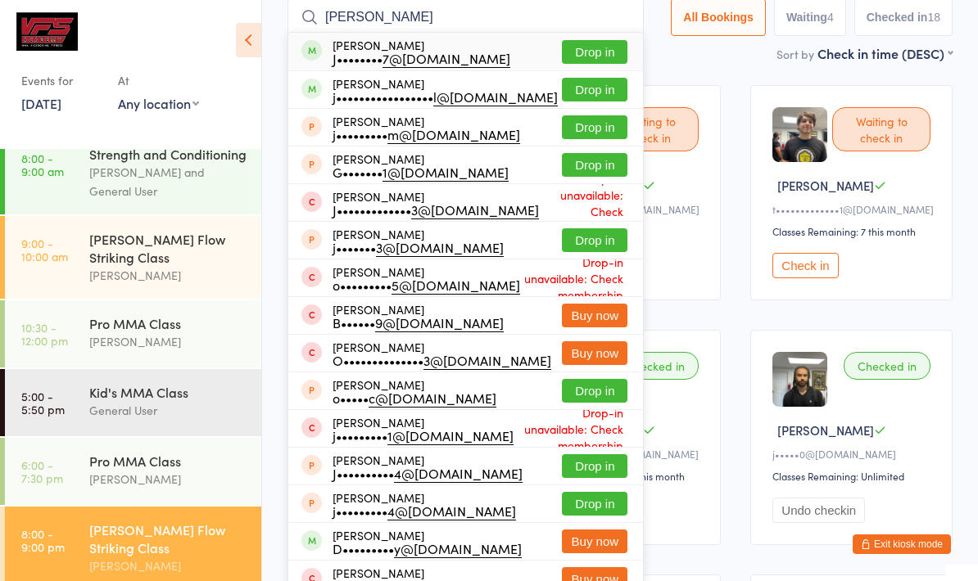
type input "[PERSON_NAME]"
click at [585, 88] on button "Drop in" at bounding box center [595, 90] width 66 height 24
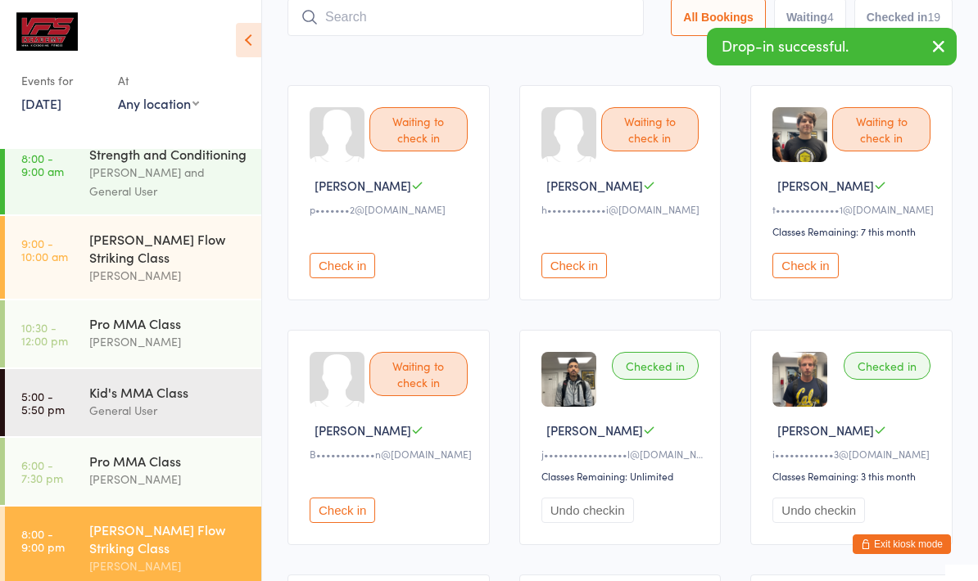
click at [656, 91] on div "Waiting to check in [GEOGRAPHIC_DATA] N h•••••••••••• i@[DOMAIN_NAME] Check in" at bounding box center [620, 192] width 202 height 215
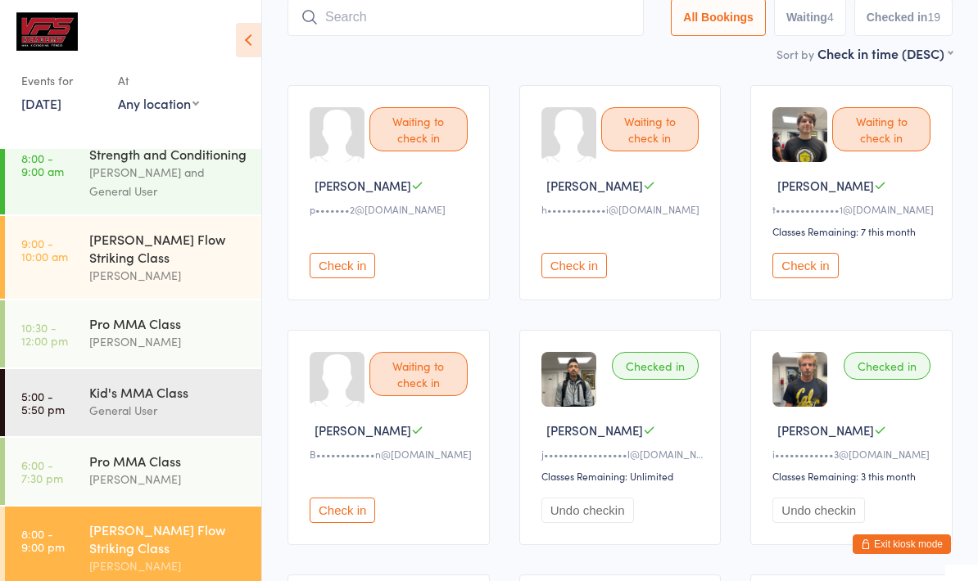
click at [408, 12] on input "search" at bounding box center [465, 17] width 356 height 38
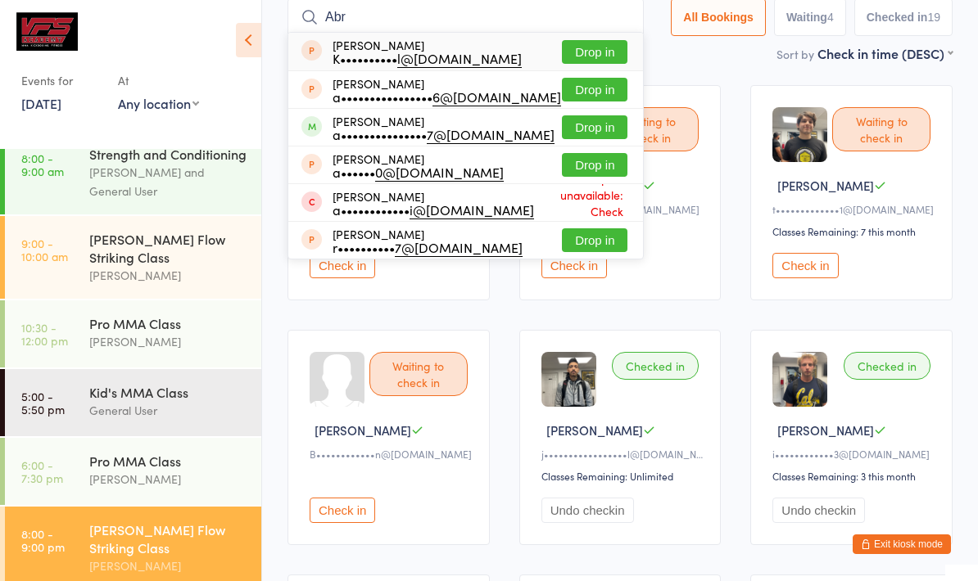
type input "Abr"
click at [586, 129] on button "Drop in" at bounding box center [595, 127] width 66 height 24
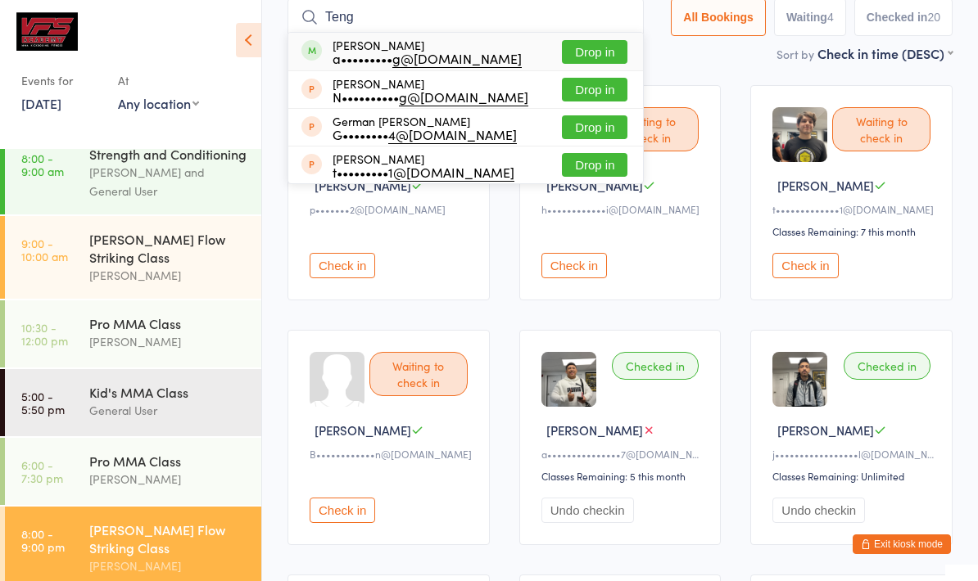
type input "Teng"
click at [576, 42] on button "Drop in" at bounding box center [595, 52] width 66 height 24
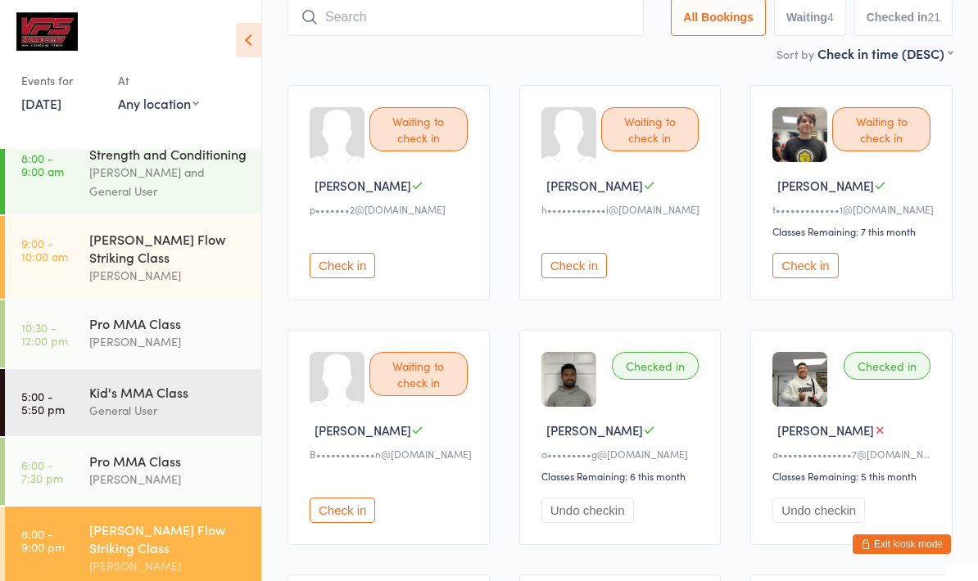
click at [430, 18] on input "search" at bounding box center [465, 17] width 356 height 38
click at [785, 162] on img at bounding box center [799, 134] width 55 height 55
click at [803, 270] on button "Check in" at bounding box center [805, 265] width 66 height 25
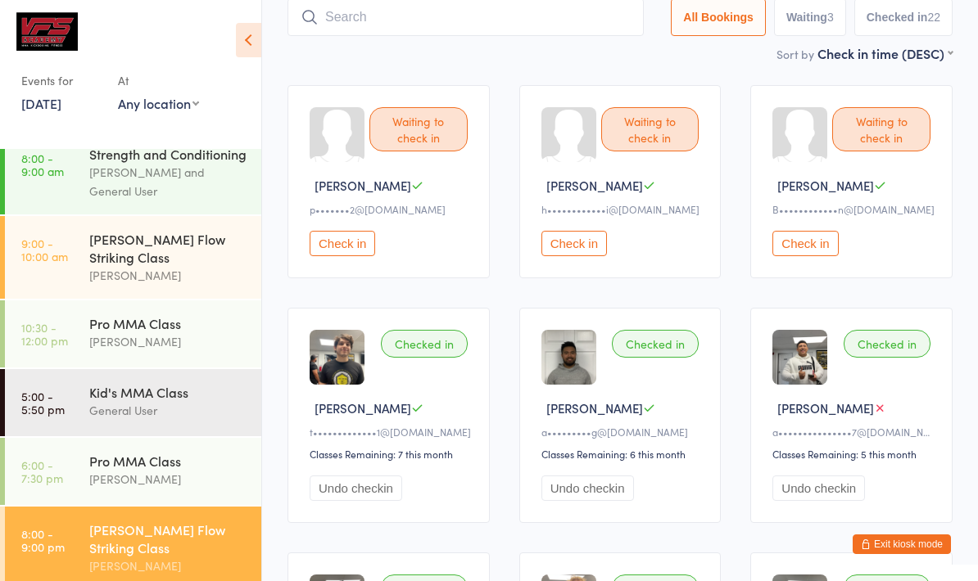
click at [420, 7] on input "search" at bounding box center [465, 17] width 356 height 38
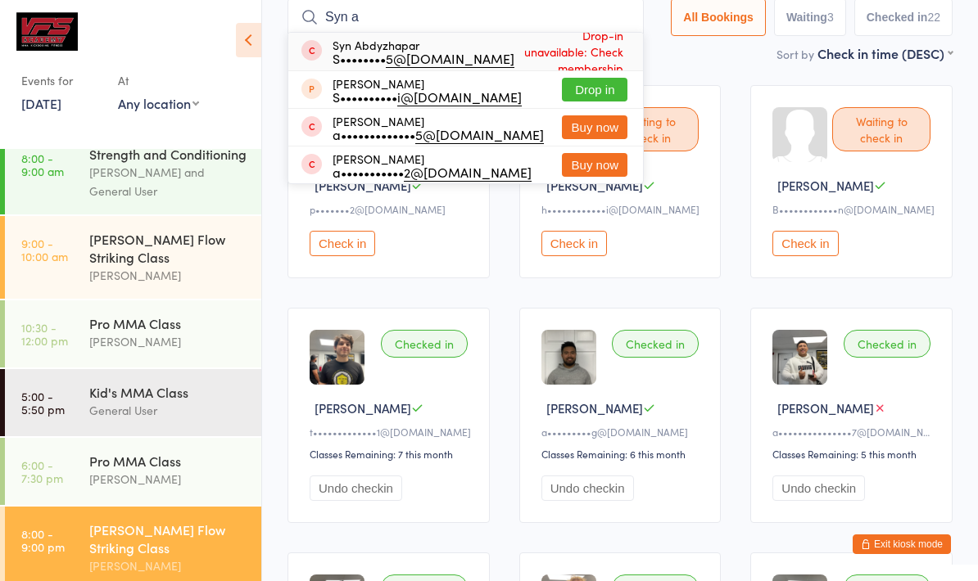
type input "Syn a"
click at [459, 46] on div "Syn Abdyzhapar S•••••••• 5@[DOMAIN_NAME]" at bounding box center [423, 51] width 182 height 26
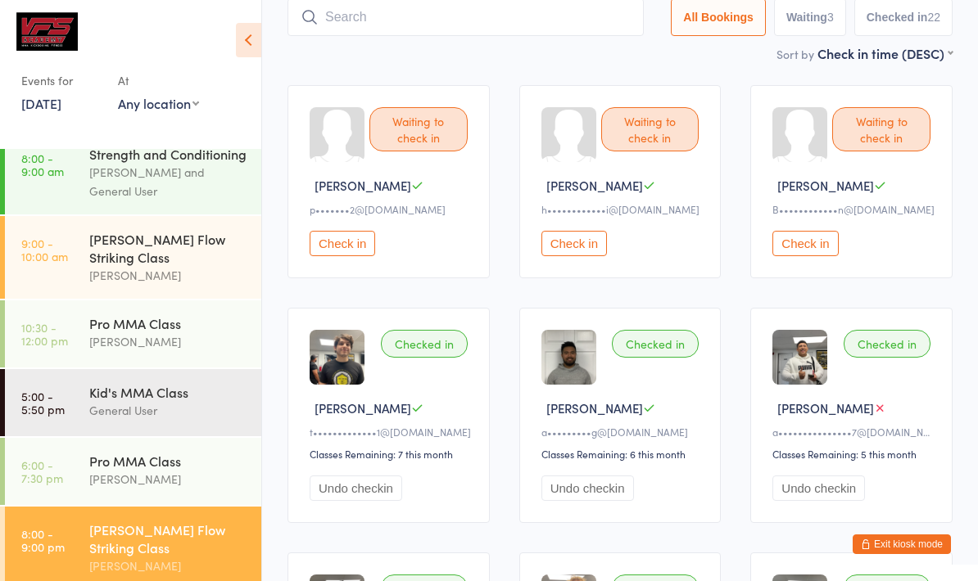
click at [515, 36] on input "search" at bounding box center [465, 17] width 356 height 38
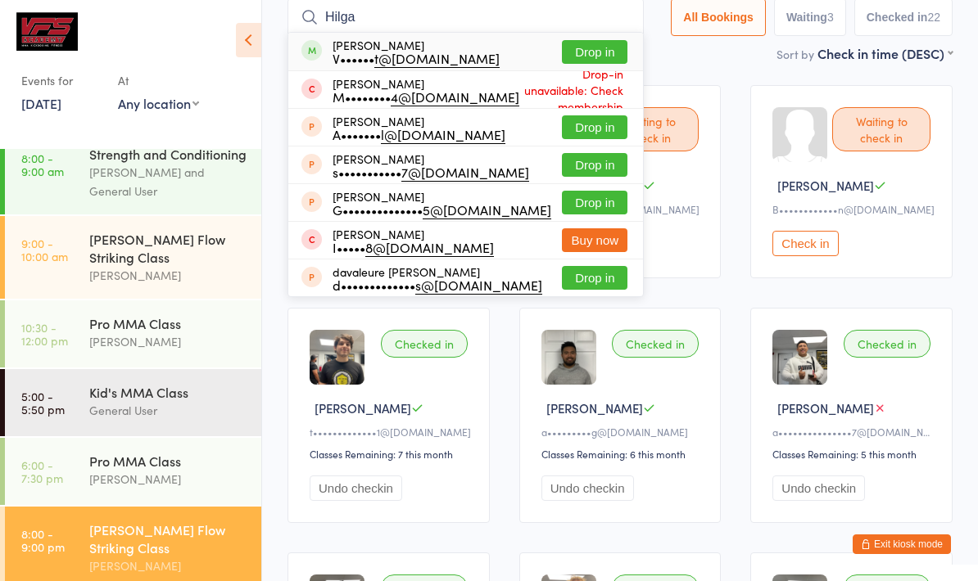
type input "Hilga"
click at [587, 47] on button "Drop in" at bounding box center [595, 52] width 66 height 24
